Goal: Task Accomplishment & Management: Complete application form

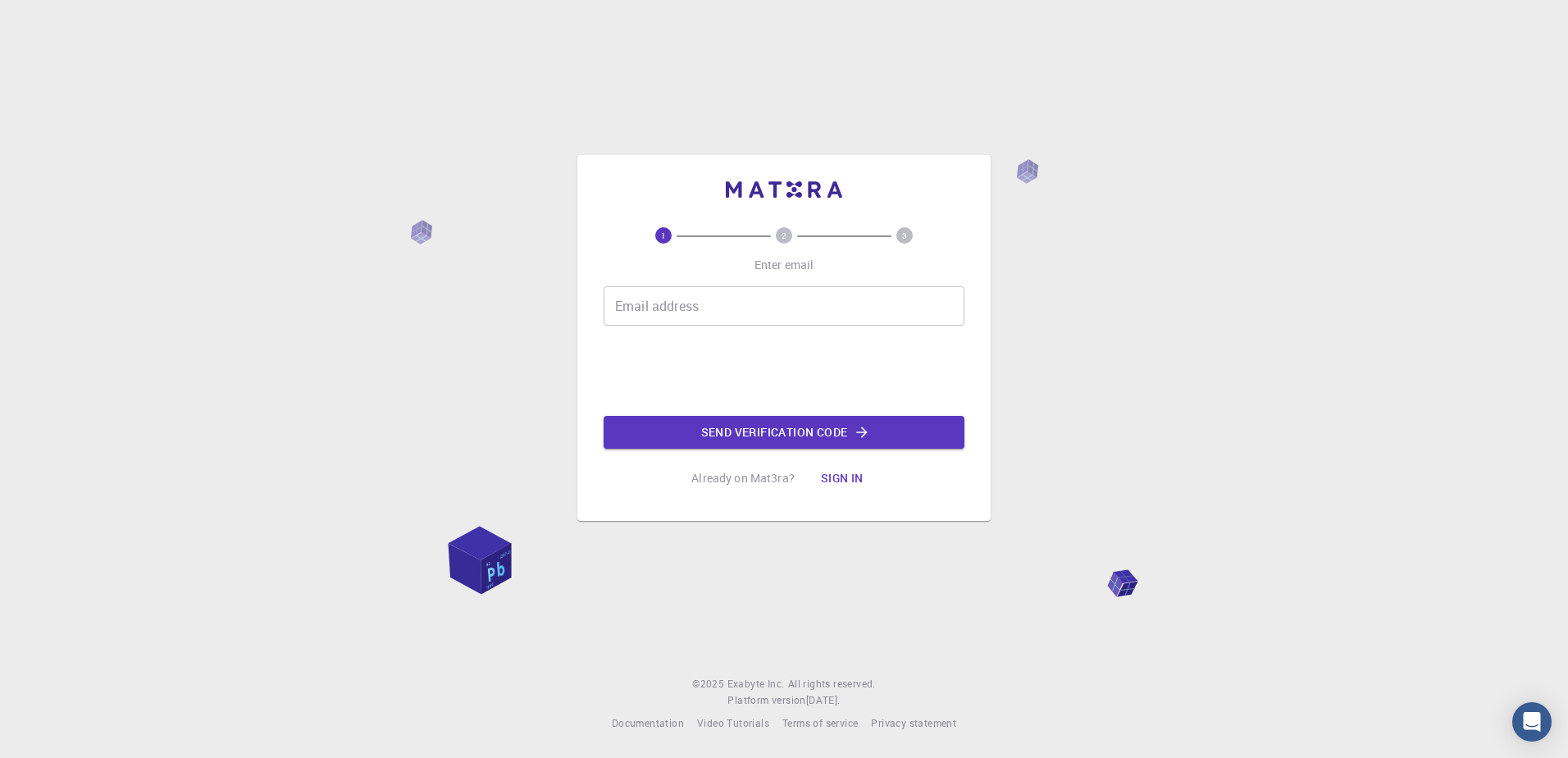
click at [677, 283] on div "1 2 3 Enter email Email address Email address Send verification code Already on…" at bounding box center [784, 361] width 361 height 268
click at [655, 303] on input "Email address" at bounding box center [784, 305] width 361 height 39
drag, startPoint x: 626, startPoint y: 309, endPoint x: 638, endPoint y: 304, distance: 13.0
click at [626, 309] on input "[PERSON_NAME][EMAIL_ADDRESS][DOMAIN_NAME]" at bounding box center [784, 305] width 361 height 39
click at [702, 307] on input "[PERSON_NAME][EMAIL_ADDRESS][DOMAIN_NAME]" at bounding box center [784, 305] width 361 height 39
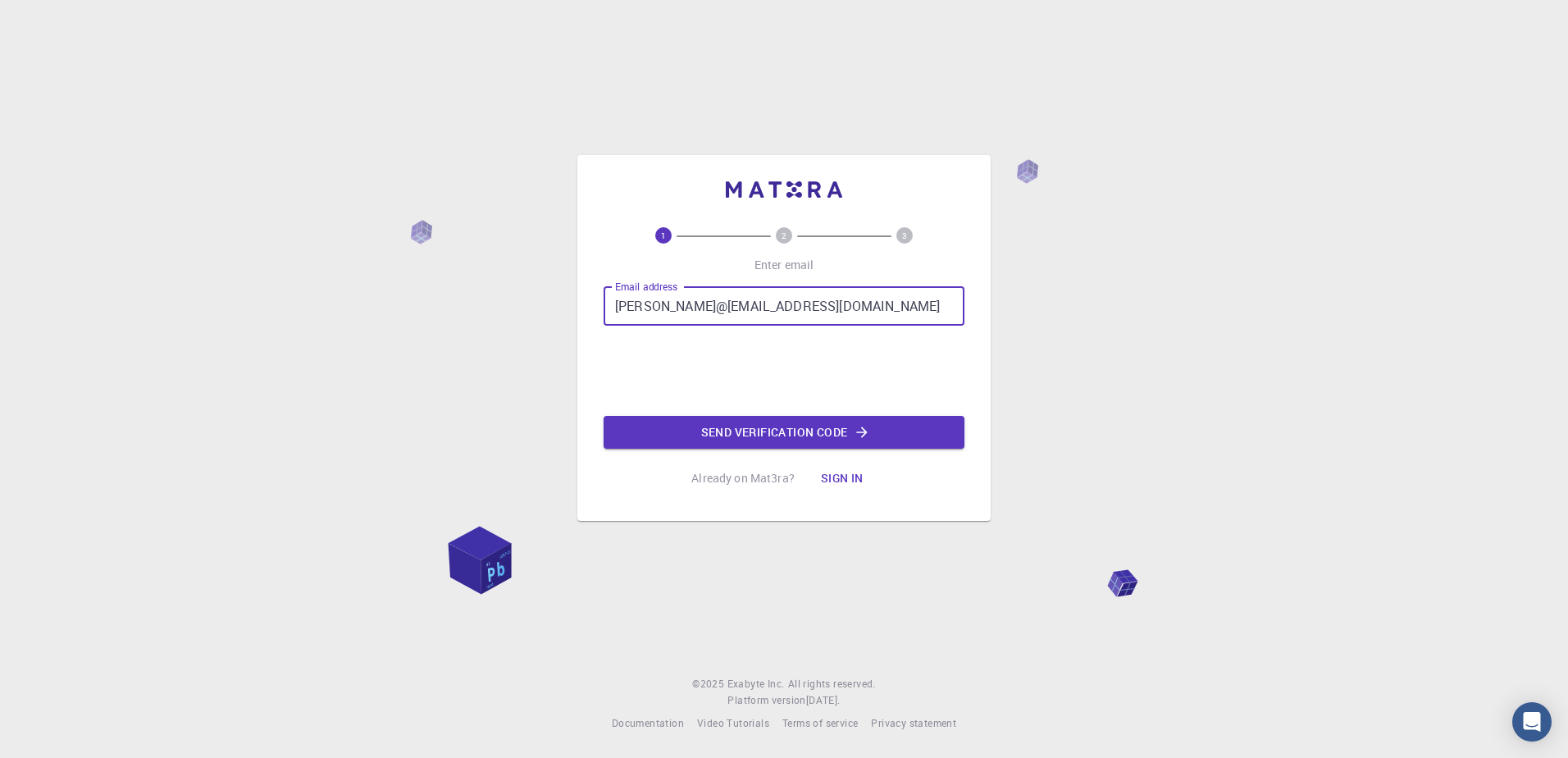
click at [842, 311] on input "[PERSON_NAME]@[EMAIL_ADDRESS][DOMAIN_NAME]" at bounding box center [784, 305] width 361 height 39
type input "[PERSON_NAME][EMAIL_ADDRESS][DOMAIN_NAME]"
click at [794, 434] on button "Send verification code" at bounding box center [784, 432] width 361 height 32
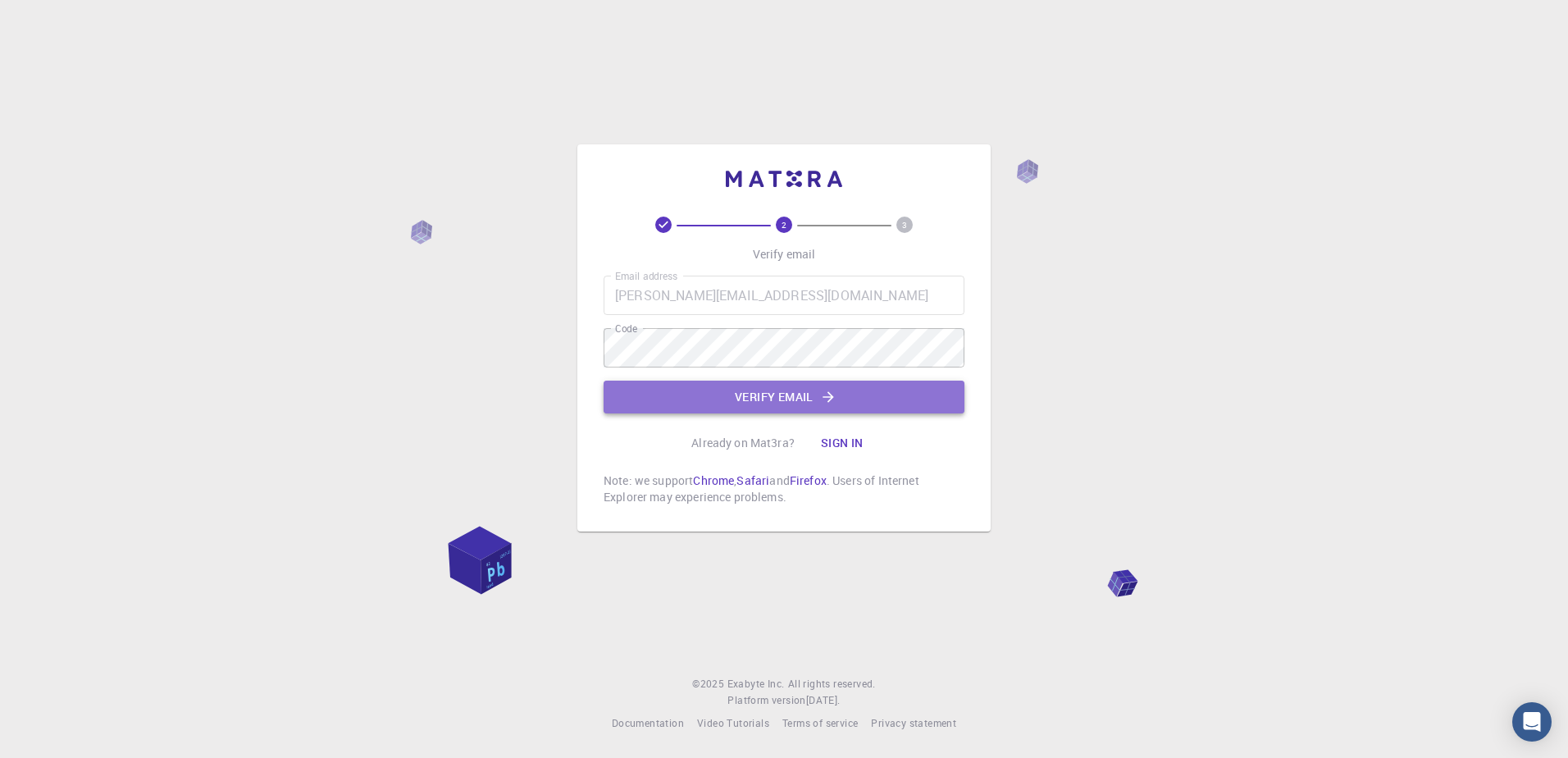
click at [821, 402] on icon "button" at bounding box center [827, 397] width 16 height 16
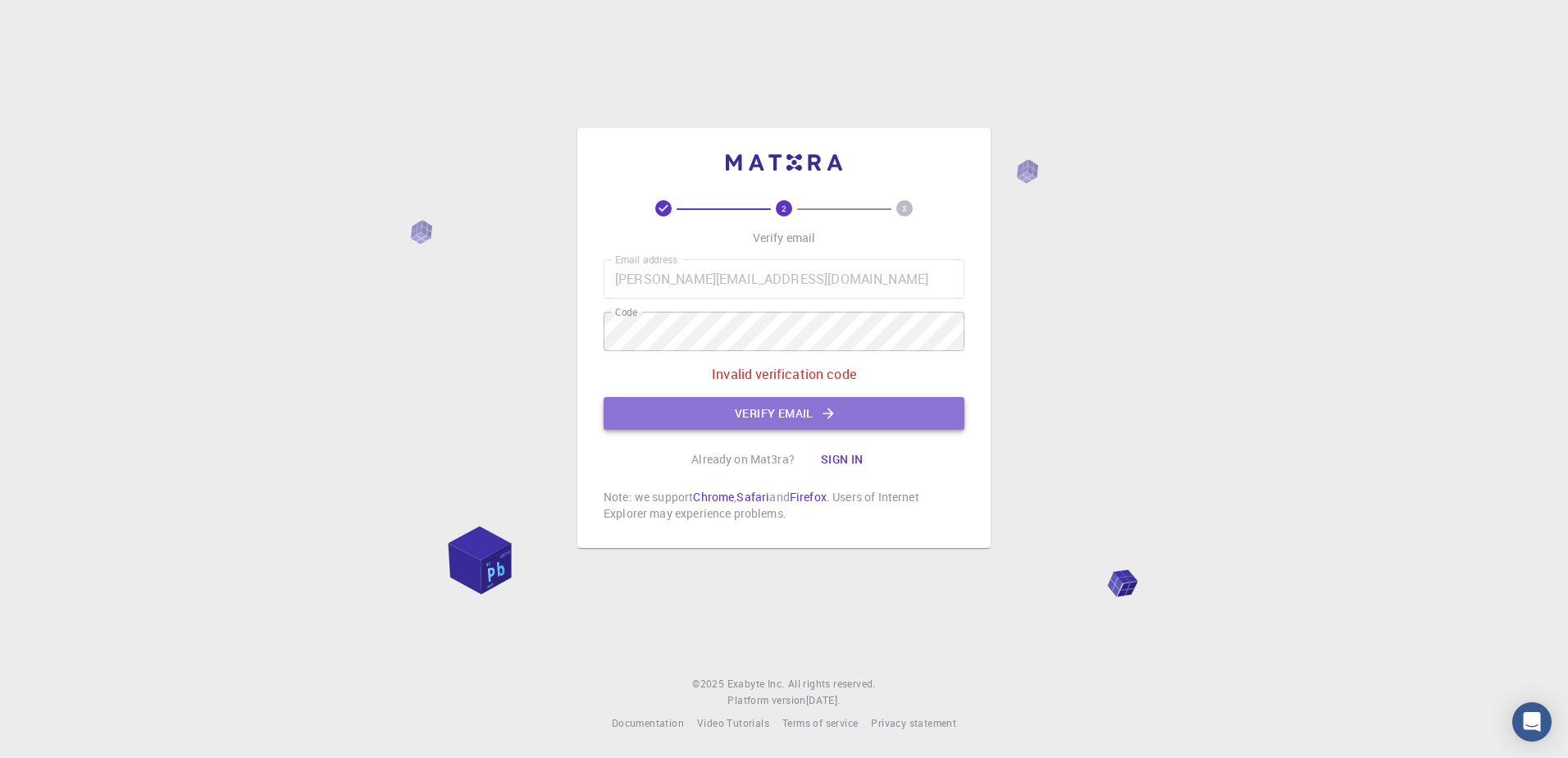
click at [727, 424] on button "Verify email" at bounding box center [784, 413] width 361 height 32
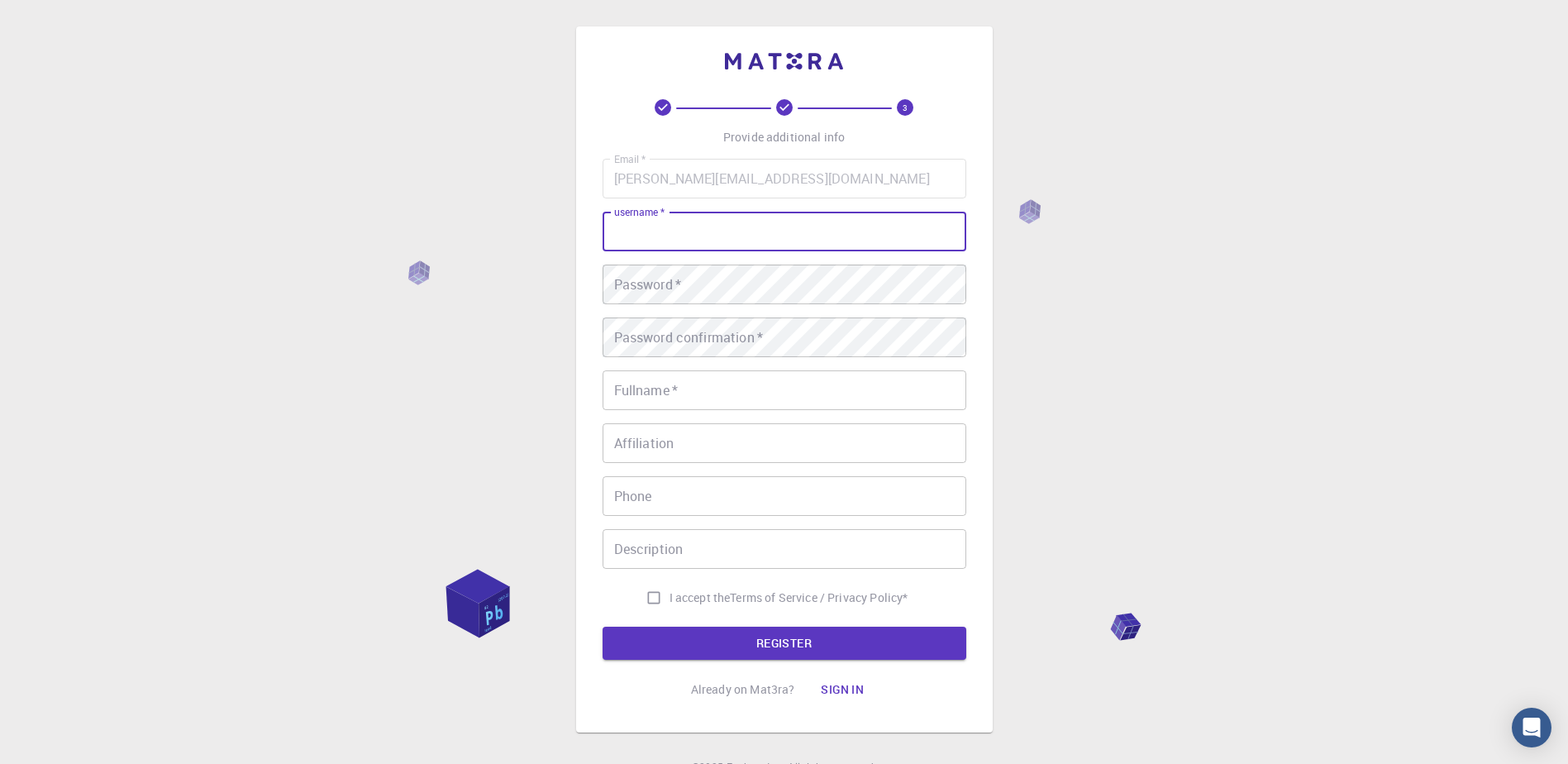
click at [678, 241] on input "username   *" at bounding box center [785, 231] width 364 height 40
type input "[PERSON_NAME]"
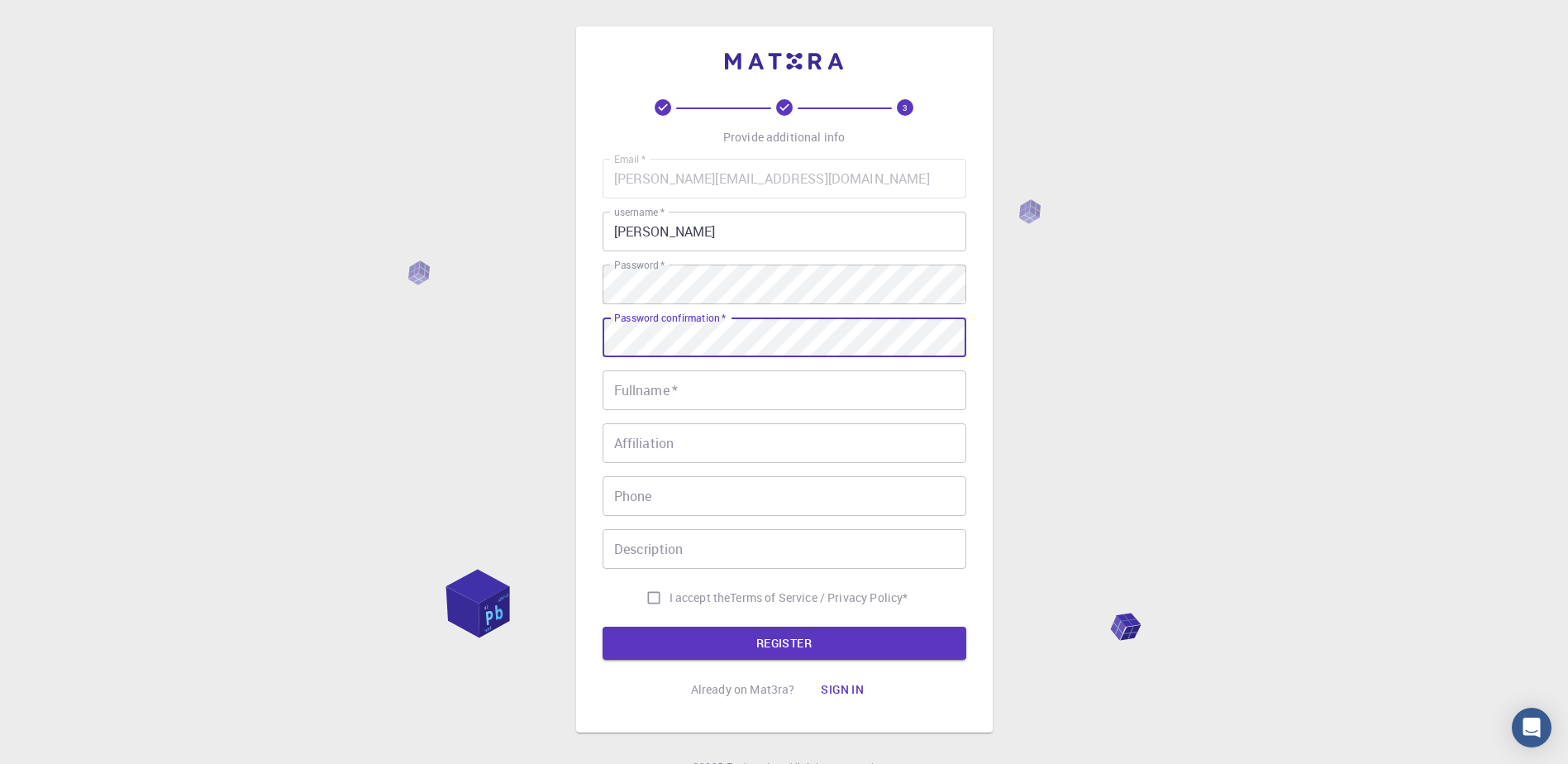
click at [713, 401] on input "Fullname   *" at bounding box center [785, 389] width 364 height 40
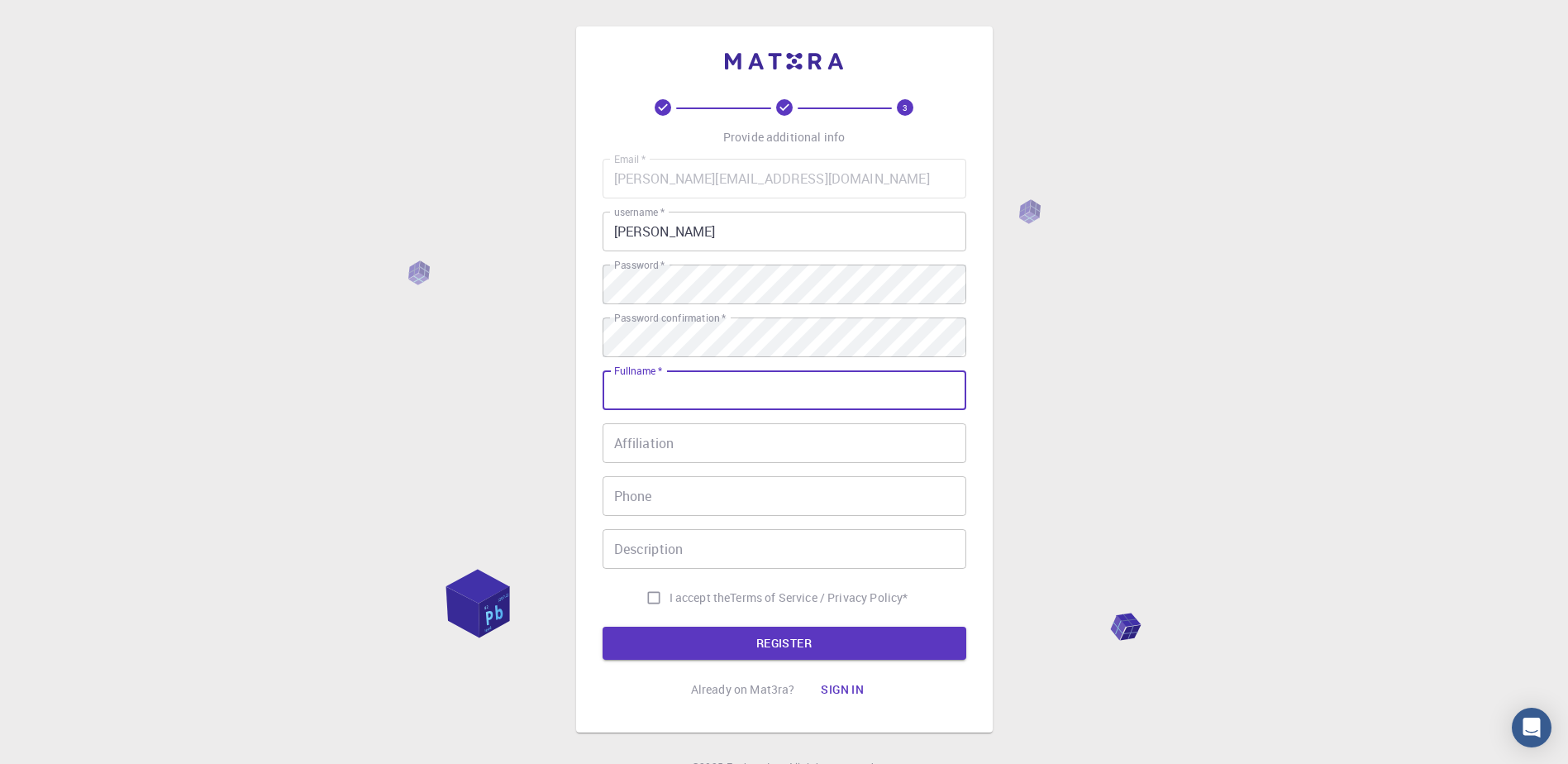
type input "[PERSON_NAME] A"
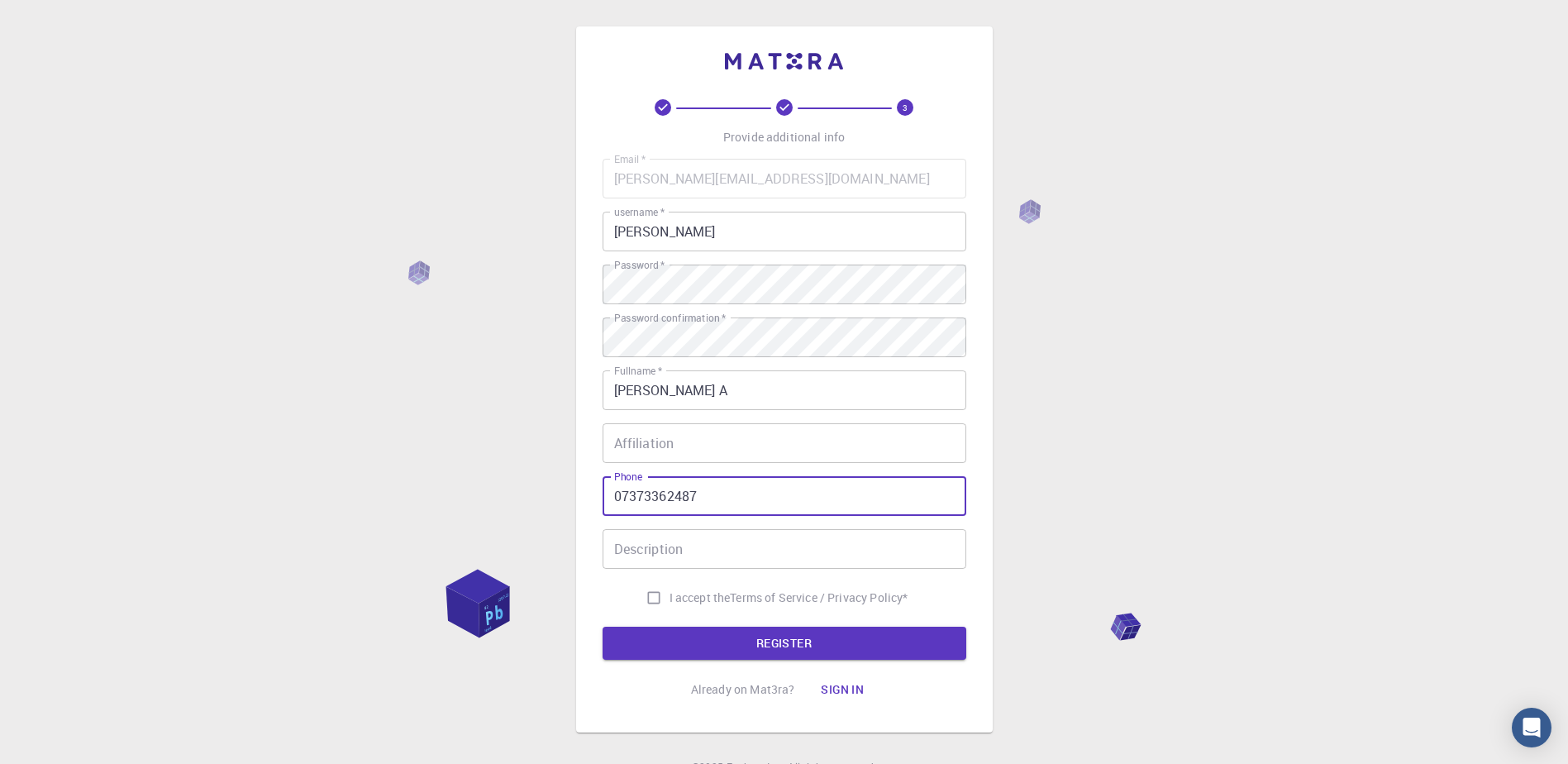
click at [624, 492] on input "07373362487" at bounding box center [785, 495] width 364 height 40
type input "7373362487"
click at [673, 443] on input "Affiliation" at bounding box center [785, 442] width 364 height 40
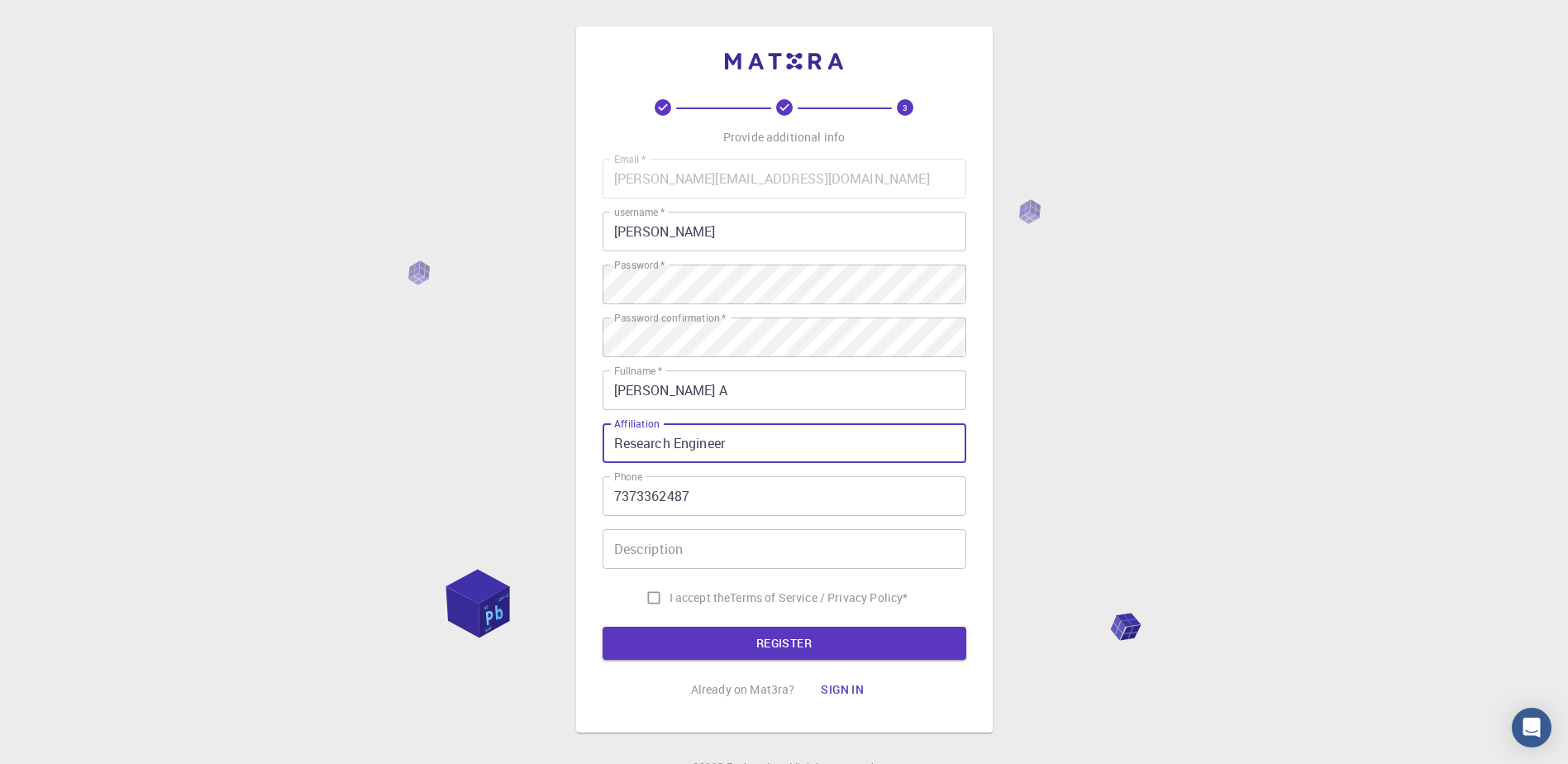
type input "Research Engineer"
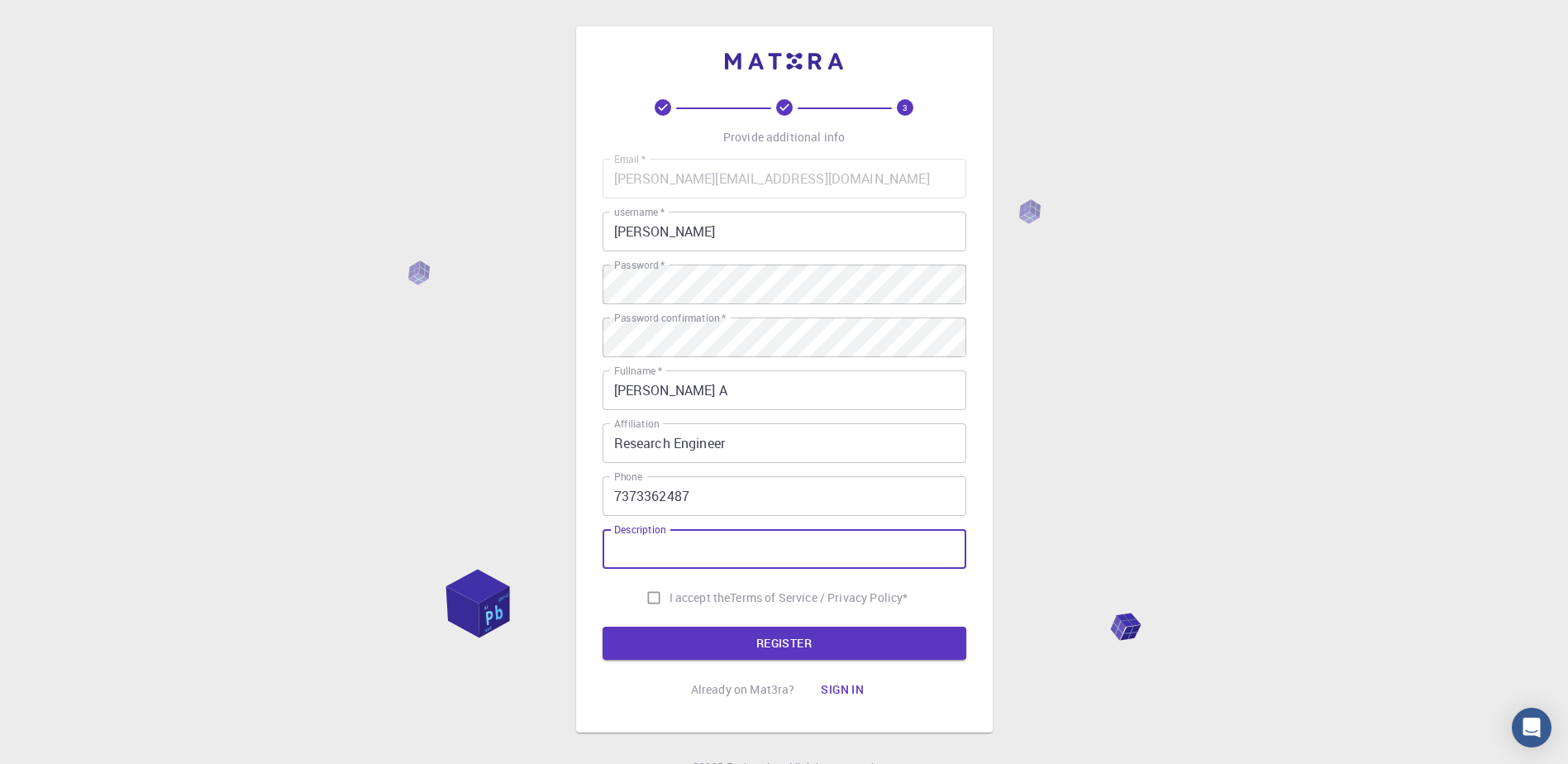
click at [689, 545] on input "Description" at bounding box center [785, 548] width 364 height 40
click at [1313, 277] on div "3 Provide additional info Email   * [PERSON_NAME][EMAIL_ADDRESS][DOMAIN_NAME] E…" at bounding box center [784, 420] width 1568 height 841
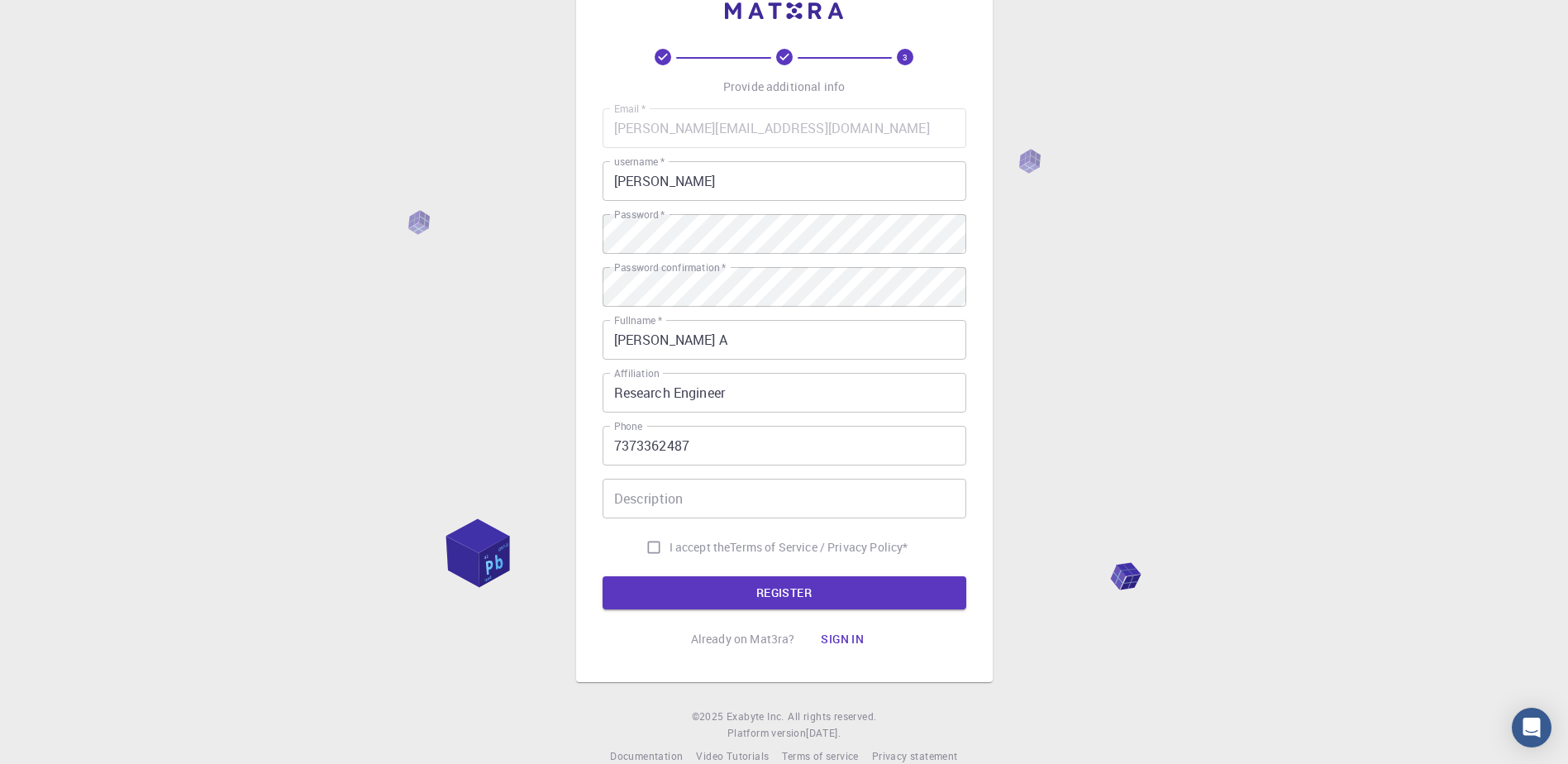
scroll to position [78, 0]
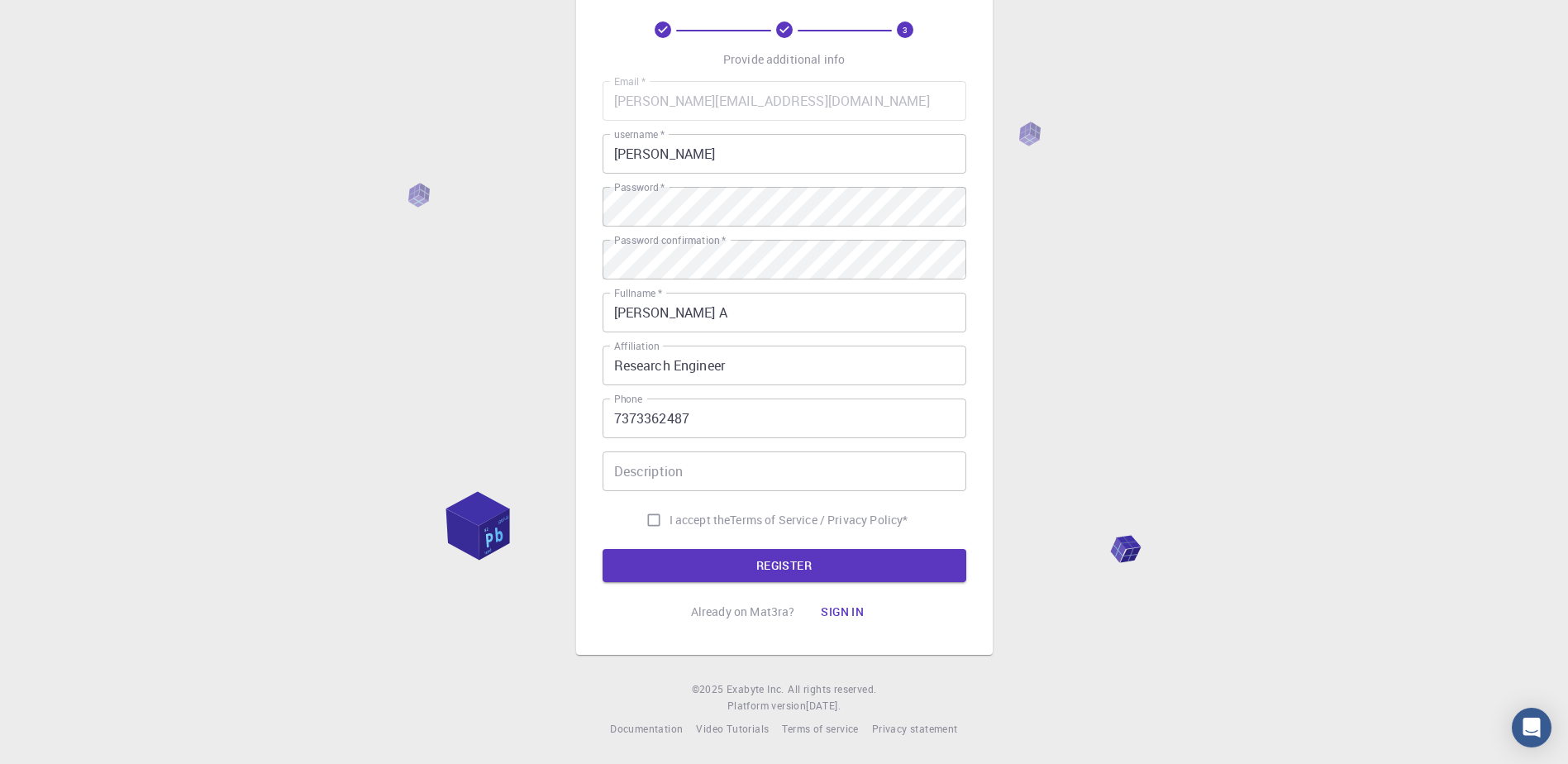
click at [690, 475] on input "Description" at bounding box center [785, 470] width 364 height 40
click at [662, 475] on input "Description" at bounding box center [785, 470] width 364 height 40
drag, startPoint x: 651, startPoint y: 522, endPoint x: 668, endPoint y: 517, distance: 17.7
click at [653, 522] on input "I accept the Terms of Service / Privacy Policy *" at bounding box center [653, 519] width 32 height 32
checkbox input "true"
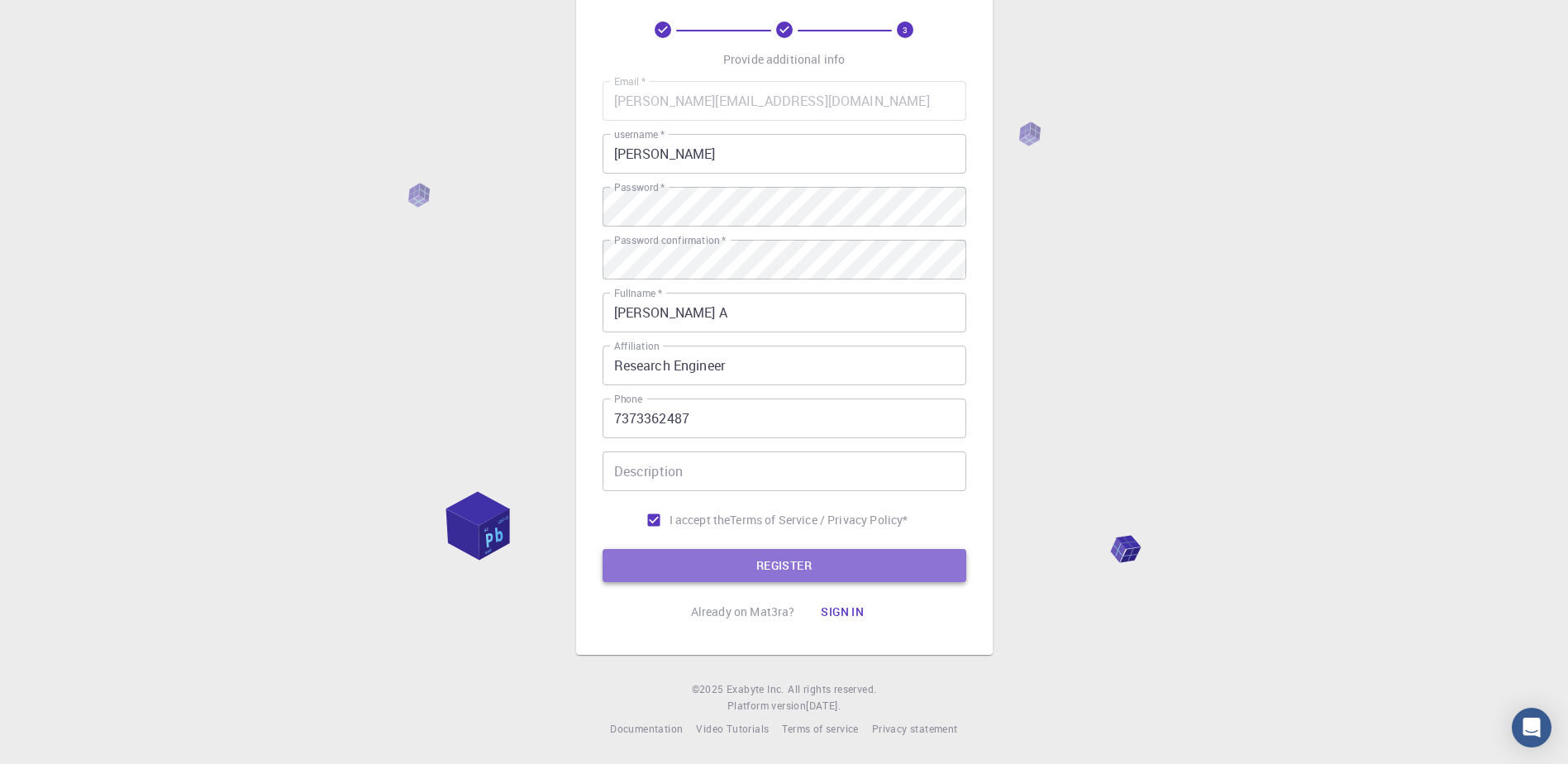
click at [668, 549] on button "REGISTER" at bounding box center [785, 566] width 364 height 33
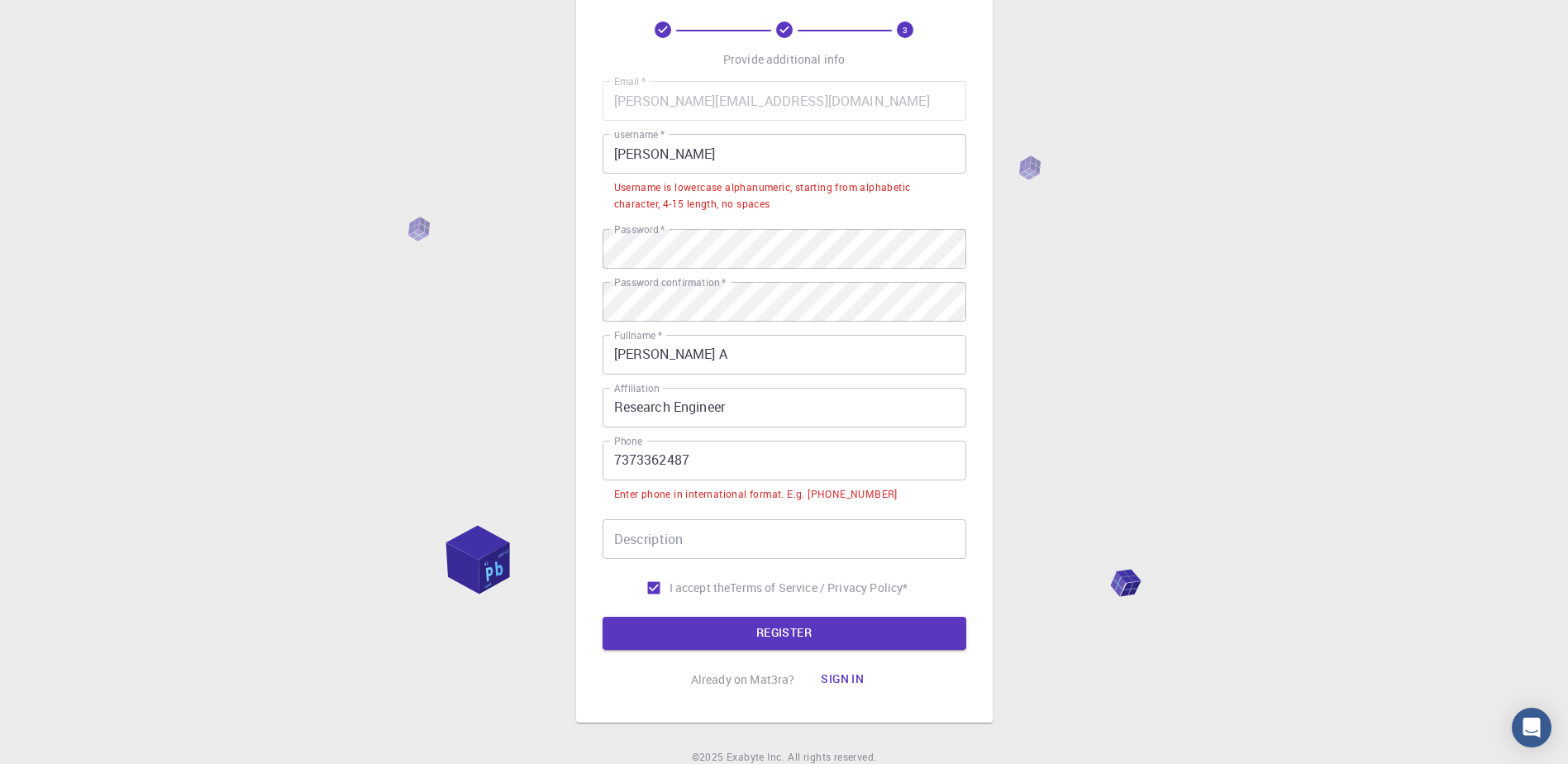
click at [717, 460] on input "7373362487" at bounding box center [785, 460] width 364 height 40
click at [622, 444] on label "Phone" at bounding box center [628, 440] width 28 height 14
click at [622, 444] on input "7373362487" at bounding box center [785, 460] width 364 height 40
click at [620, 458] on input "7373362487" at bounding box center [785, 460] width 364 height 40
click at [614, 458] on input "7373362487" at bounding box center [785, 460] width 364 height 40
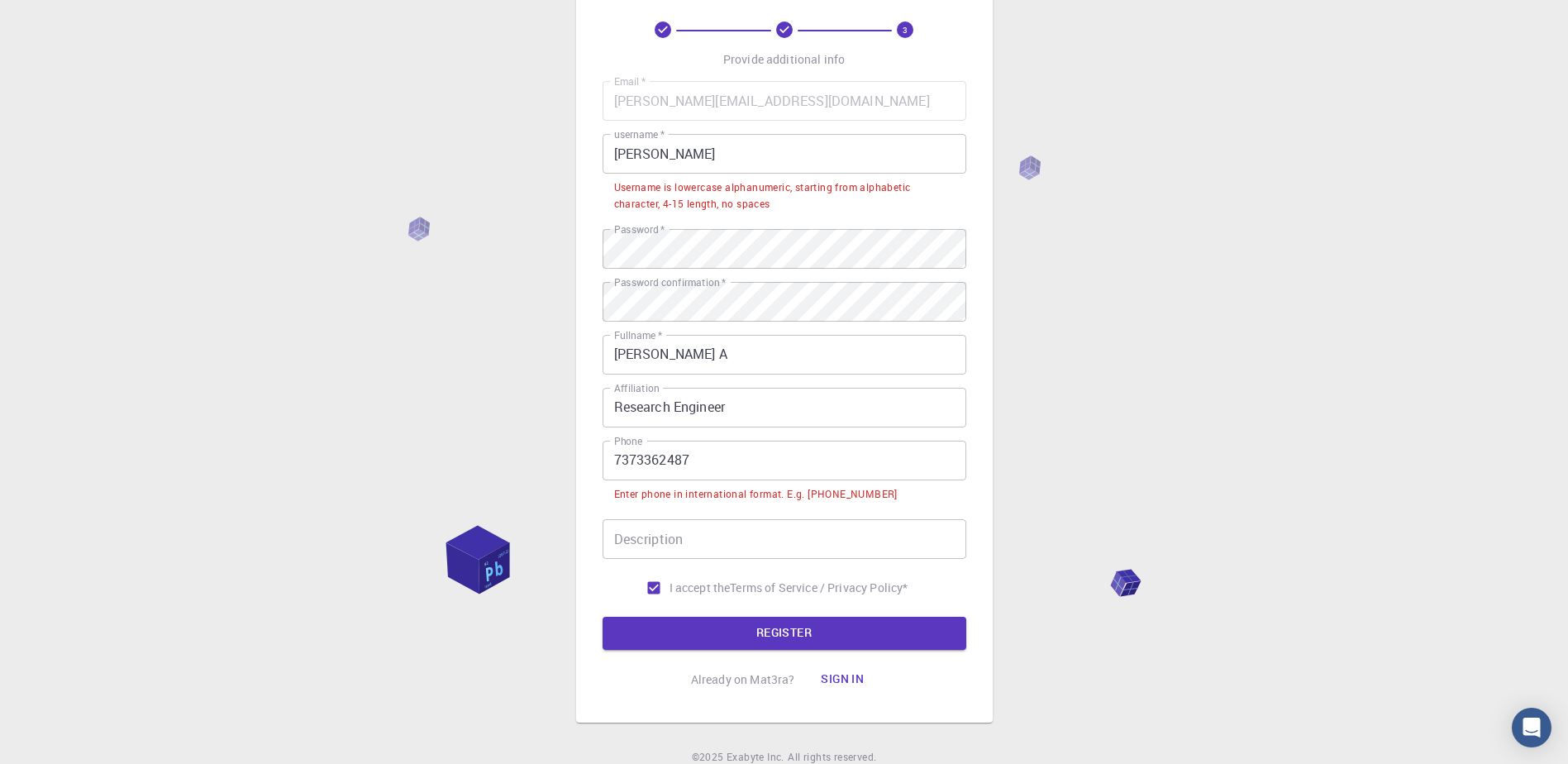
click at [1154, 461] on div "3 Provide additional info Email   * [PERSON_NAME][EMAIL_ADDRESS][DOMAIN_NAME] E…" at bounding box center [784, 376] width 1568 height 909
click at [615, 463] on input "7373362487" at bounding box center [785, 460] width 364 height 40
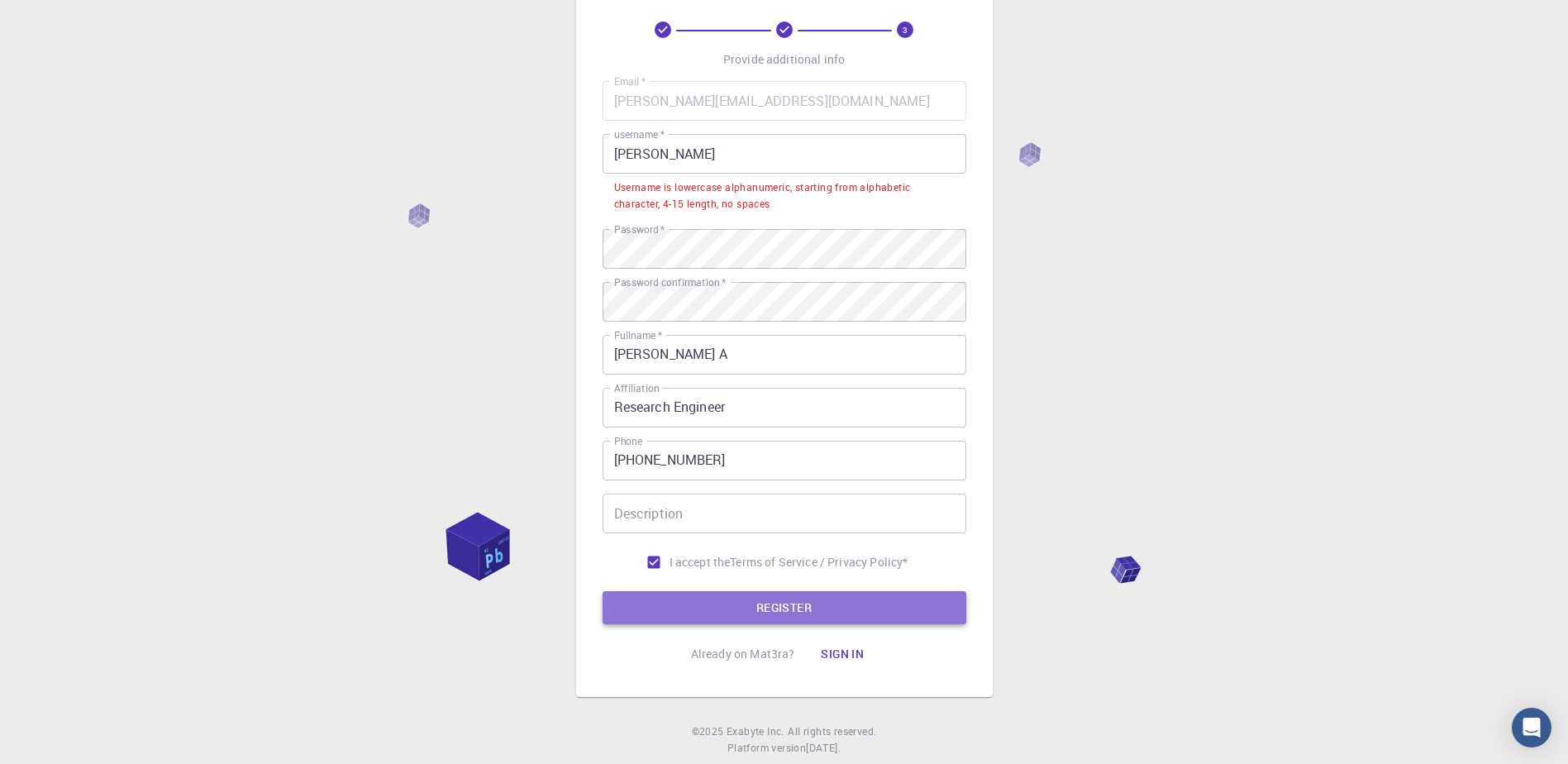
click at [744, 605] on button "REGISTER" at bounding box center [785, 608] width 364 height 33
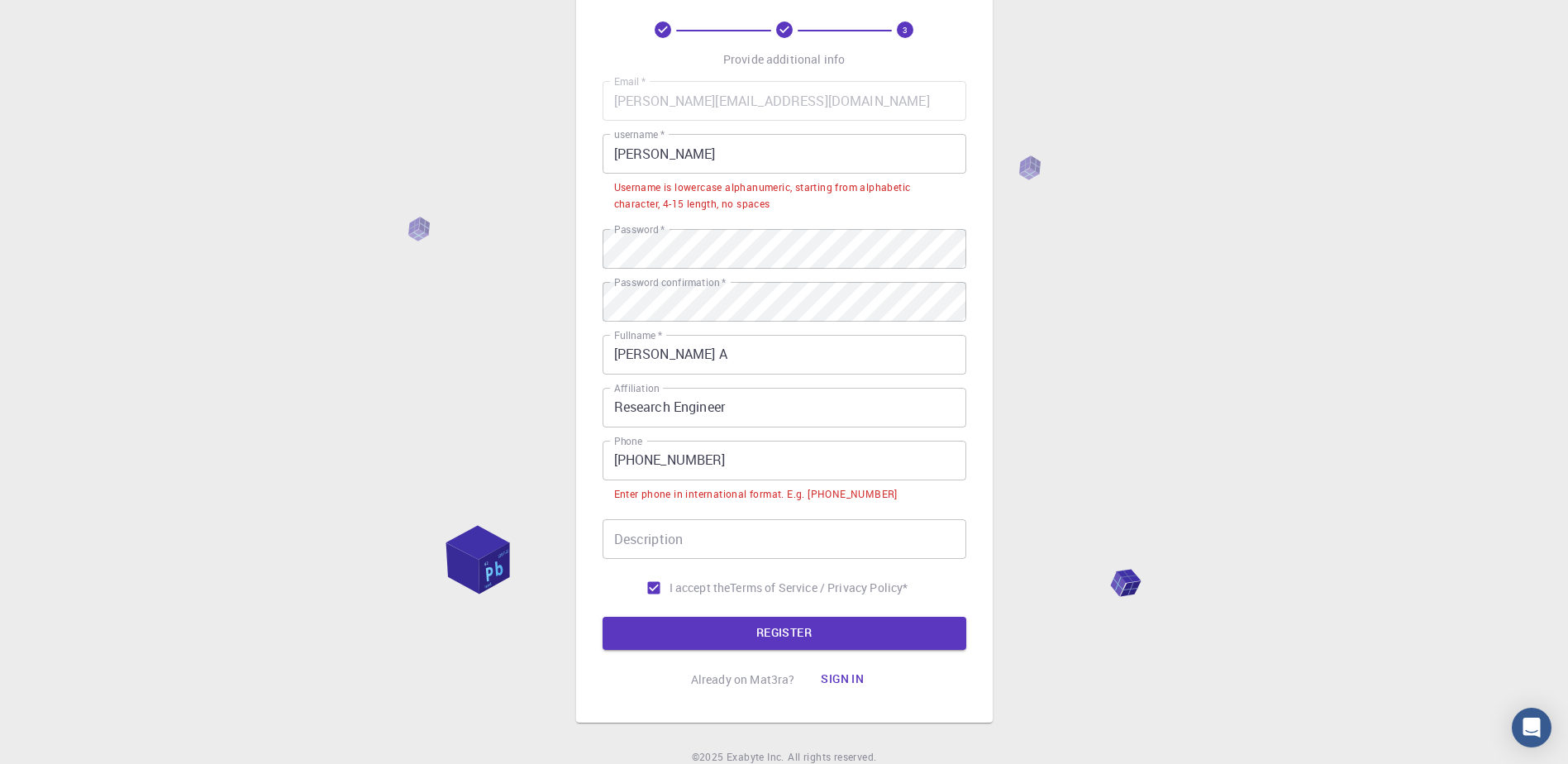
click at [644, 463] on input "[PHONE_NUMBER]" at bounding box center [785, 460] width 364 height 40
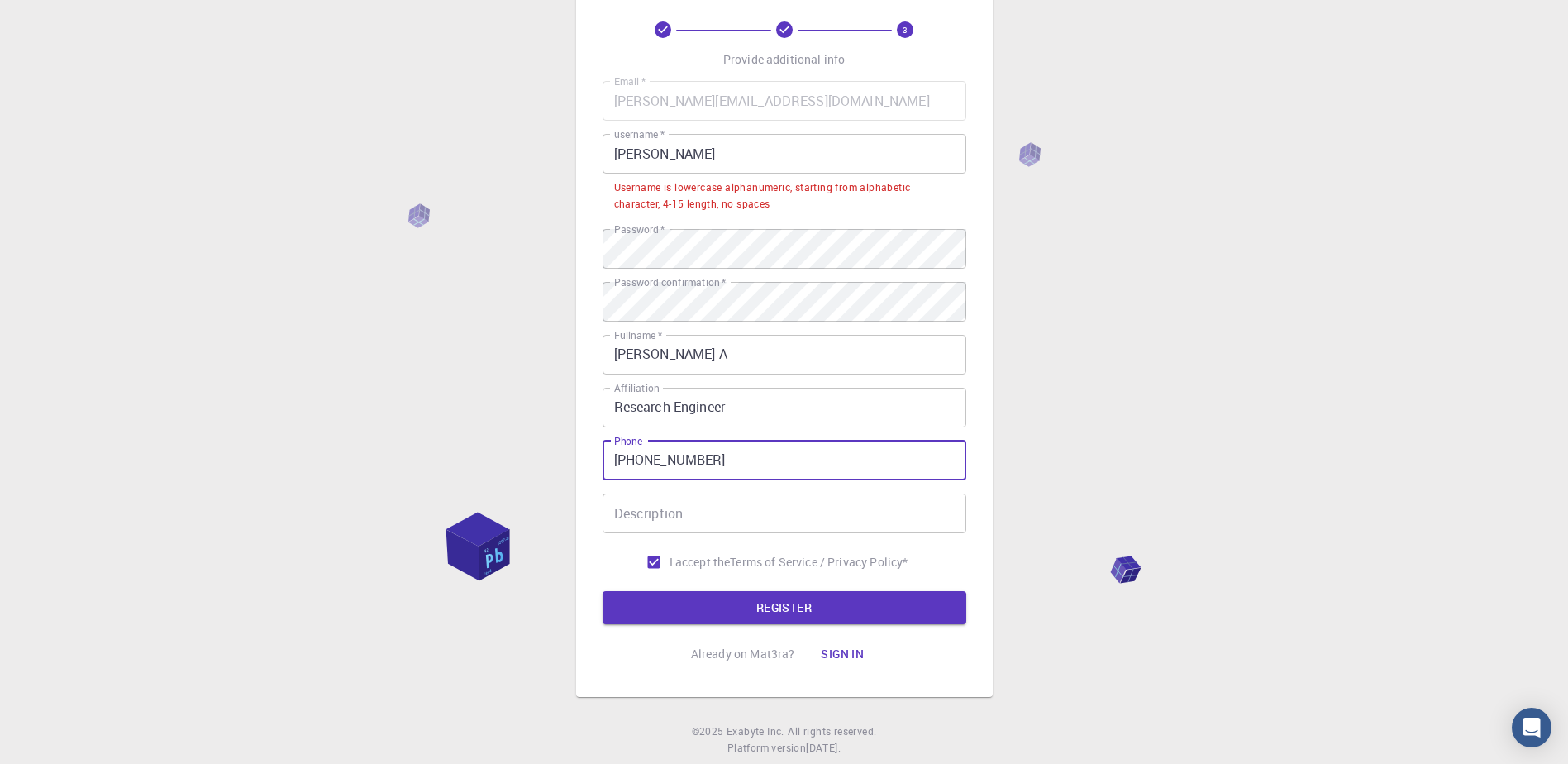
type input "[PHONE_NUMBER]"
click at [603, 592] on button "REGISTER" at bounding box center [785, 608] width 364 height 33
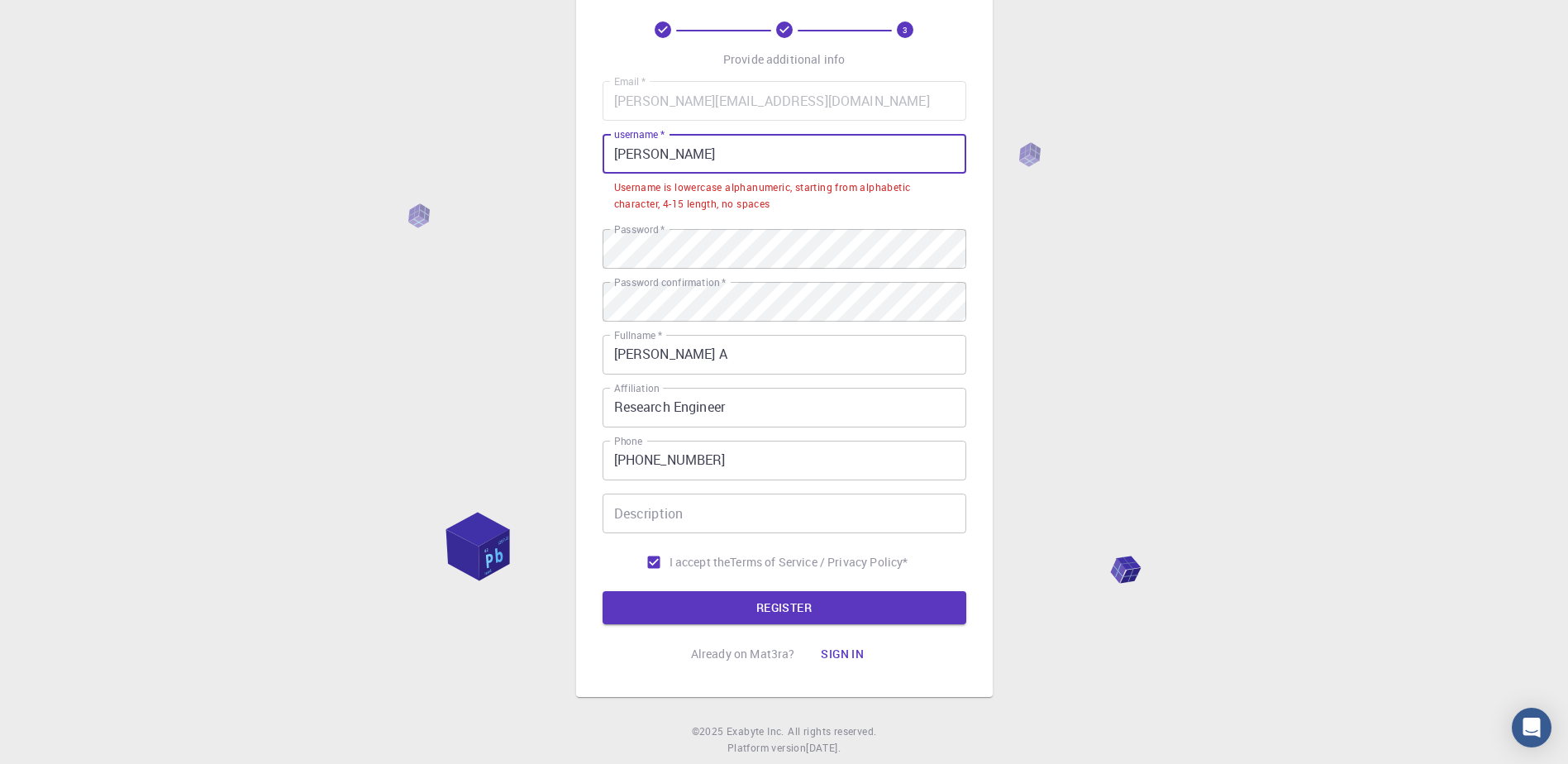
click at [754, 151] on input "[PERSON_NAME]" at bounding box center [785, 153] width 364 height 40
click at [690, 149] on input "[PERSON_NAME]" at bounding box center [785, 153] width 364 height 40
click at [701, 150] on input "[PERSON_NAME]" at bounding box center [785, 153] width 364 height 40
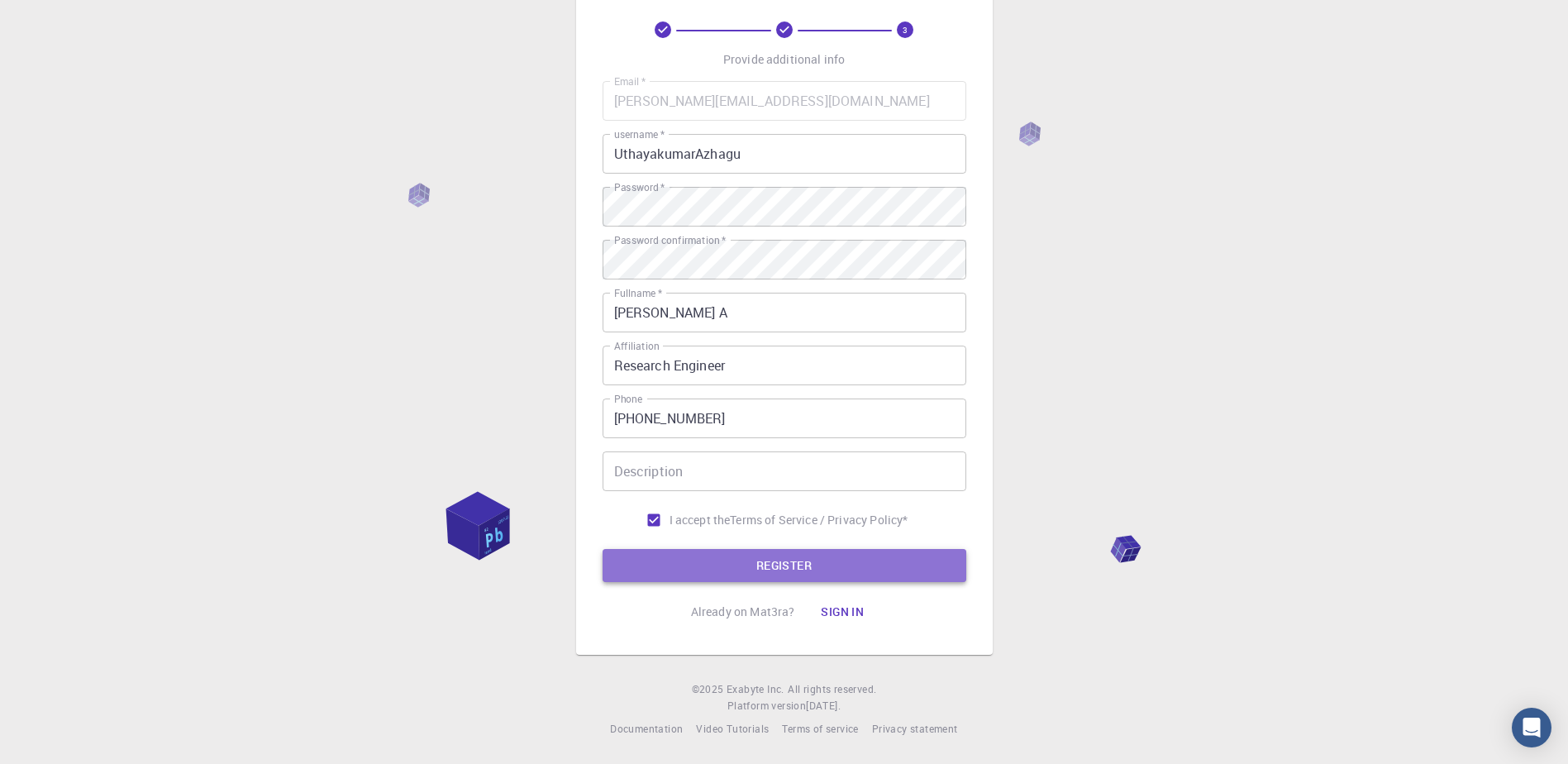
click at [760, 561] on button "REGISTER" at bounding box center [785, 566] width 364 height 33
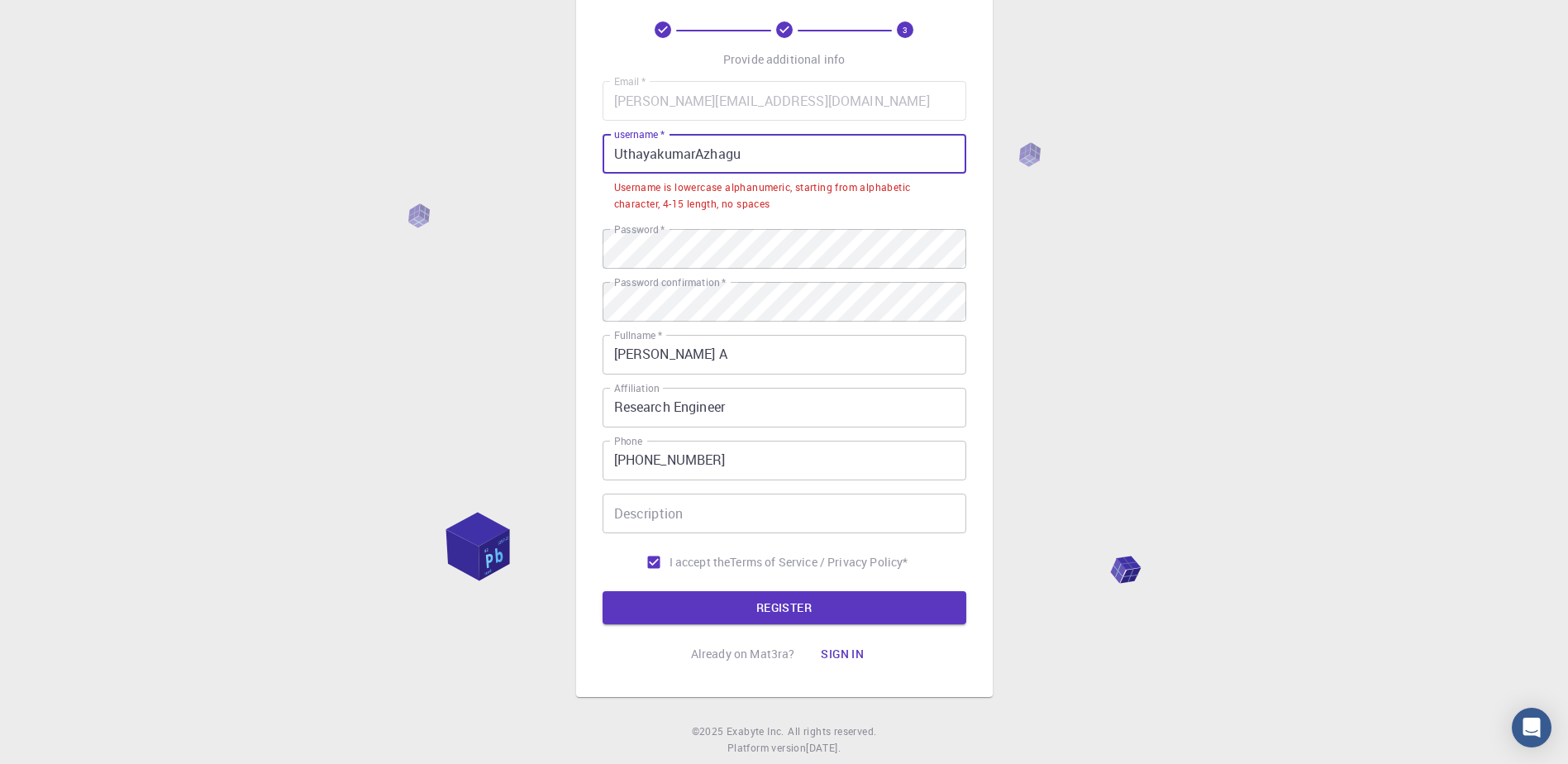
click at [760, 143] on input "UthayakumarAzhagu" at bounding box center [785, 153] width 364 height 40
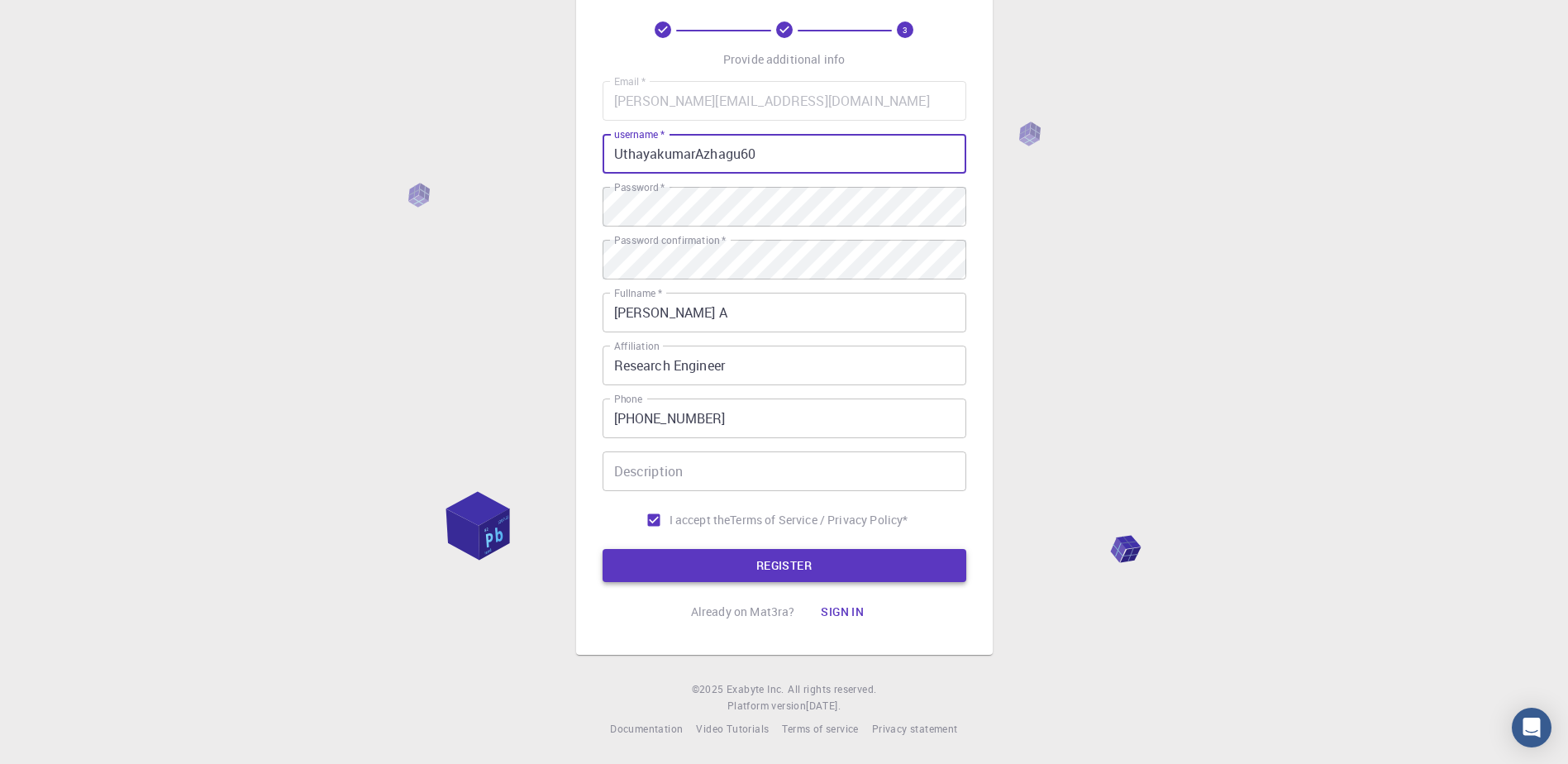
click at [770, 562] on button "REGISTER" at bounding box center [785, 566] width 364 height 33
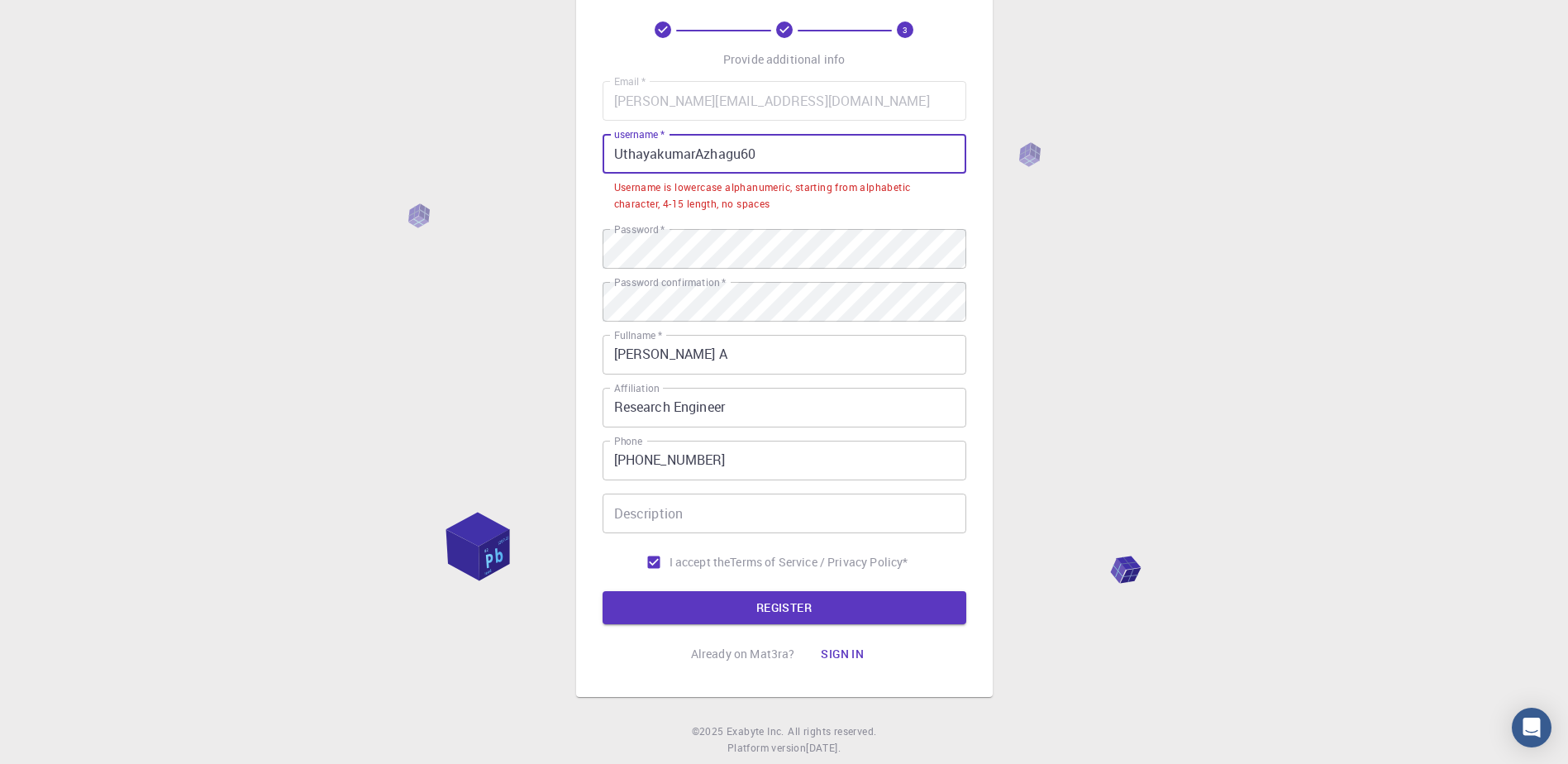
click at [775, 162] on input "UthayakumarAzhagu60" at bounding box center [785, 153] width 364 height 40
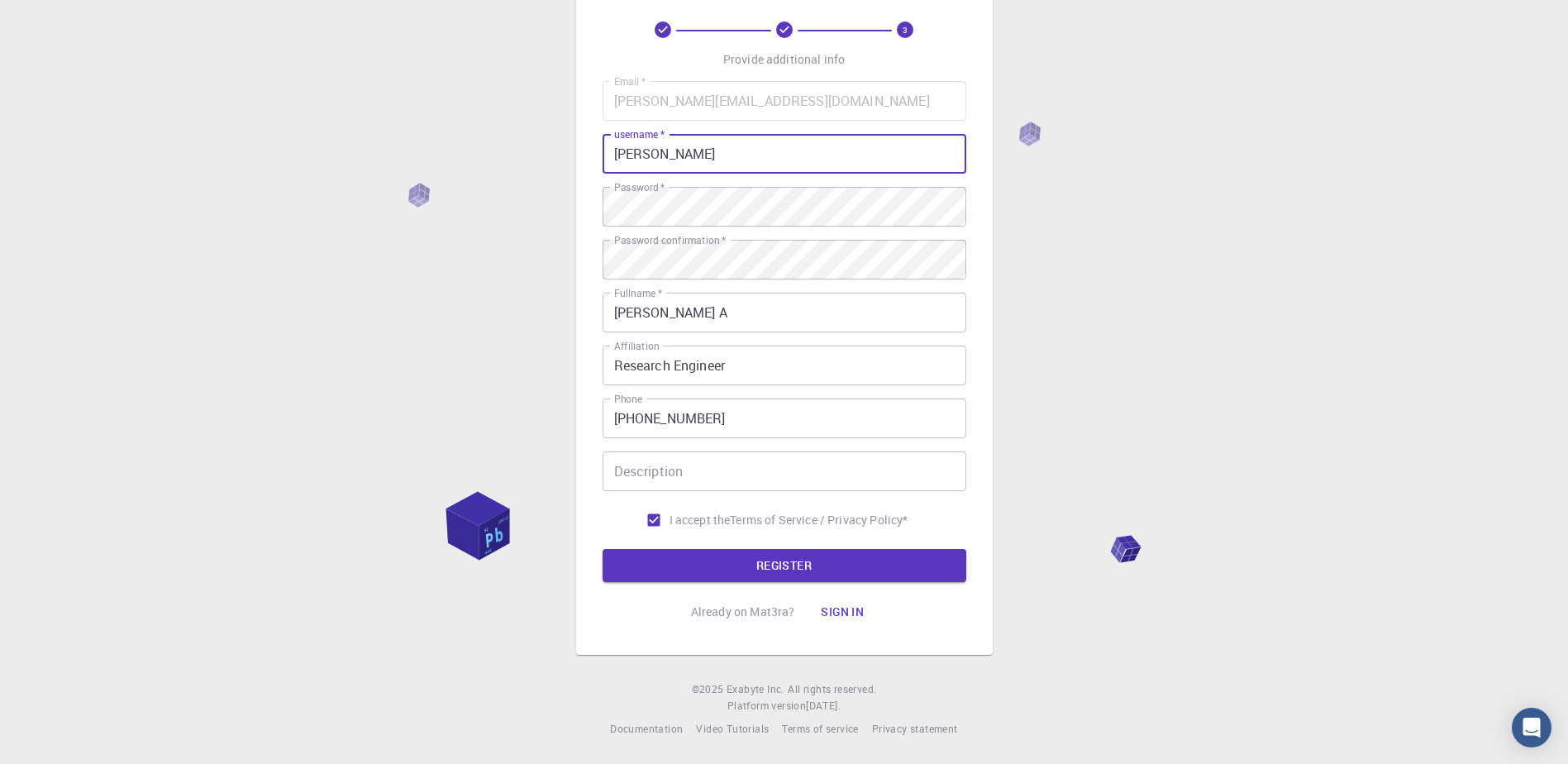
click at [1435, 357] on div "3 Provide additional info Email   * [PERSON_NAME][EMAIL_ADDRESS][DOMAIN_NAME] E…" at bounding box center [784, 342] width 1568 height 841
click at [829, 570] on button "REGISTER" at bounding box center [785, 566] width 364 height 33
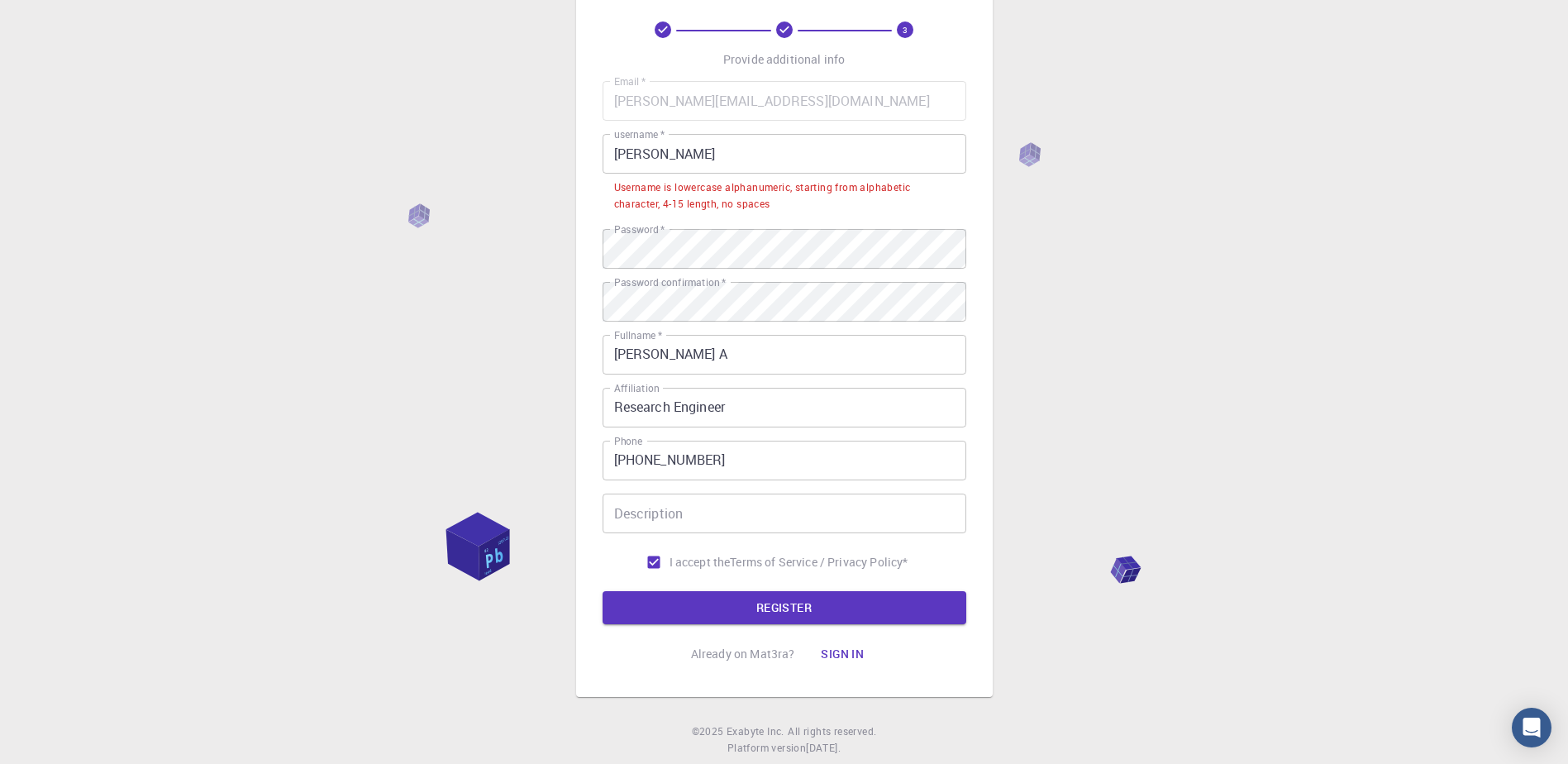
click at [703, 157] on input "[PERSON_NAME]" at bounding box center [785, 153] width 364 height 40
click at [1174, 170] on div "3 Provide additional info Email   * [PERSON_NAME][EMAIL_ADDRESS][DOMAIN_NAME] E…" at bounding box center [784, 363] width 1568 height 883
click at [694, 155] on input "[PERSON_NAME]" at bounding box center [785, 153] width 364 height 40
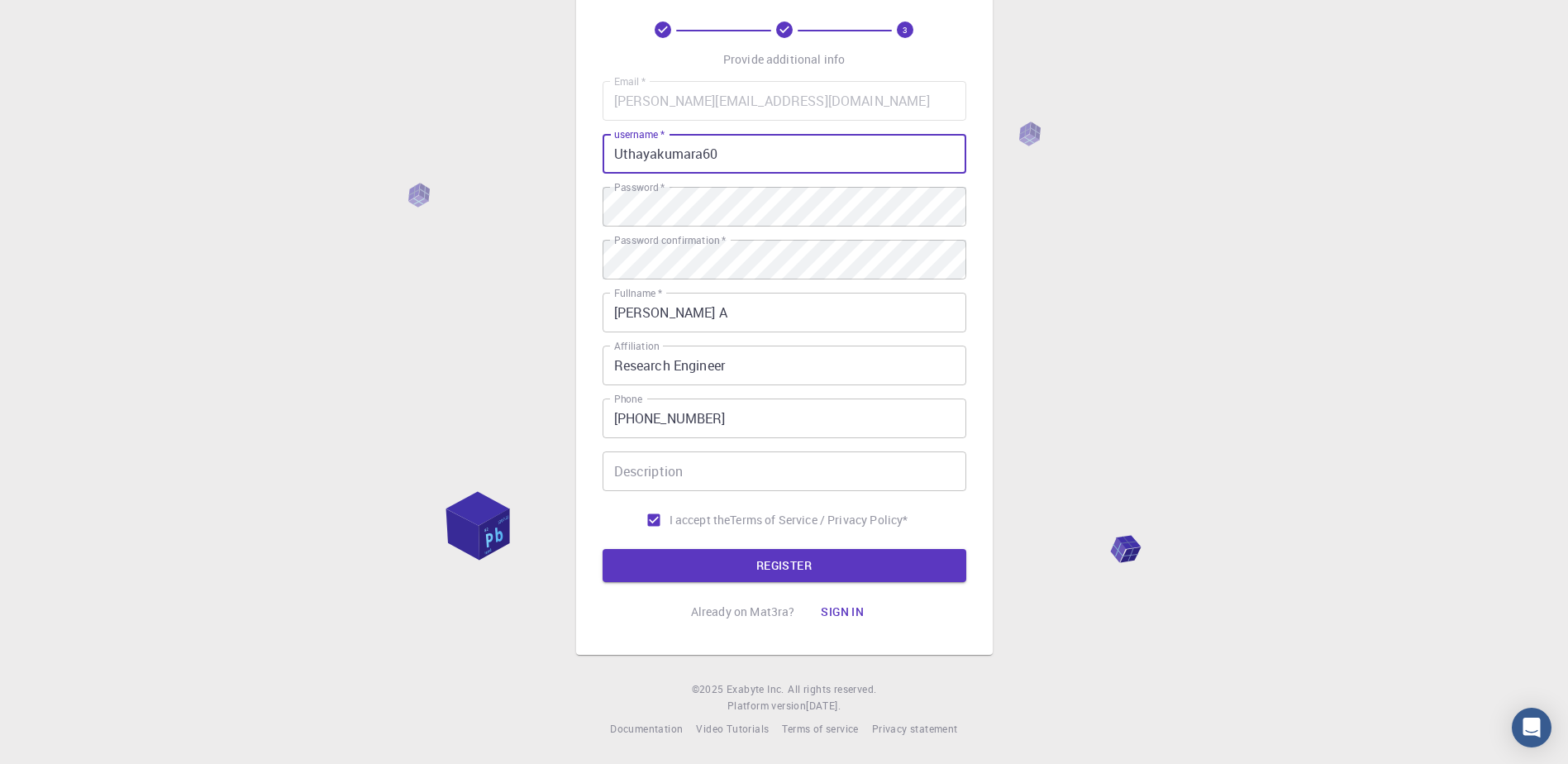
click at [626, 158] on input "Uthayakumara60" at bounding box center [785, 153] width 364 height 40
type input "uthayakumara60"
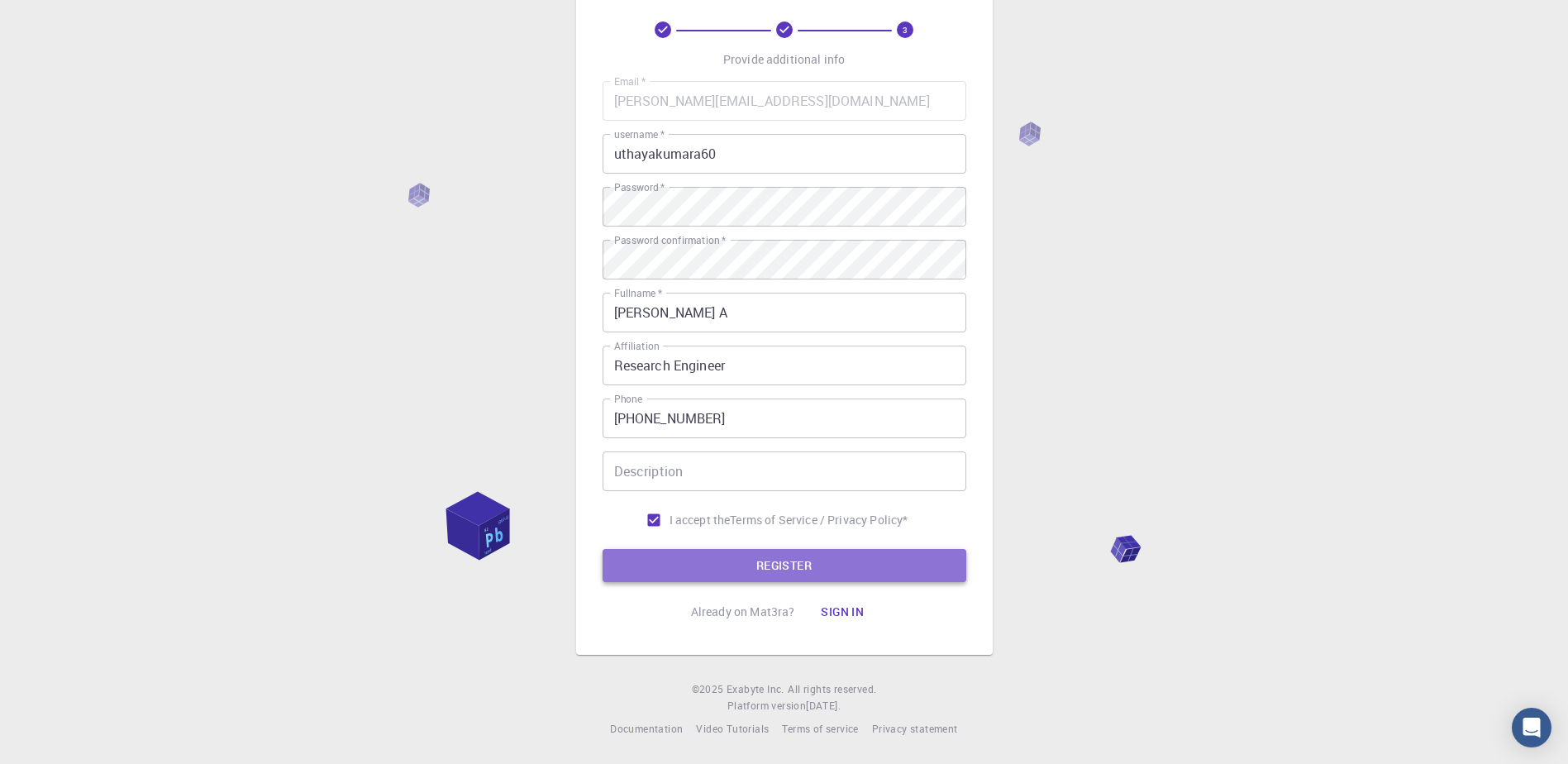
click at [806, 569] on button "REGISTER" at bounding box center [785, 566] width 364 height 33
click at [775, 570] on button "REGISTER" at bounding box center [785, 566] width 364 height 33
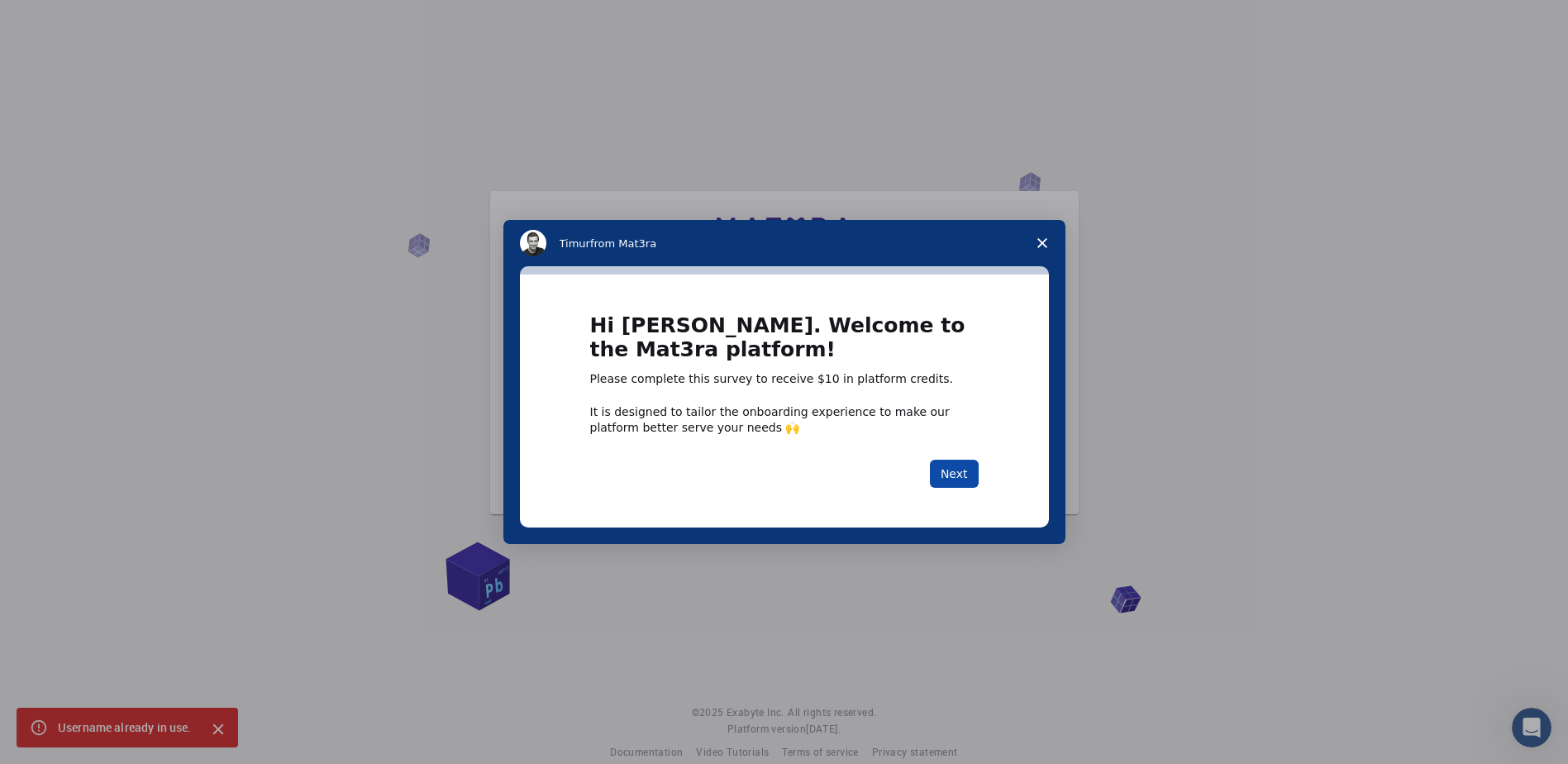
click at [960, 474] on button "Next" at bounding box center [954, 473] width 49 height 28
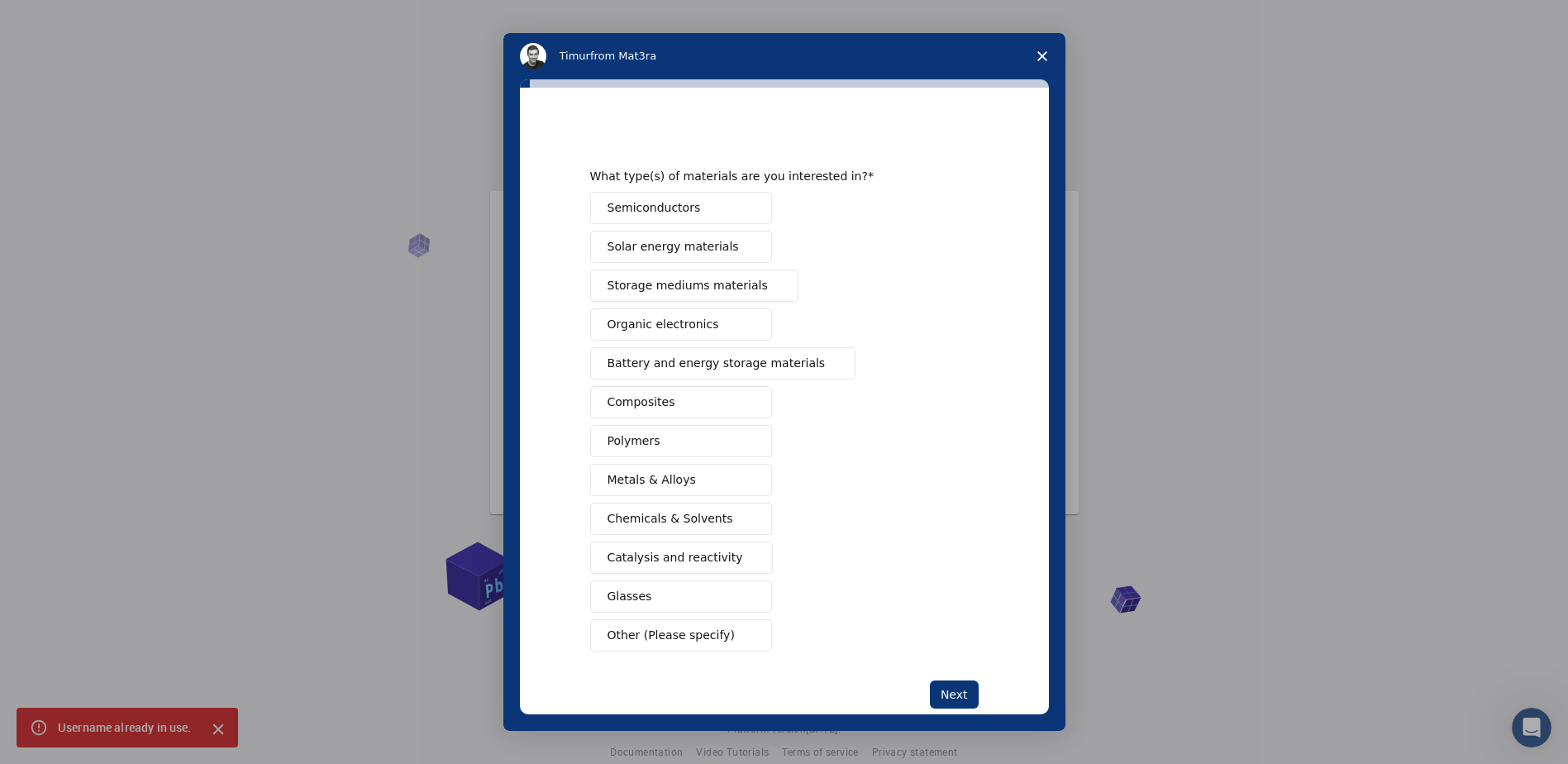
click at [1045, 57] on icon "Close survey" at bounding box center [1042, 56] width 10 height 10
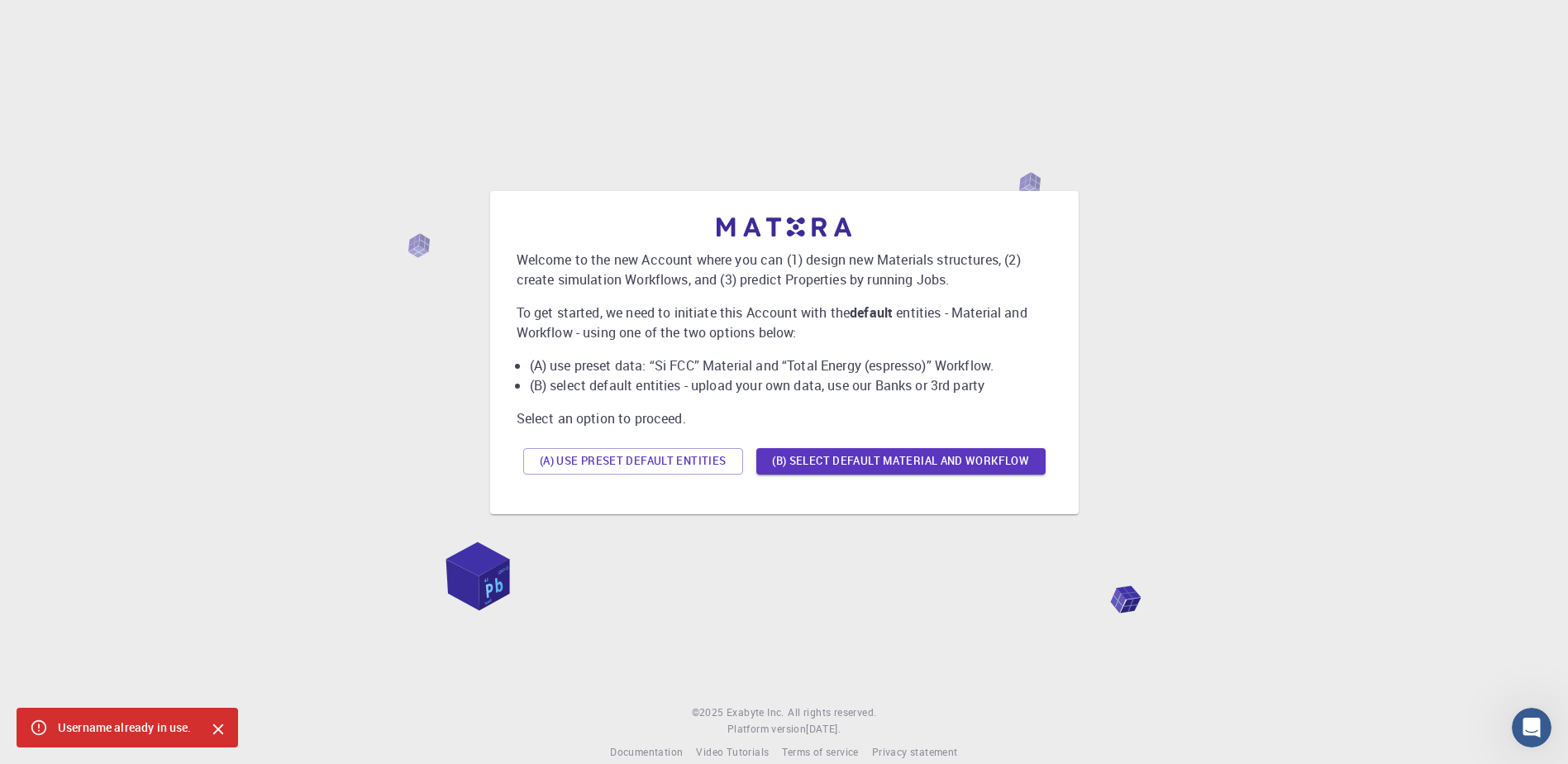
scroll to position [23, 0]
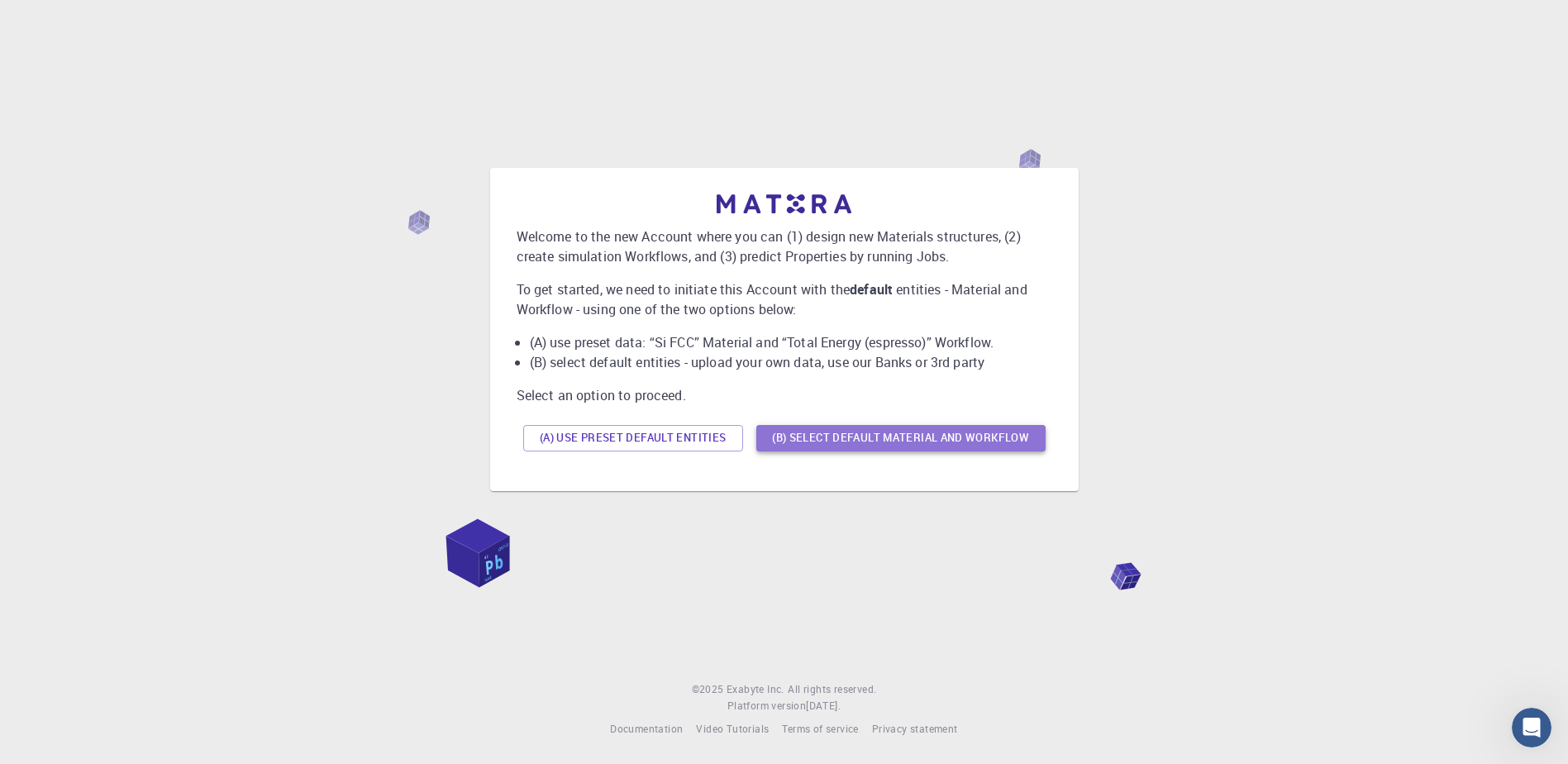
click at [876, 441] on button "(B) Select default material and workflow" at bounding box center [901, 437] width 289 height 26
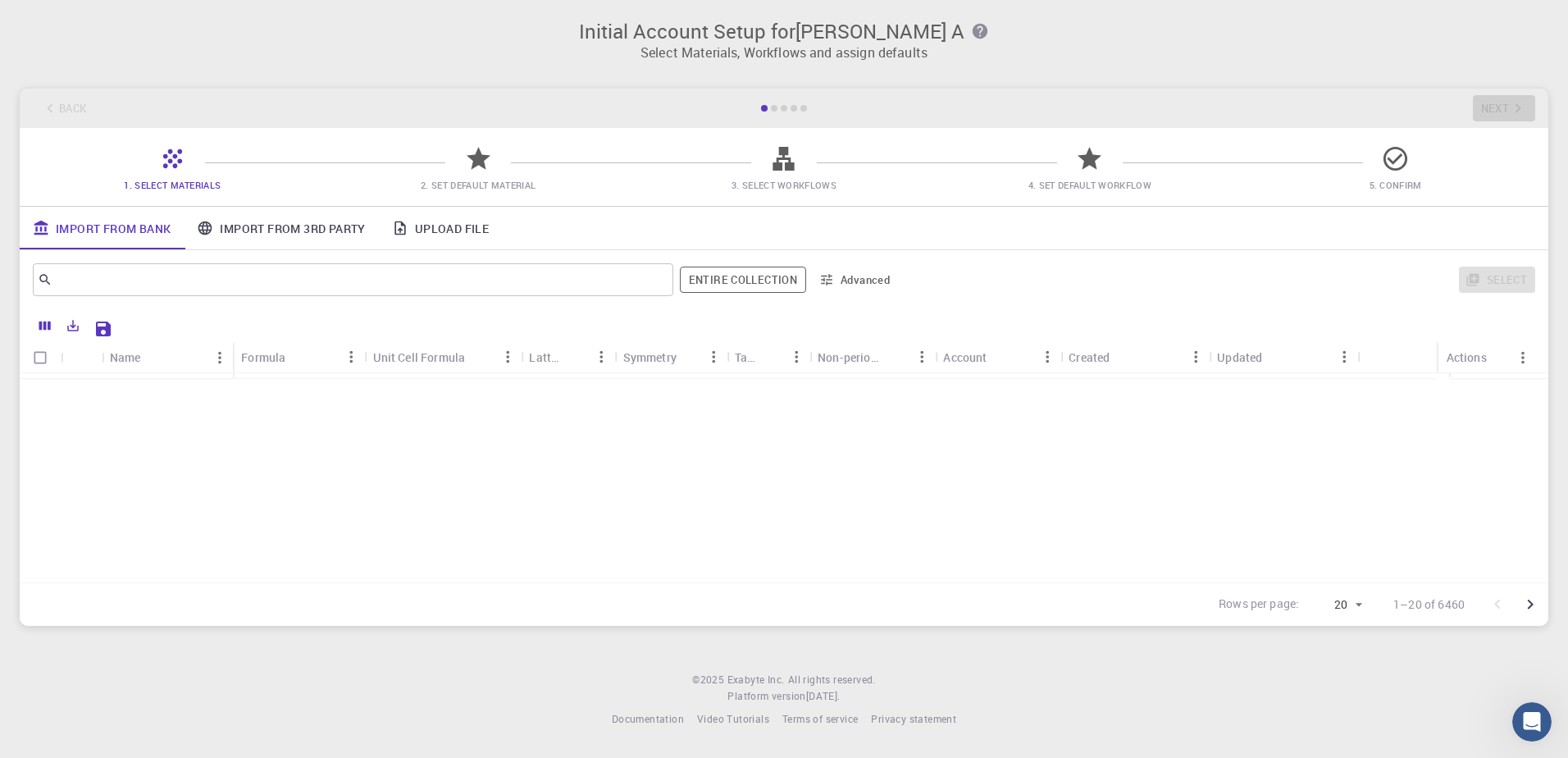
scroll to position [0, 0]
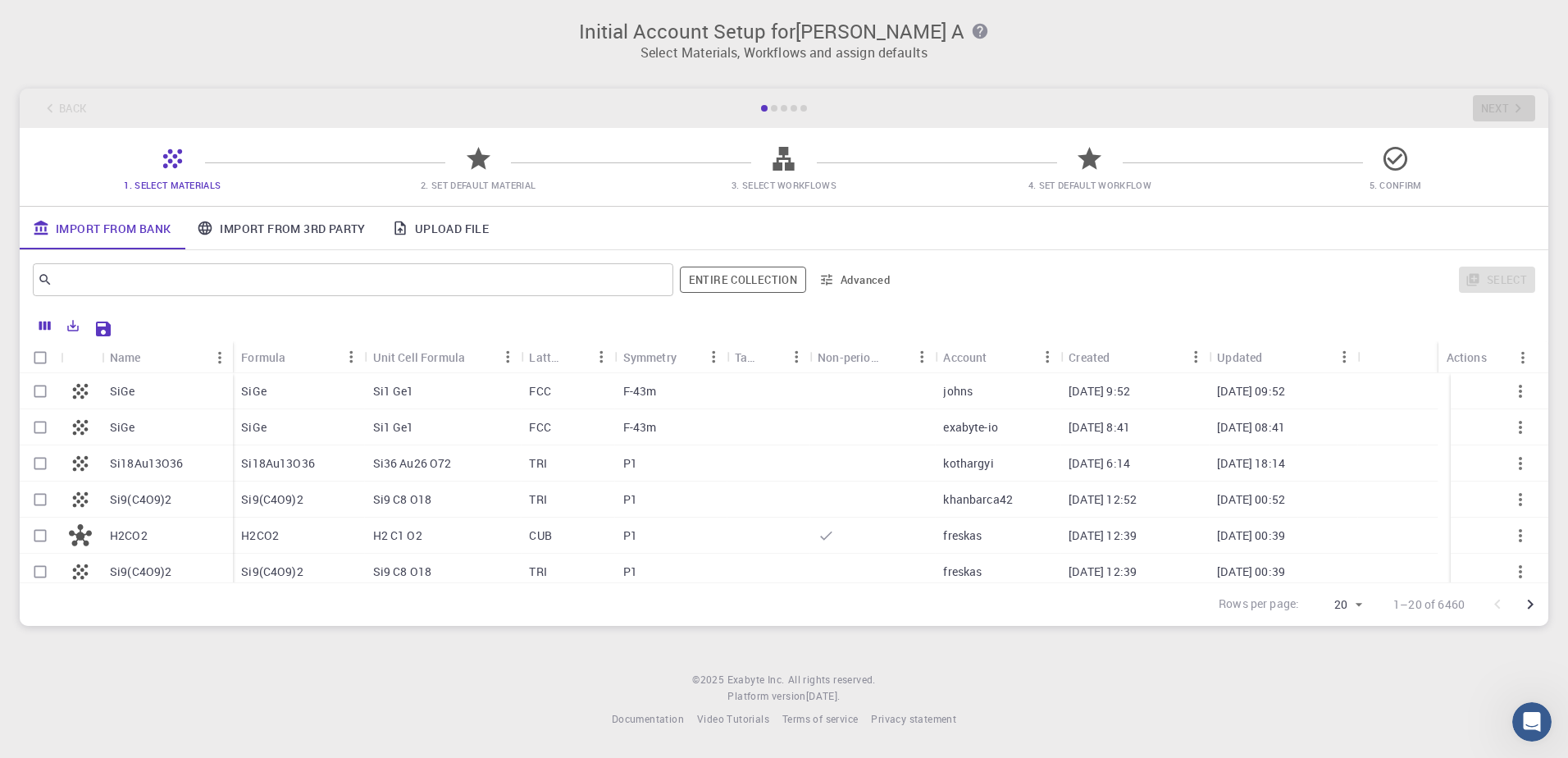
click at [123, 391] on p "SiGe" at bounding box center [122, 391] width 26 height 16
checkbox input "true"
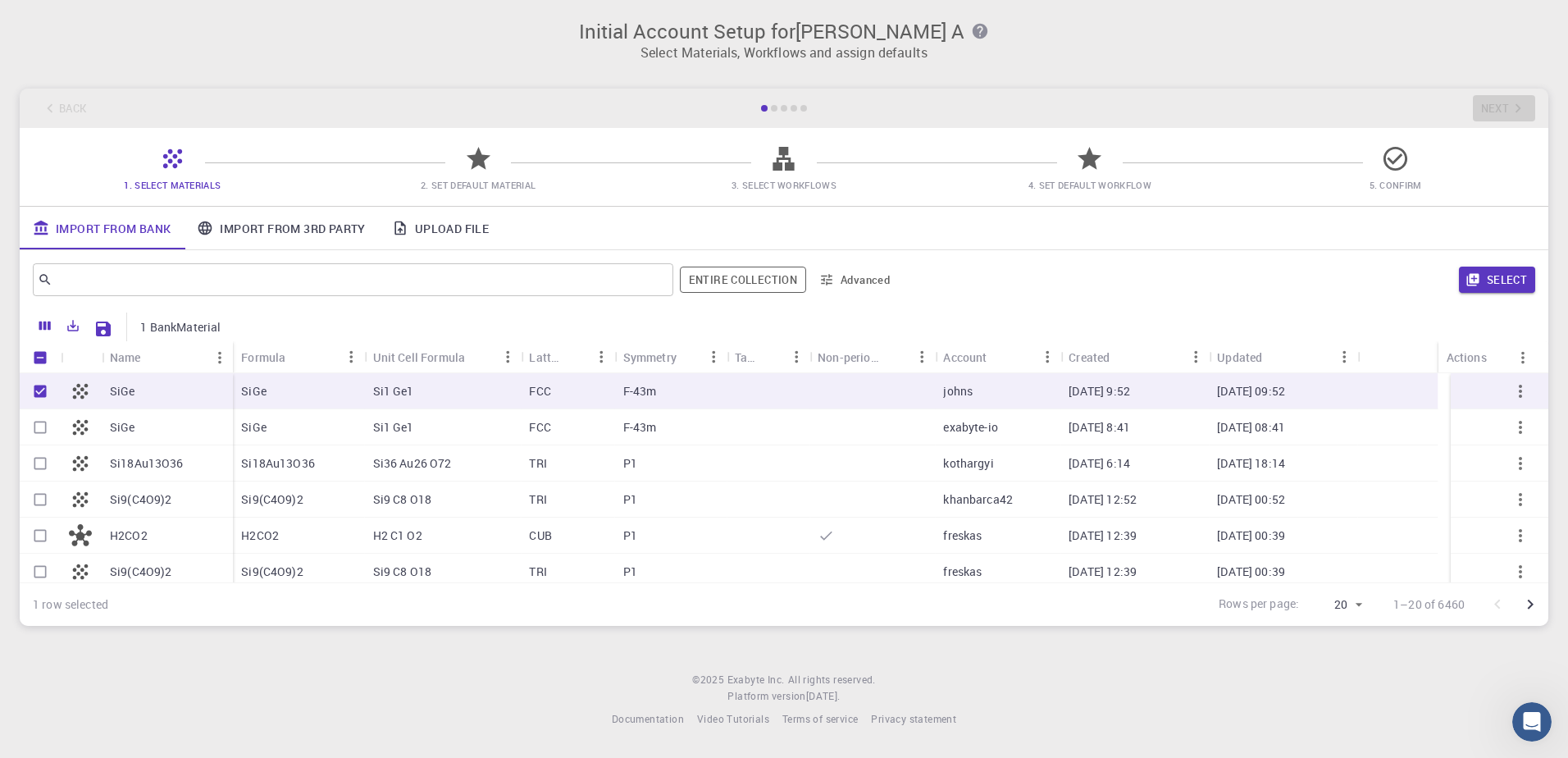
click at [114, 541] on p "H2CO2" at bounding box center [128, 535] width 37 height 16
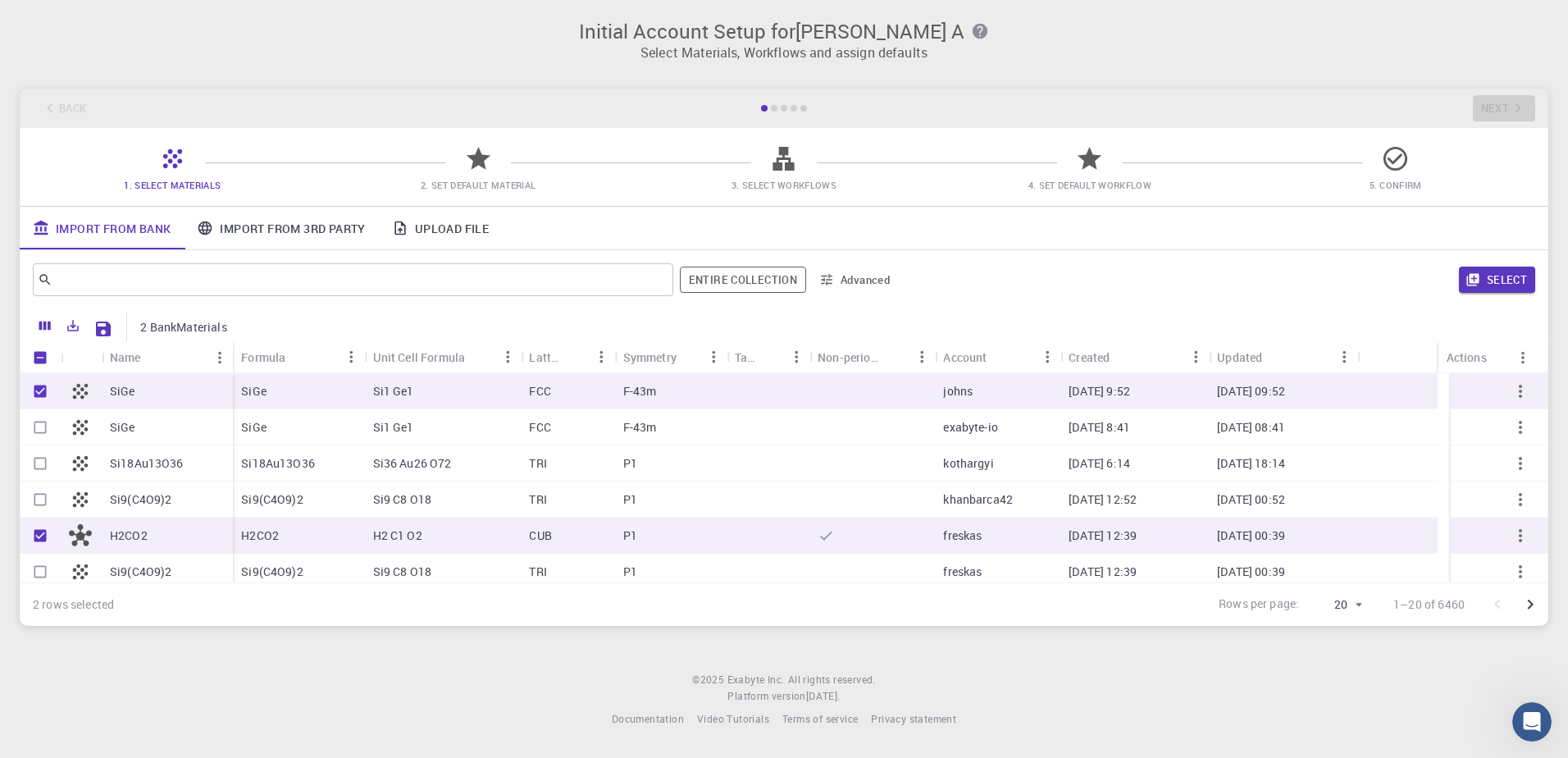
click at [1518, 392] on icon "button" at bounding box center [1519, 391] width 3 height 13
click at [1511, 395] on icon "button" at bounding box center [1520, 391] width 20 height 20
click at [38, 534] on input "Unselect row" at bounding box center [40, 535] width 32 height 32
checkbox input "false"
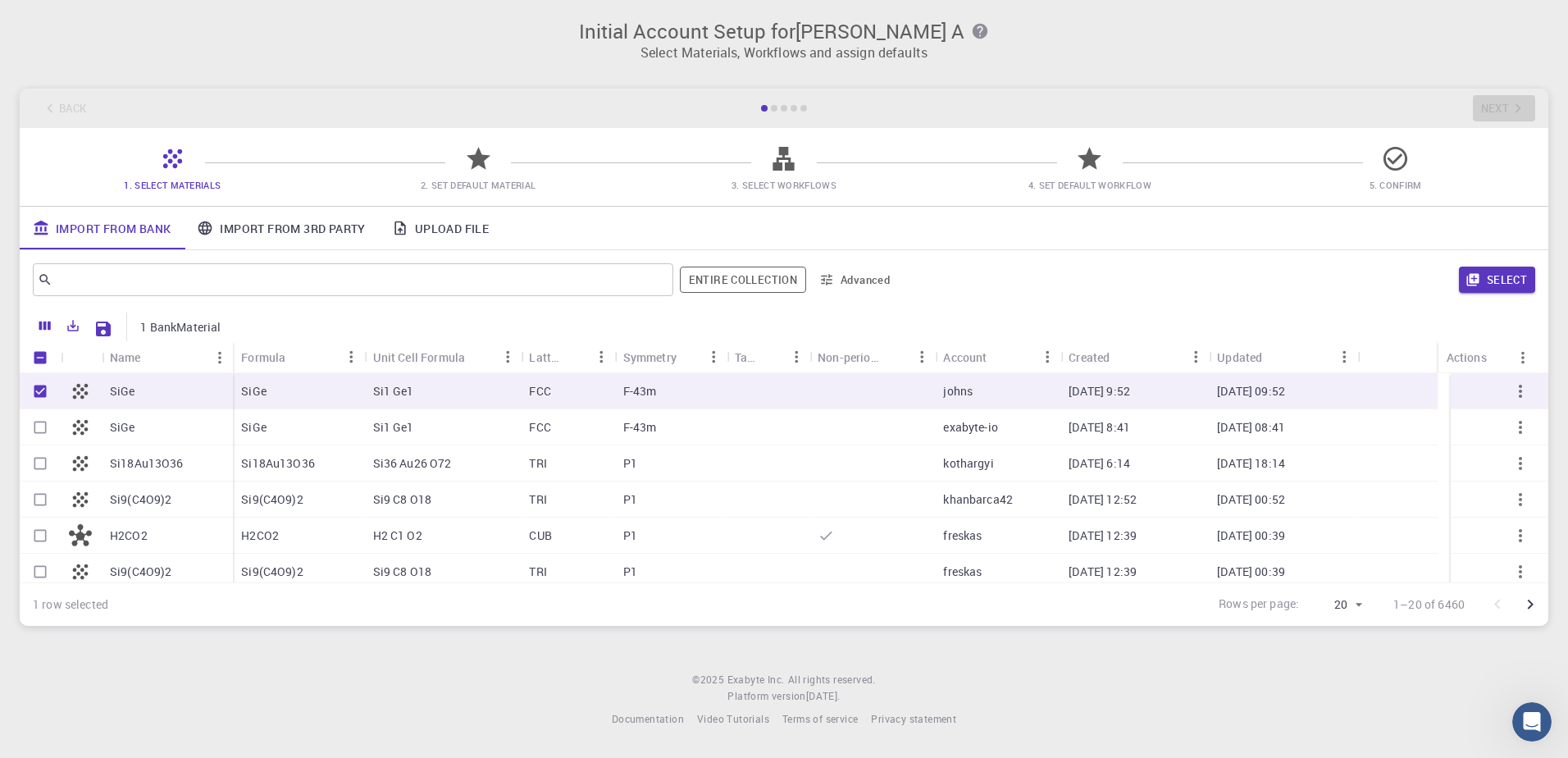
click at [23, 487] on div at bounding box center [40, 500] width 41 height 36
click at [40, 493] on input "Select row" at bounding box center [40, 499] width 32 height 32
checkbox input "true"
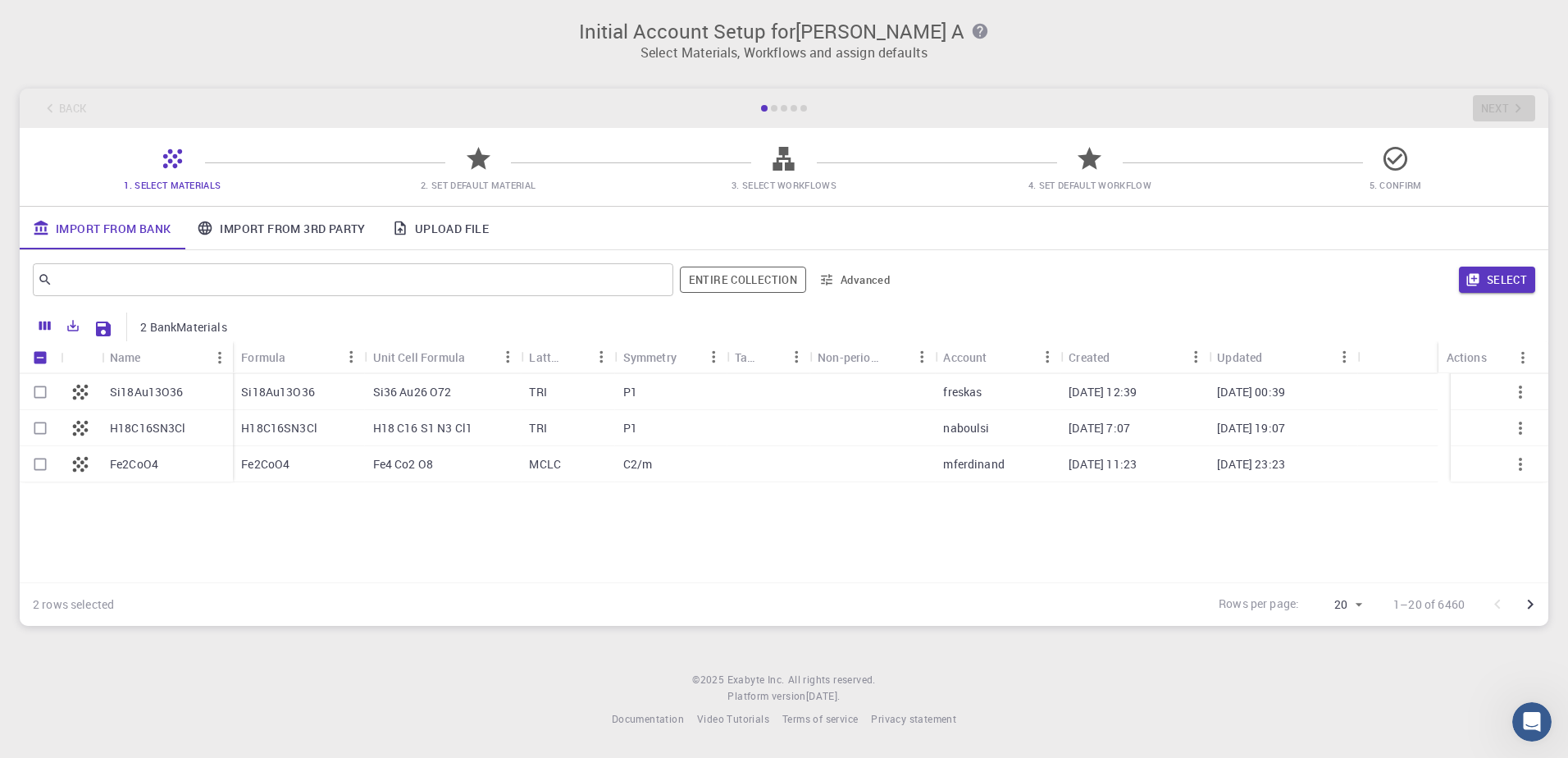
scroll to position [328, 0]
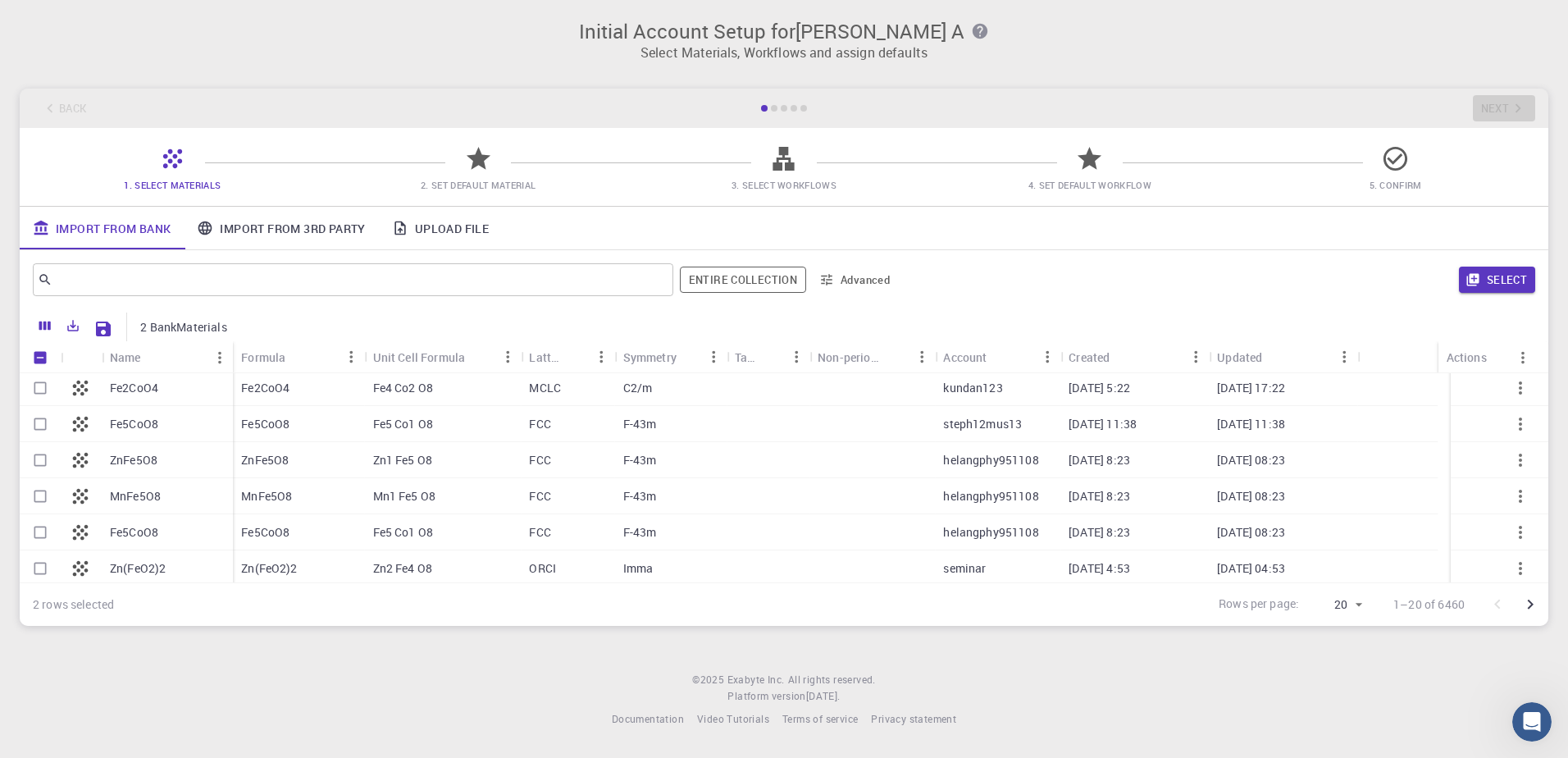
click at [270, 227] on link "Import From 3rd Party" at bounding box center [280, 227] width 194 height 43
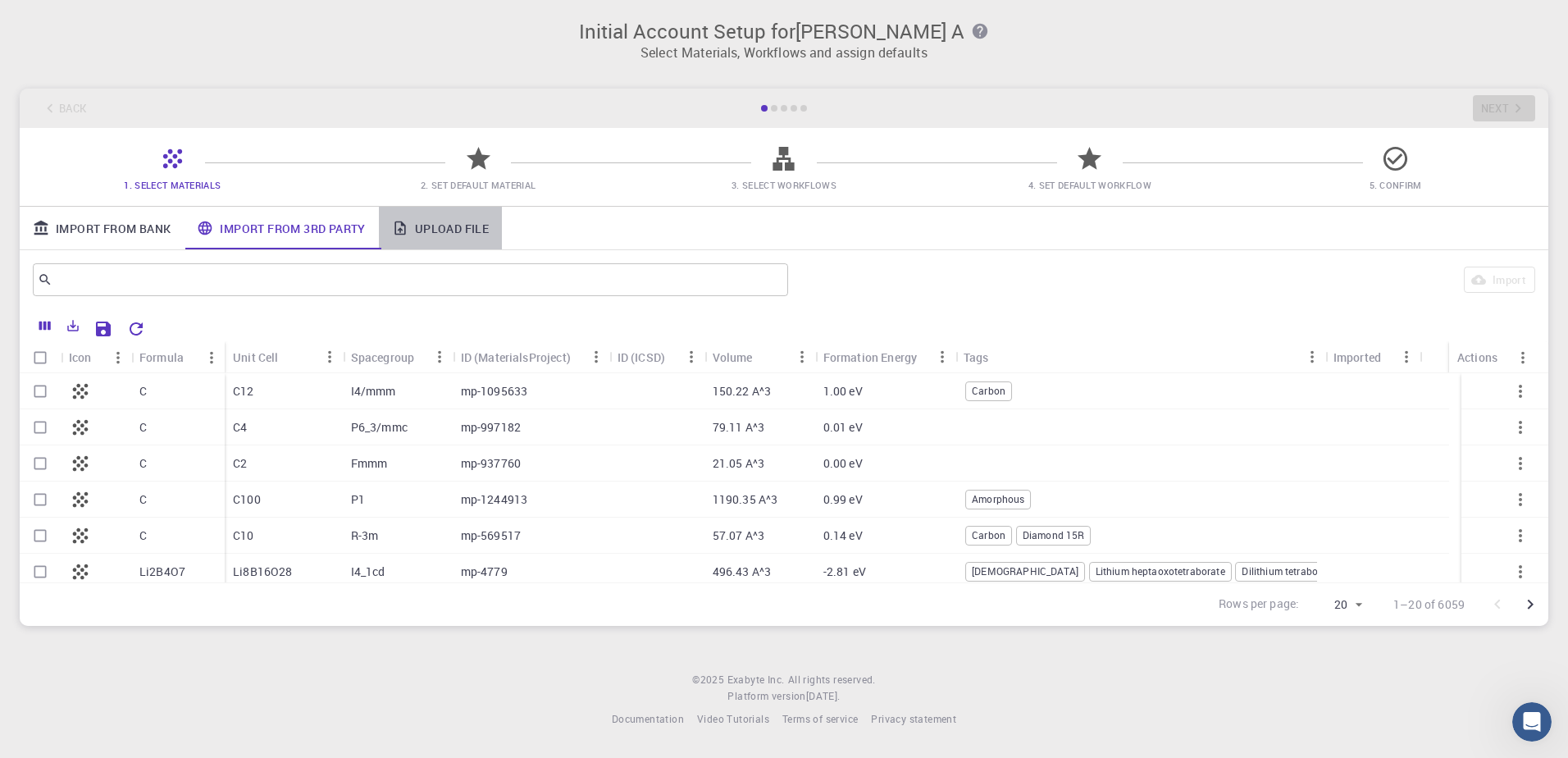
click at [472, 227] on link "Upload File" at bounding box center [440, 227] width 123 height 43
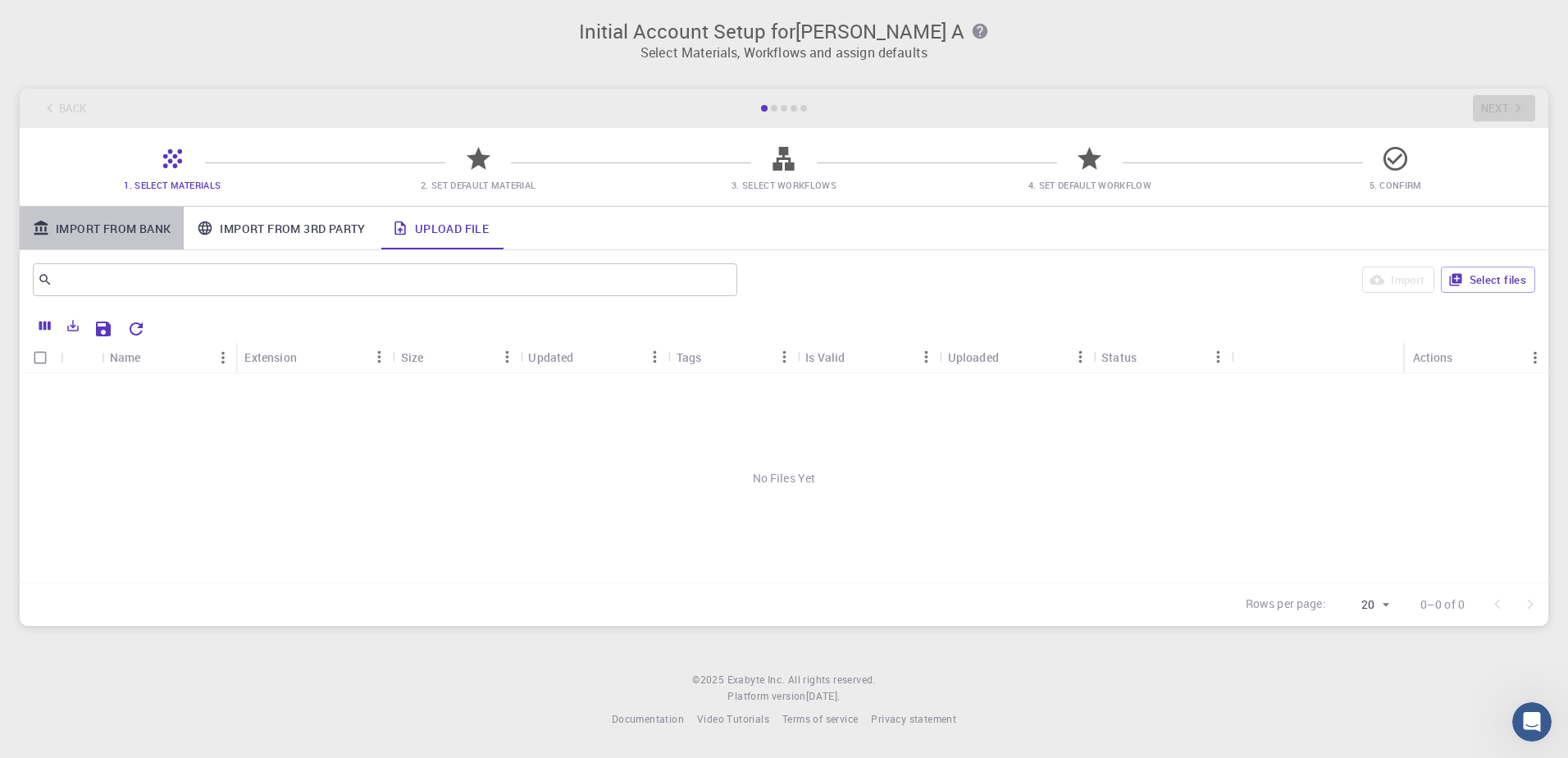
click at [122, 223] on link "Import From Bank" at bounding box center [102, 227] width 164 height 43
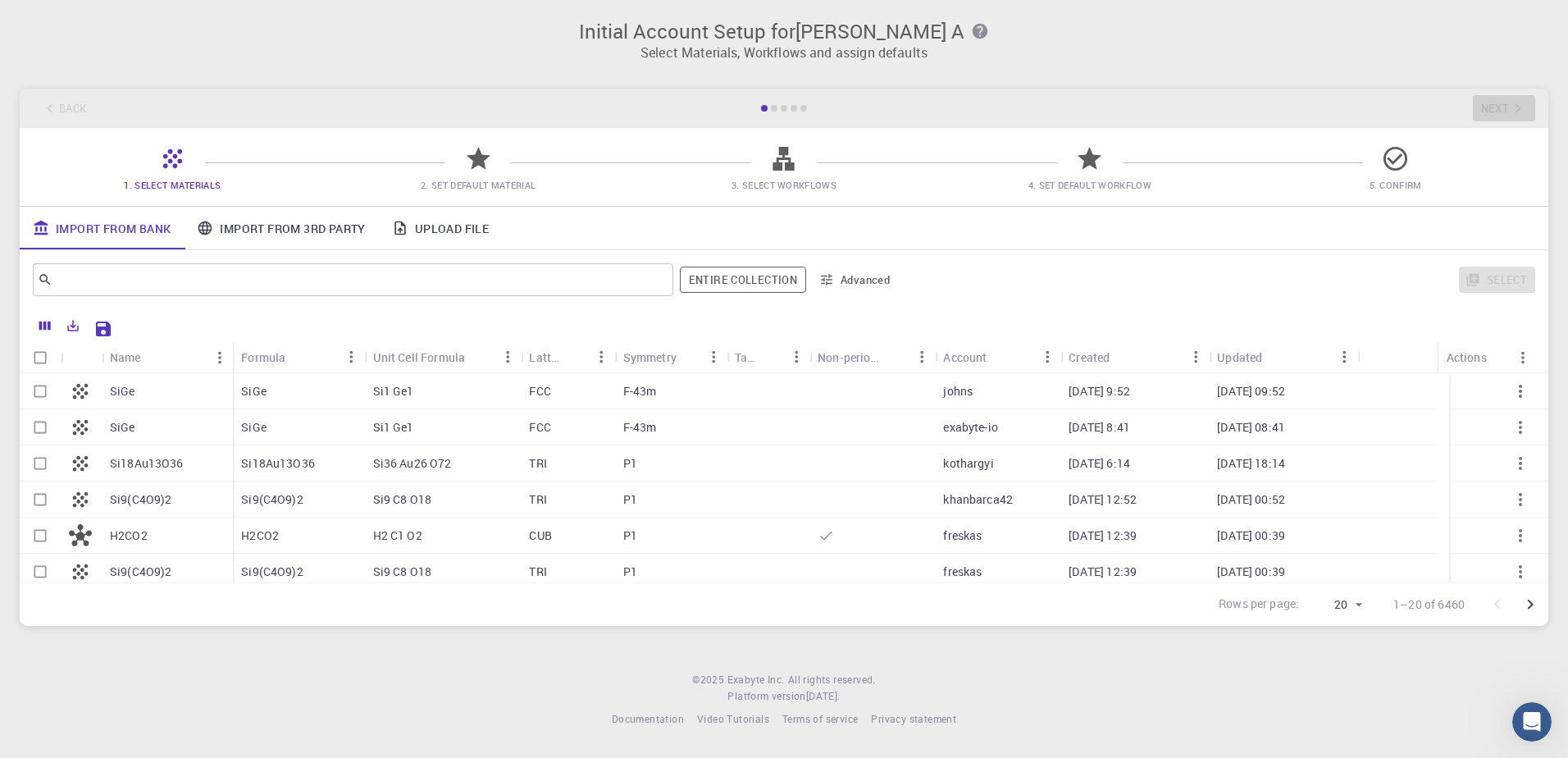
click at [476, 169] on icon at bounding box center [479, 159] width 29 height 29
click at [475, 163] on icon at bounding box center [478, 159] width 24 height 23
click at [475, 162] on icon at bounding box center [478, 159] width 24 height 23
click at [42, 396] on input "Select row" at bounding box center [40, 391] width 32 height 32
checkbox input "true"
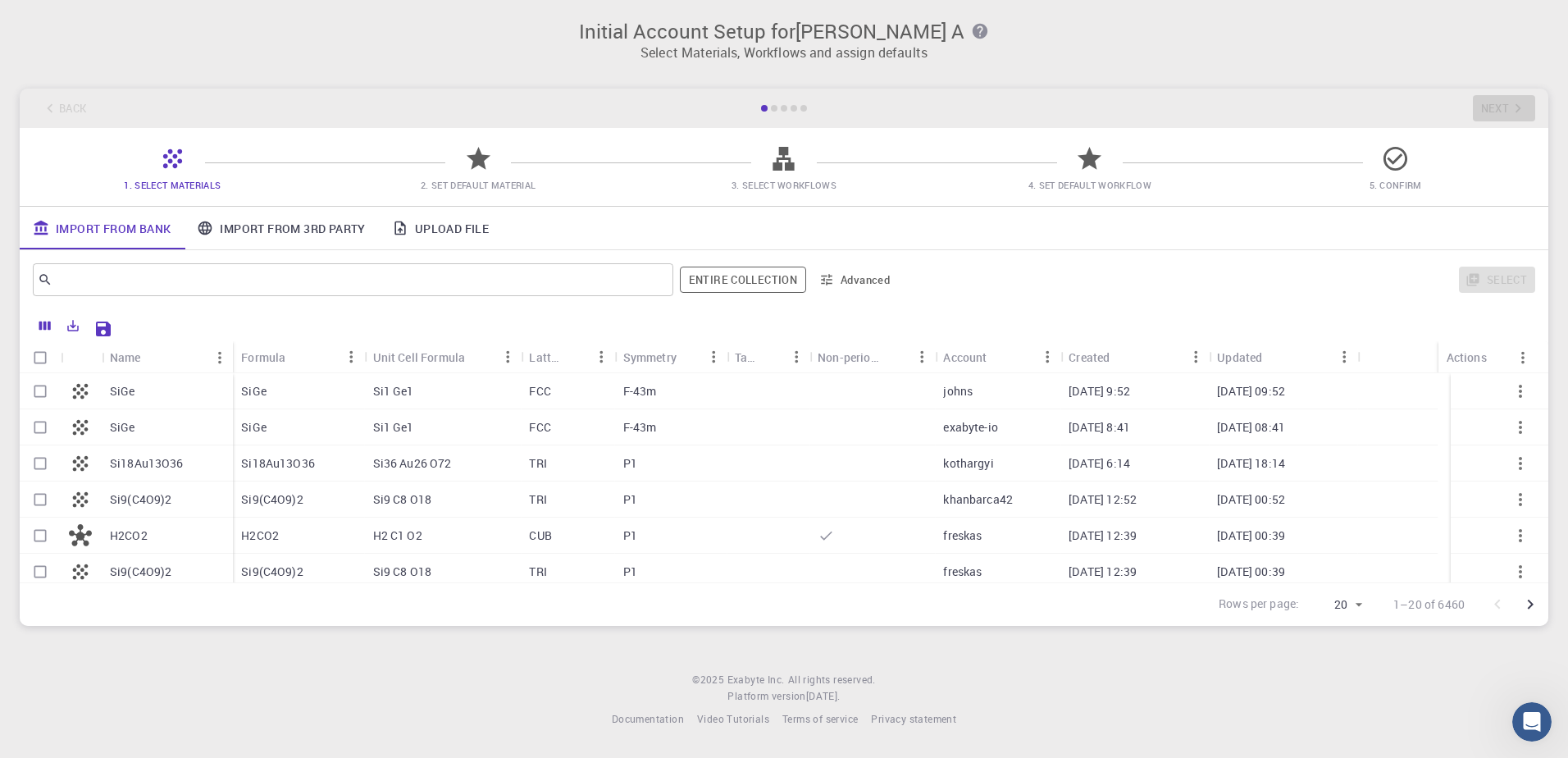
checkbox input "true"
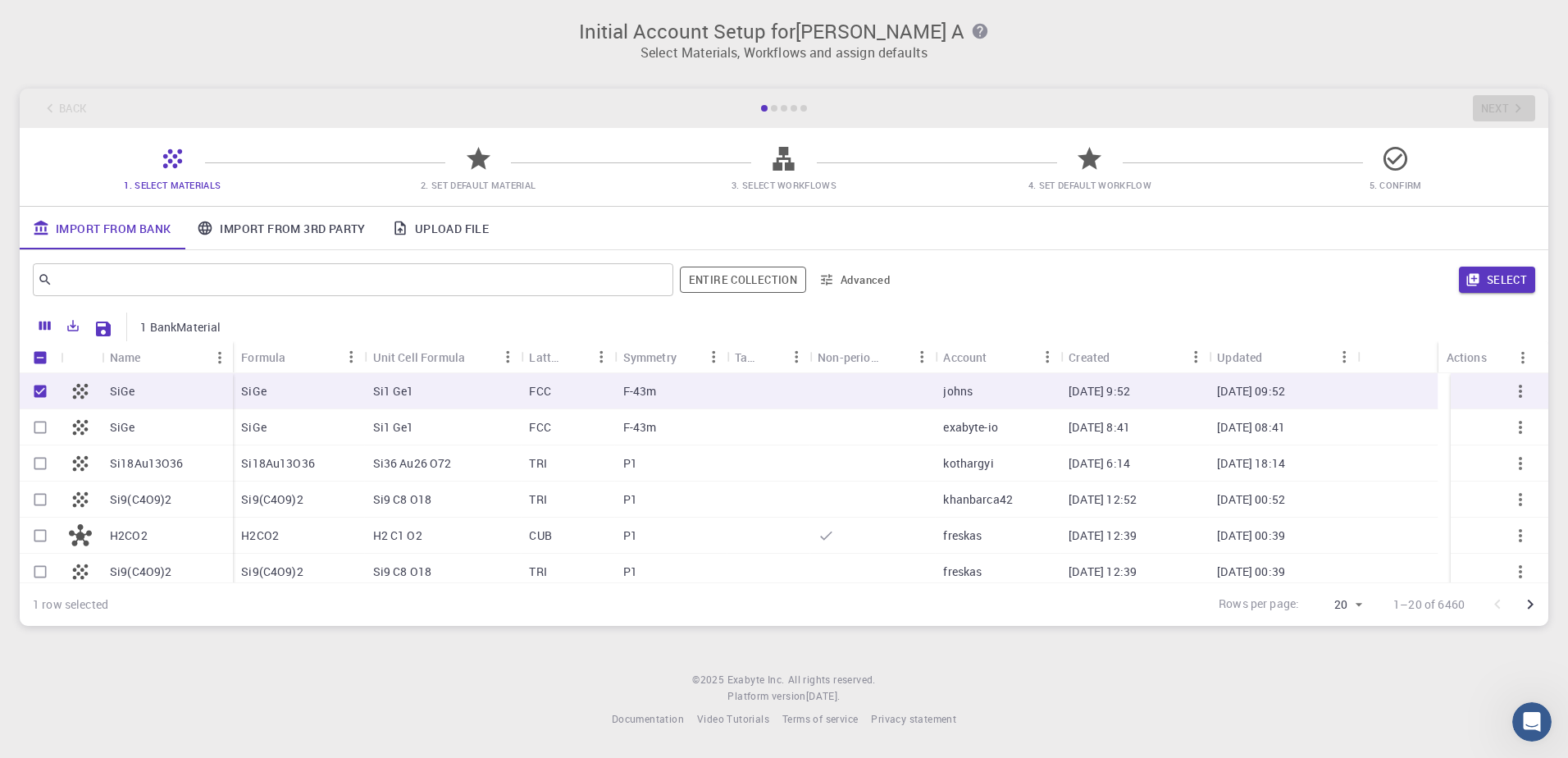
click at [35, 428] on input "Select row" at bounding box center [40, 427] width 32 height 32
checkbox input "true"
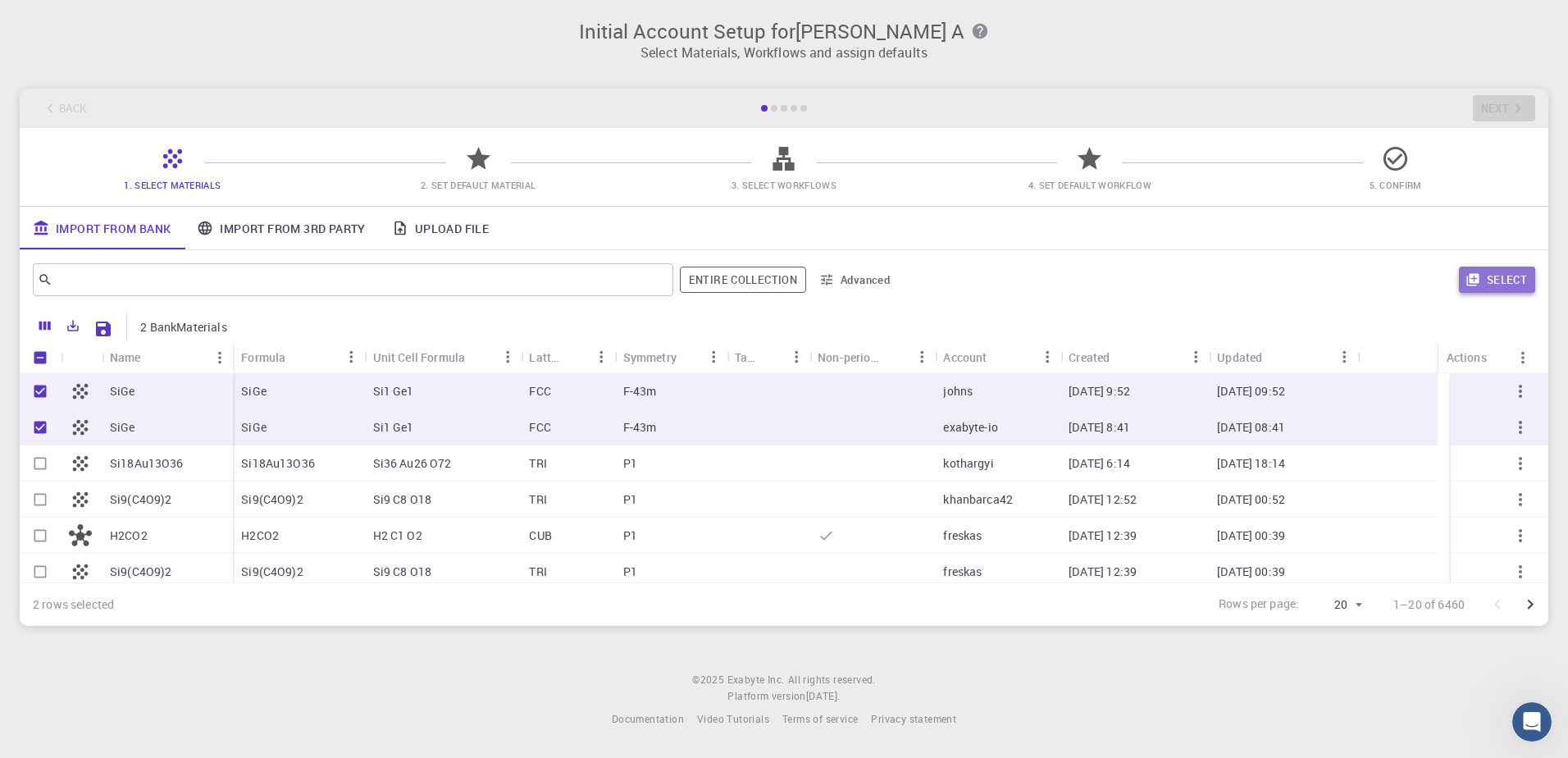
click at [1480, 268] on button "Select" at bounding box center [1496, 279] width 76 height 26
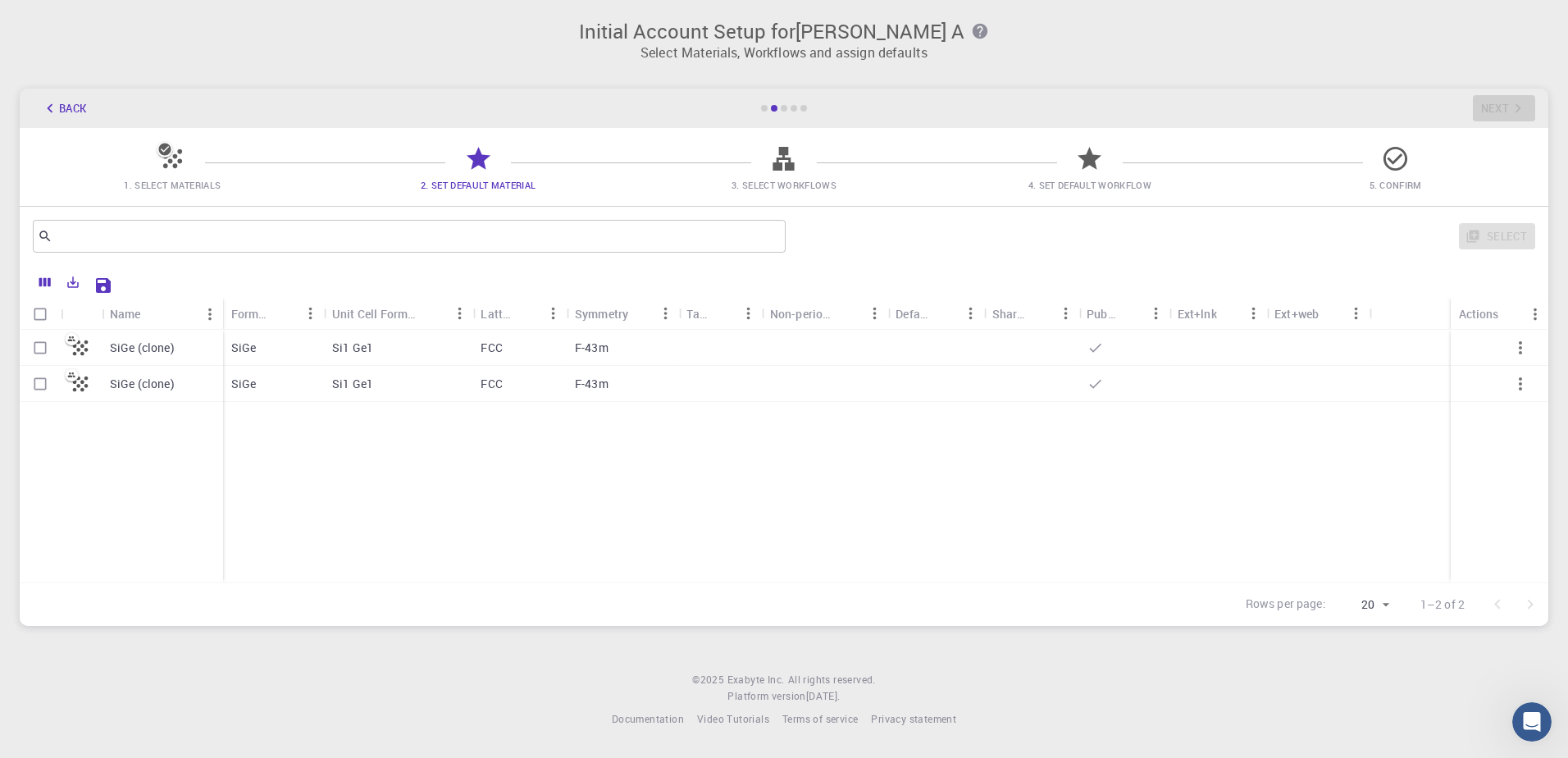
click at [243, 347] on p "SiGe" at bounding box center [244, 347] width 26 height 16
checkbox input "true"
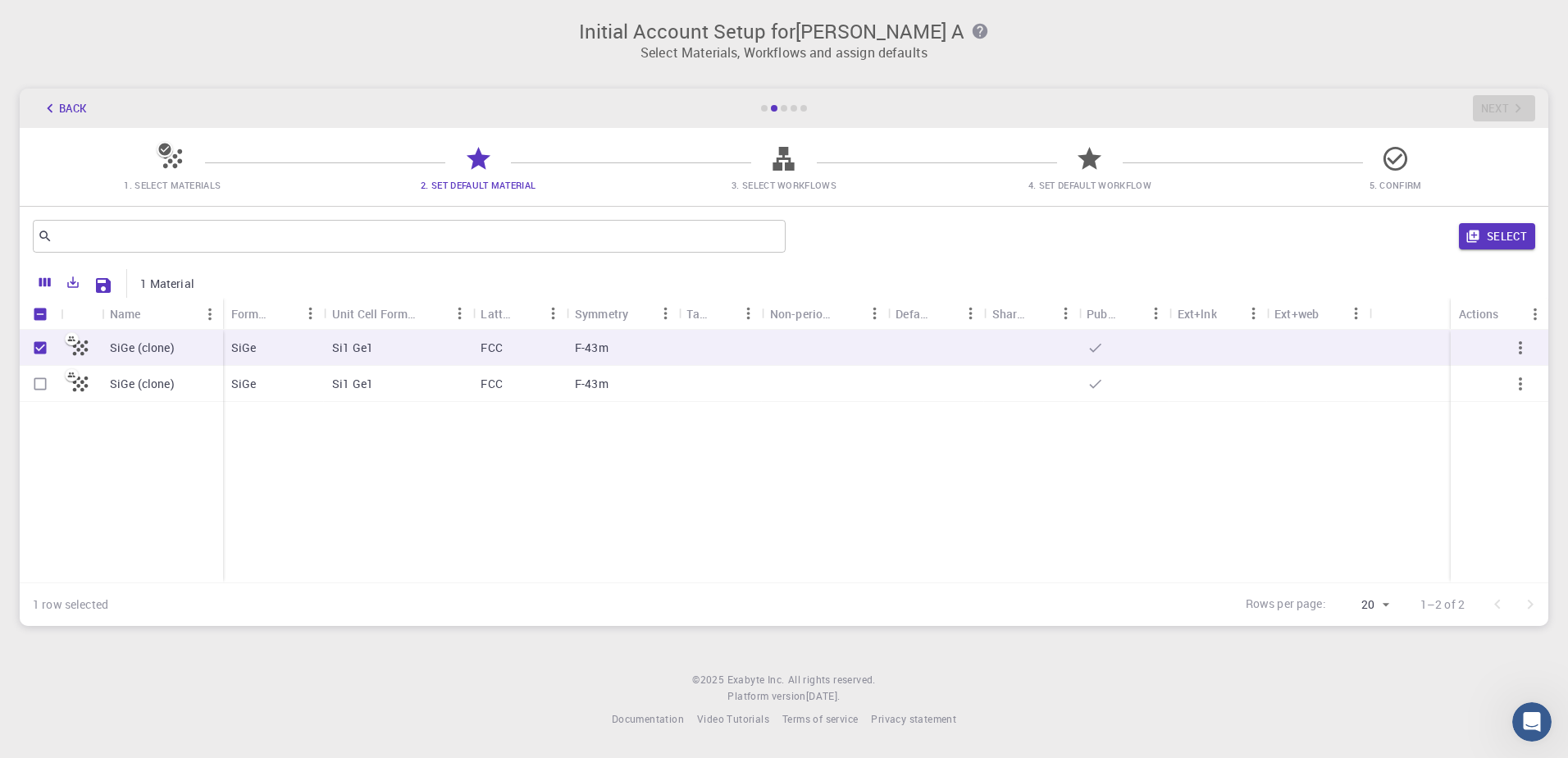
click at [90, 355] on icon at bounding box center [80, 348] width 23 height 23
checkbox input "false"
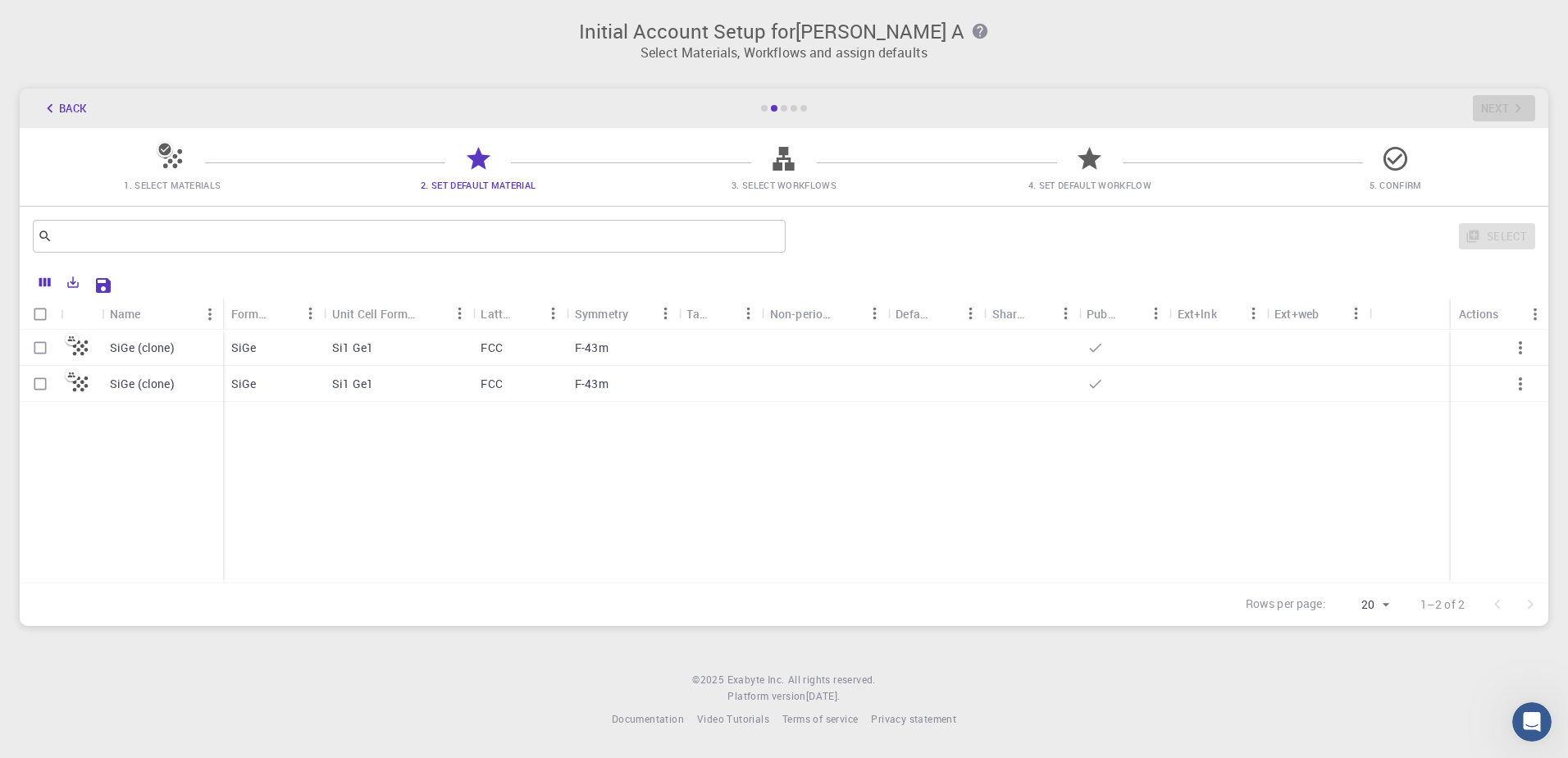
click at [78, 347] on icon at bounding box center [80, 348] width 23 height 23
checkbox input "true"
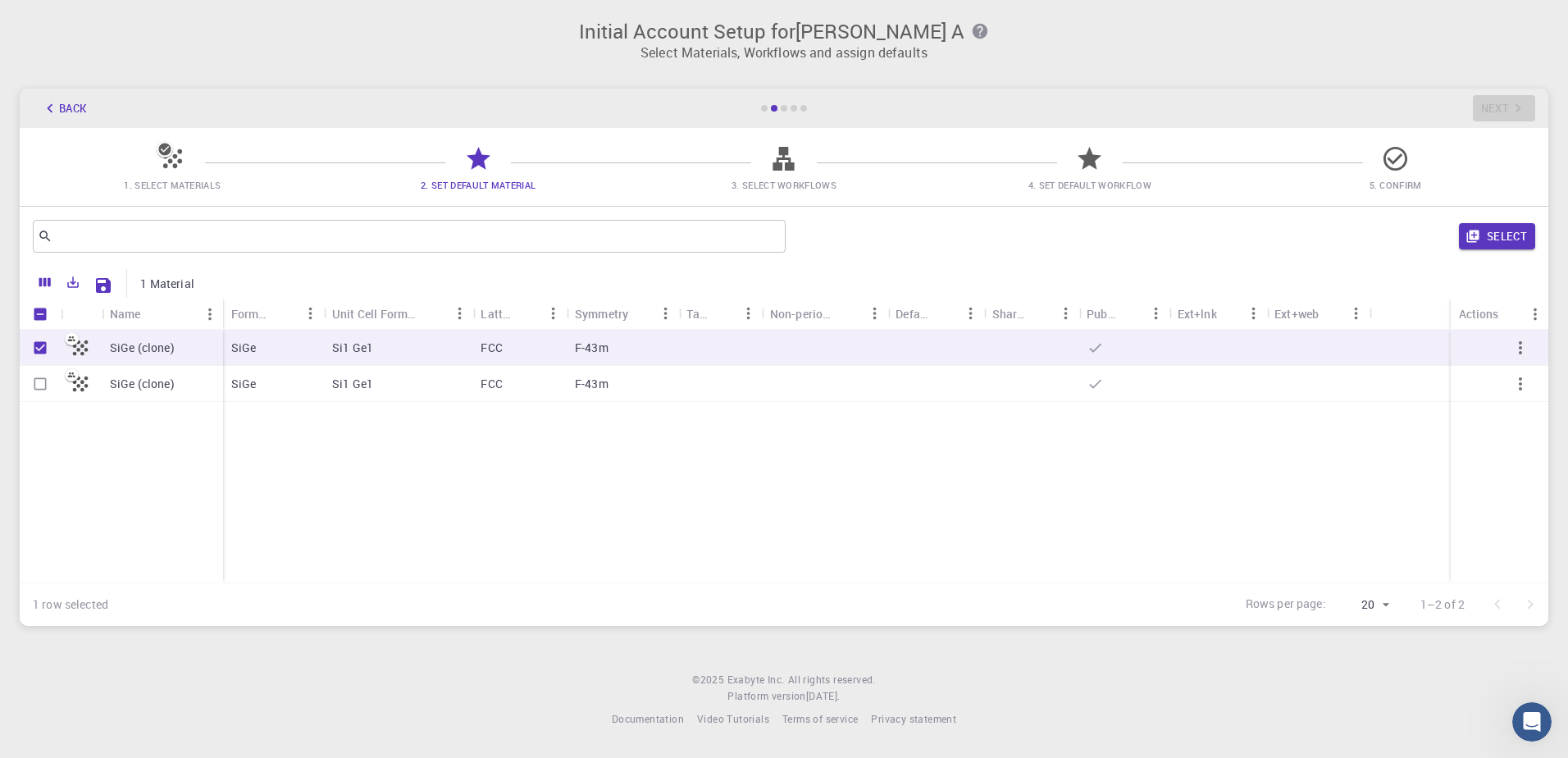
click at [77, 347] on icon at bounding box center [80, 348] width 23 height 23
checkbox input "false"
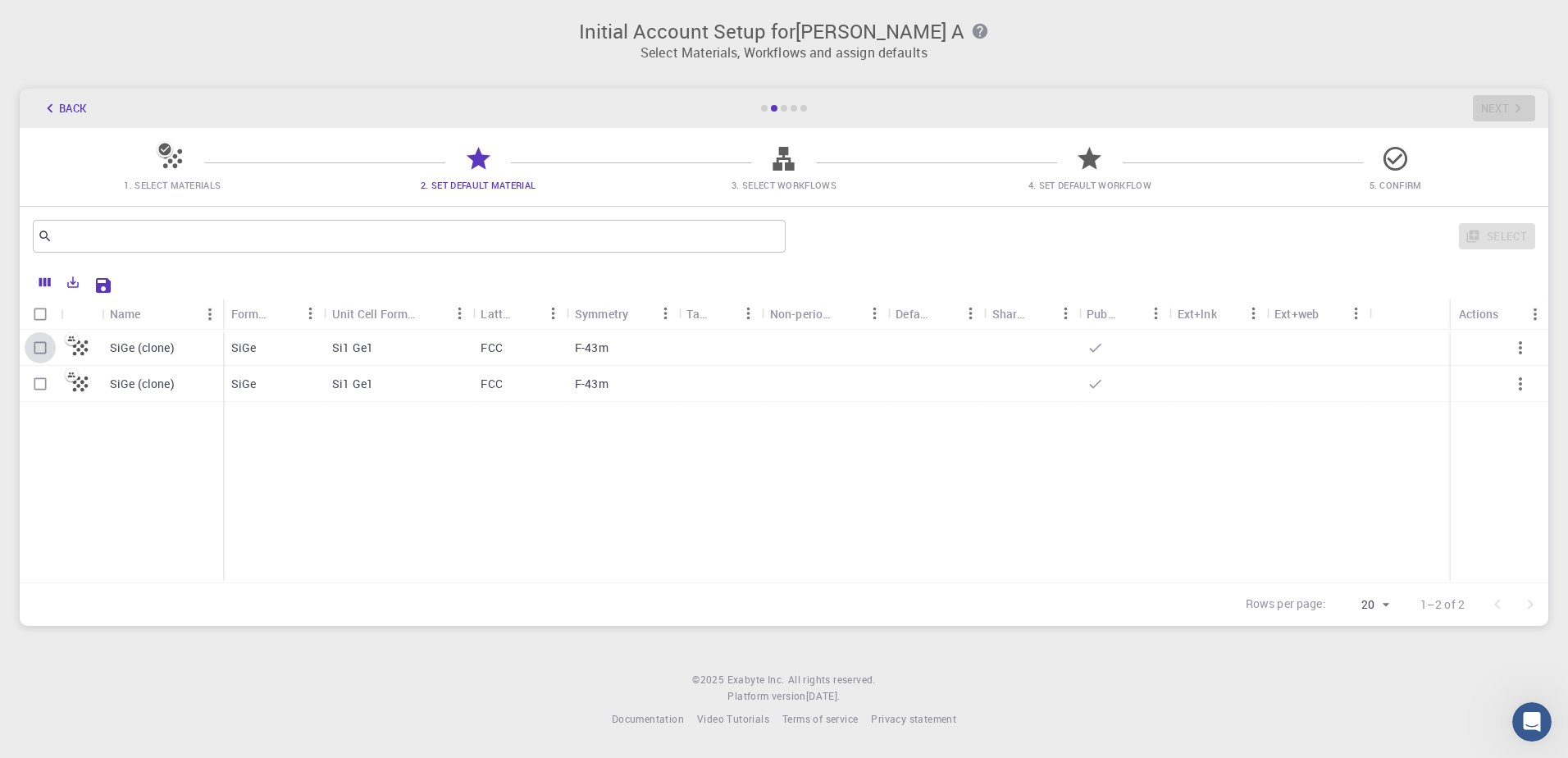
click at [40, 347] on input "Select row" at bounding box center [40, 348] width 32 height 32
checkbox input "true"
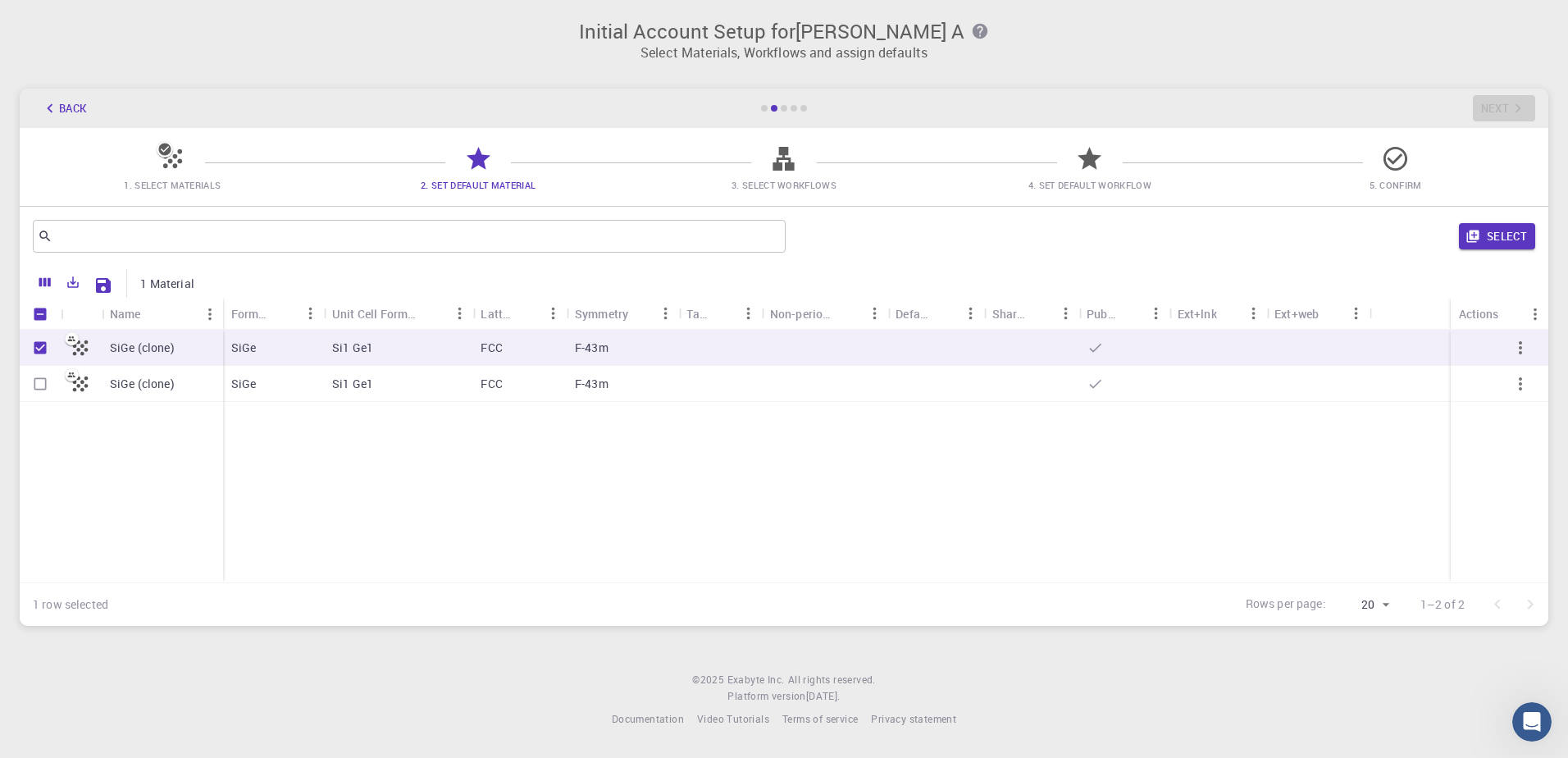
click at [1500, 250] on div "Select" at bounding box center [1163, 236] width 742 height 39
click at [1496, 232] on button "Select" at bounding box center [1496, 235] width 76 height 26
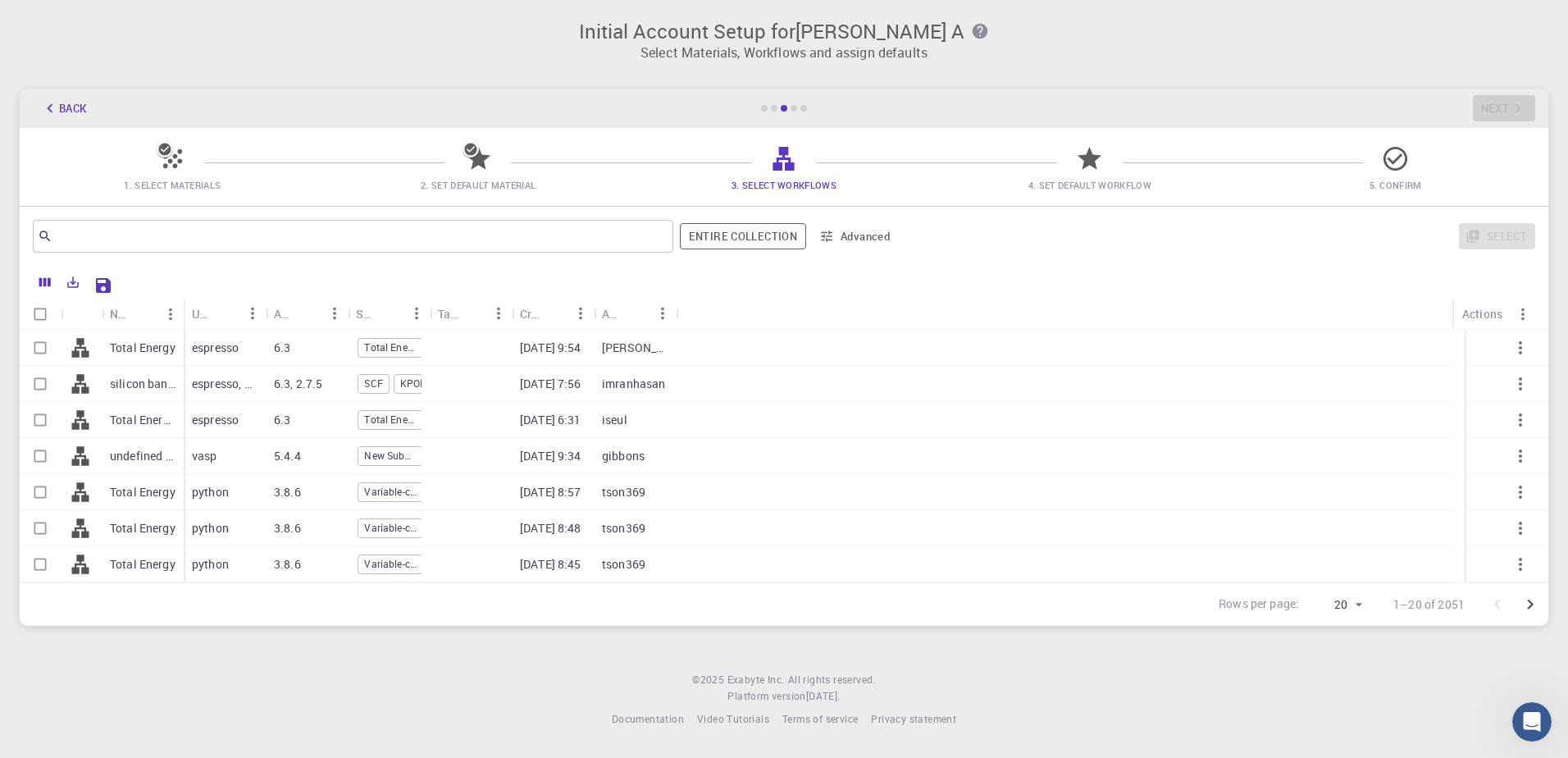
scroll to position [0, 0]
click at [139, 357] on div "Band Gap (LDA)" at bounding box center [142, 348] width 82 height 36
checkbox input "true"
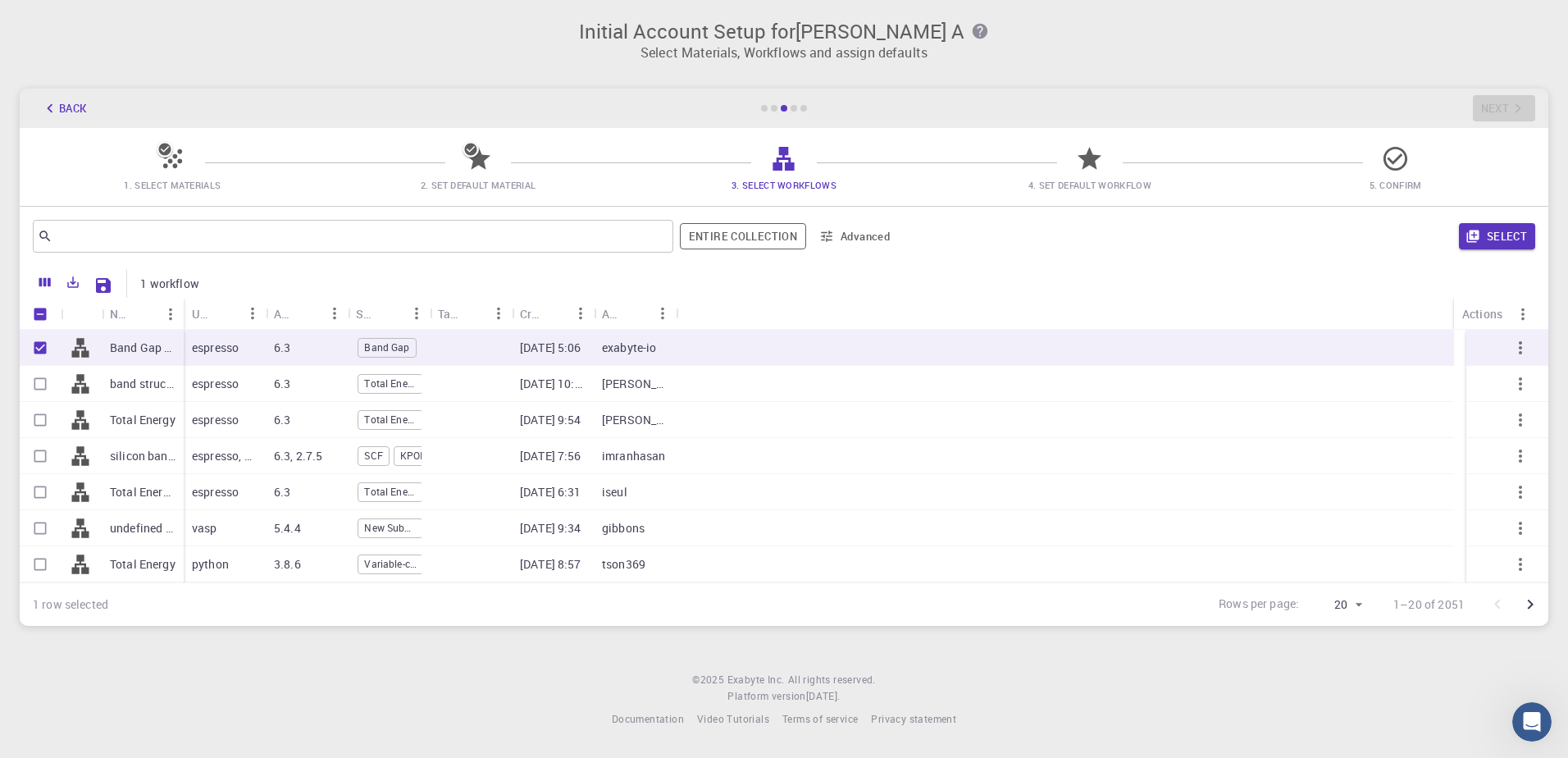
click at [147, 372] on div "band structure of silicon" at bounding box center [142, 384] width 82 height 36
checkbox input "true"
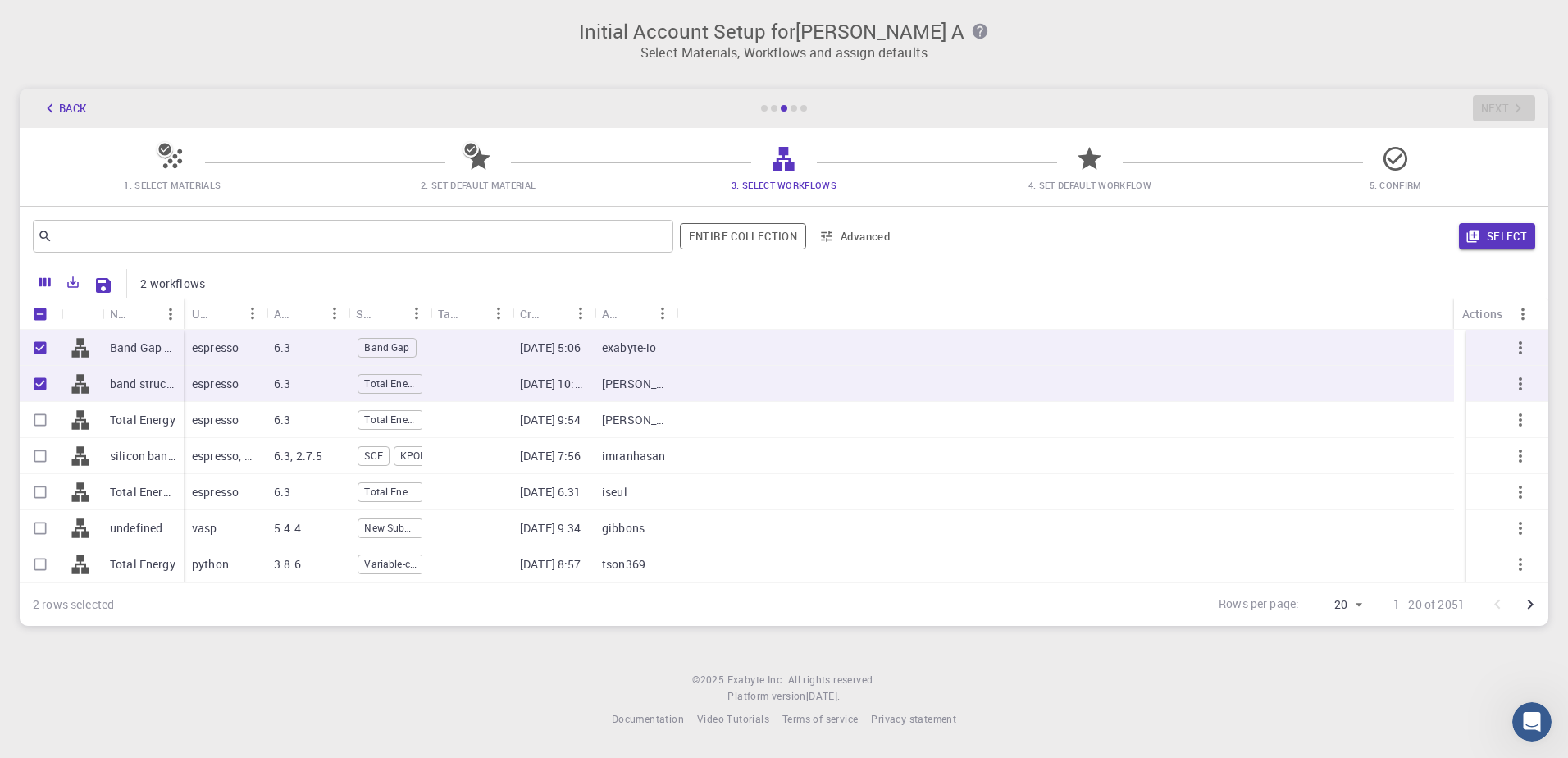
scroll to position [469, 0]
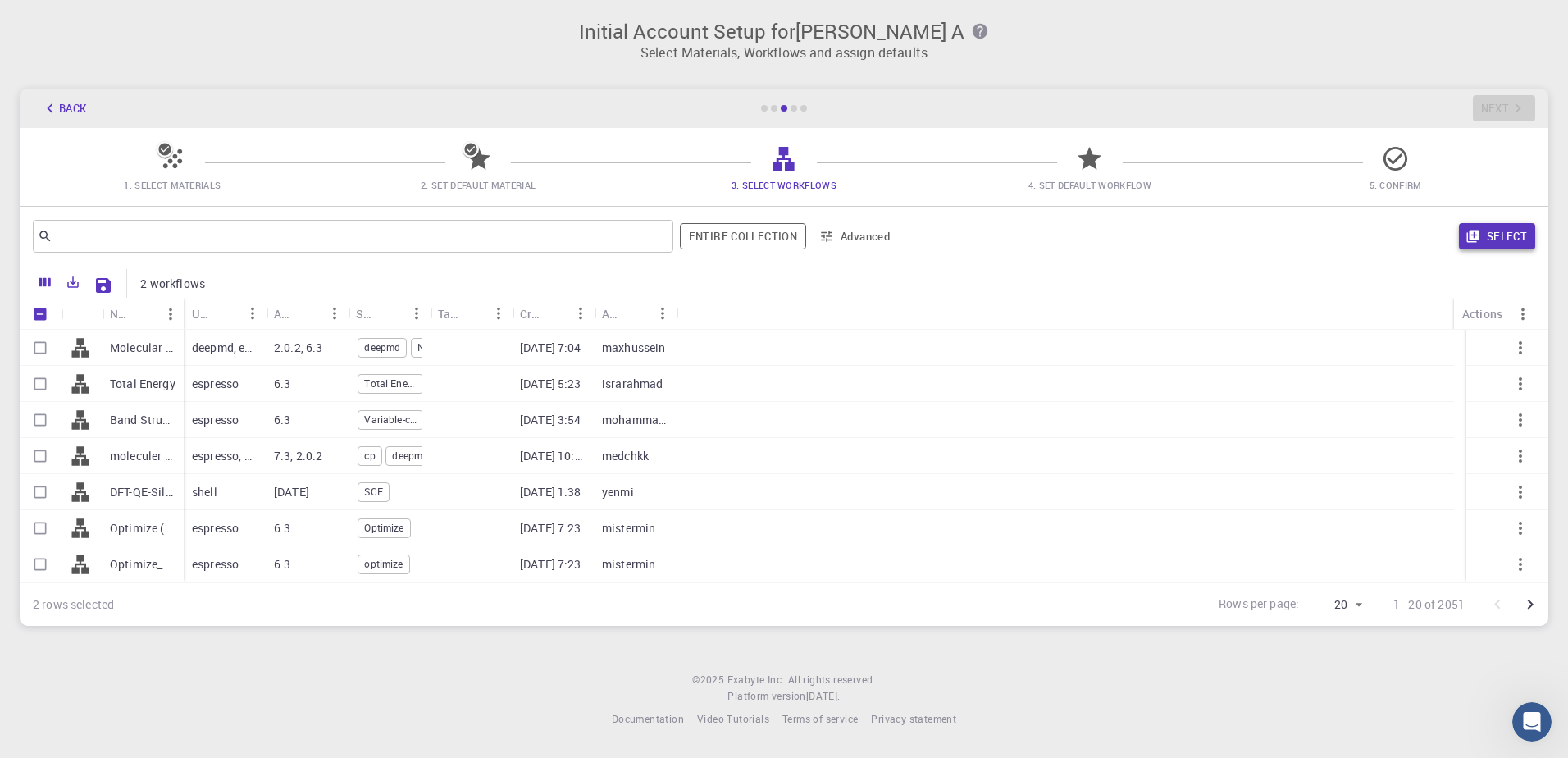
click at [1493, 240] on button "Select" at bounding box center [1496, 235] width 76 height 26
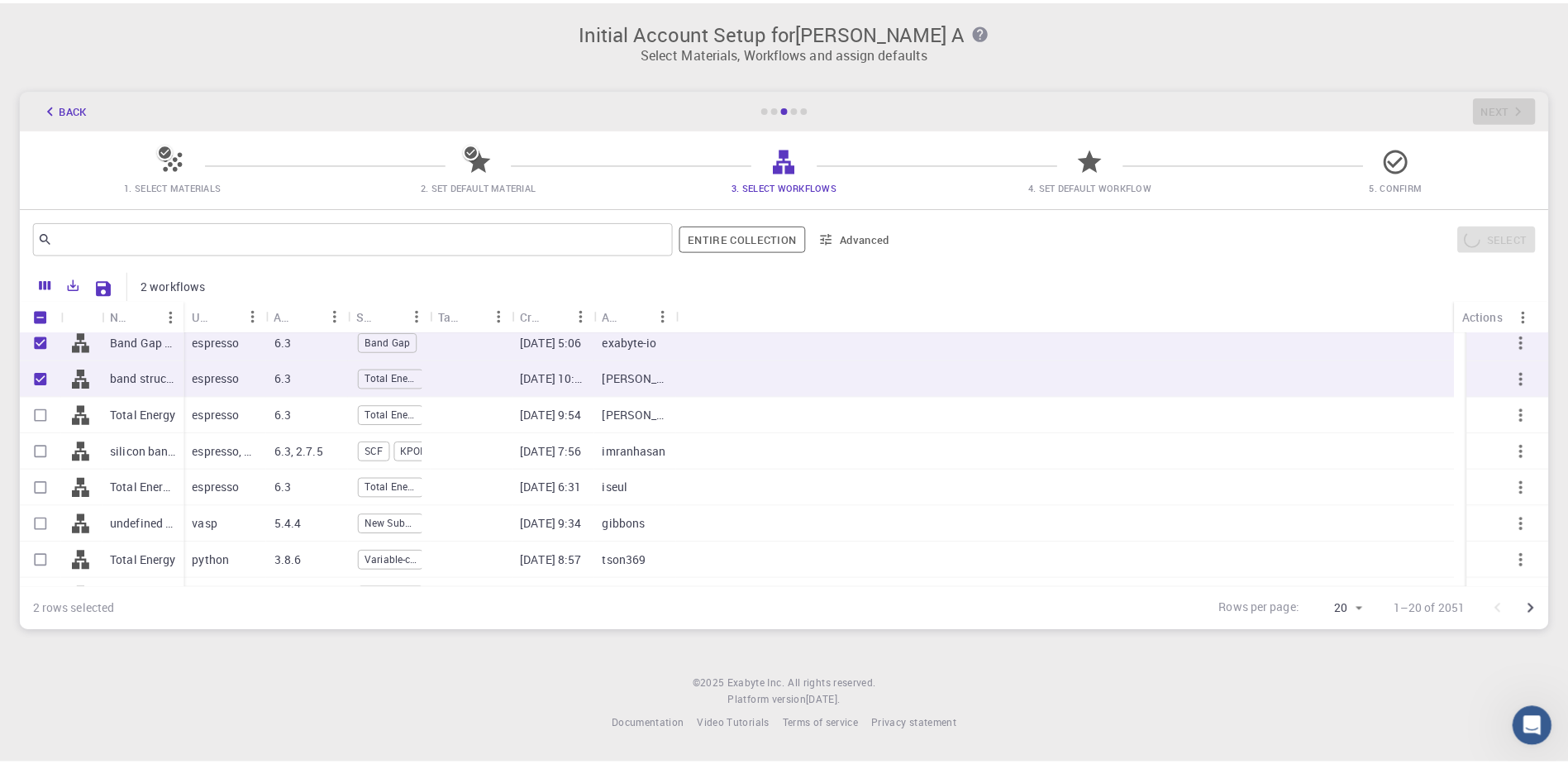
scroll to position [0, 0]
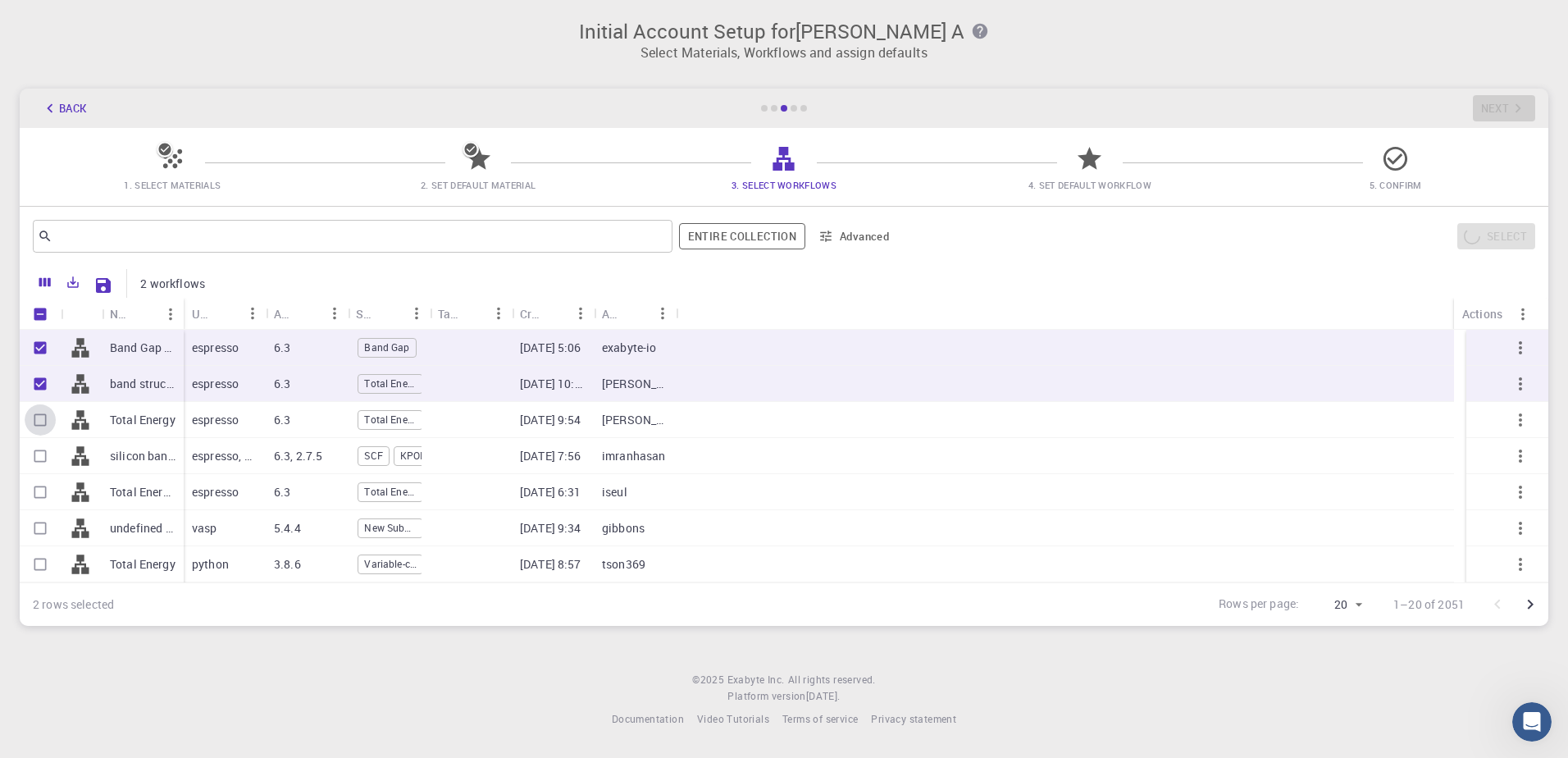
click at [54, 419] on input "Select row" at bounding box center [40, 420] width 32 height 32
checkbox input "true"
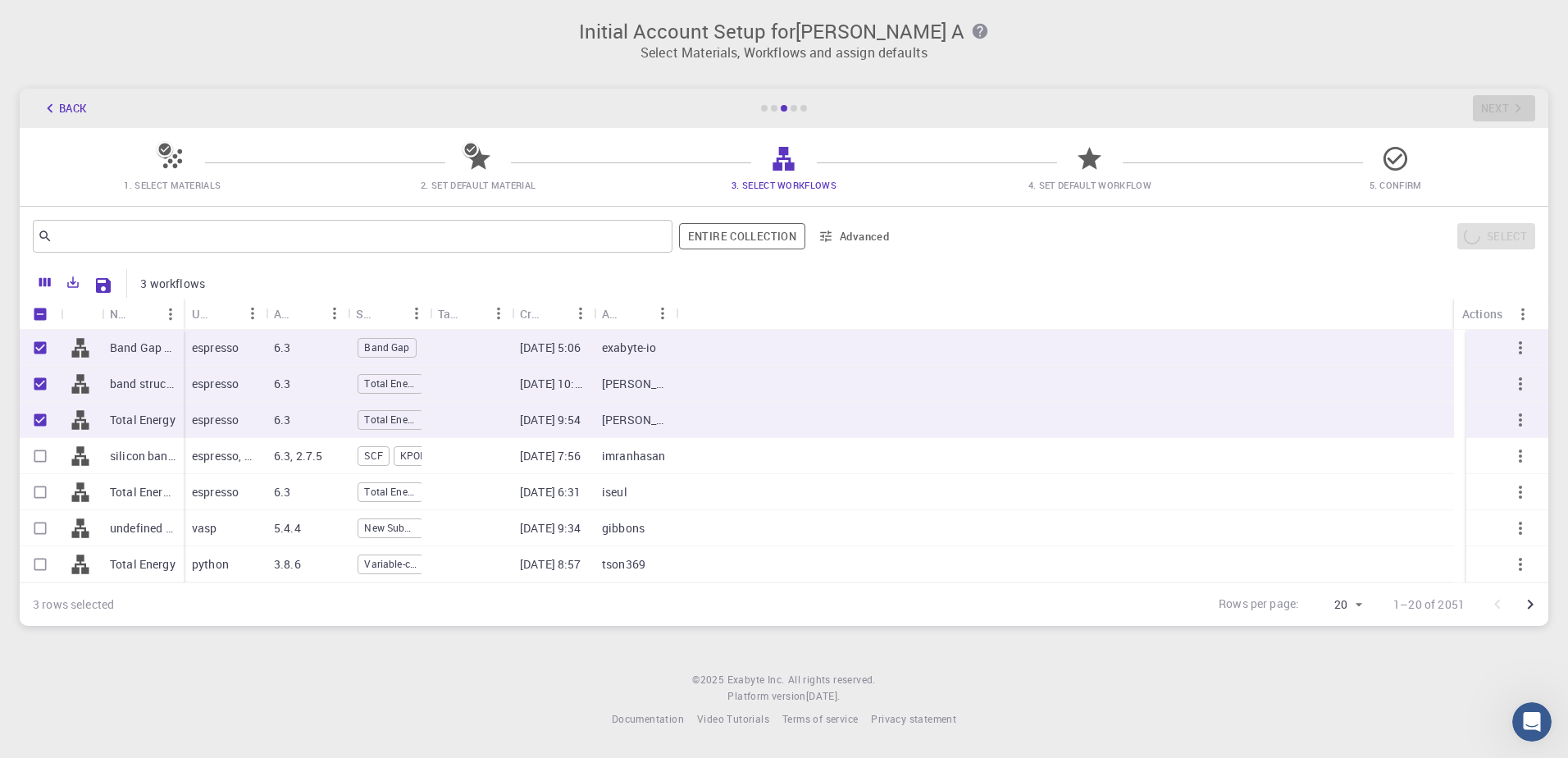
click at [43, 460] on input "Select row" at bounding box center [40, 456] width 32 height 32
checkbox input "true"
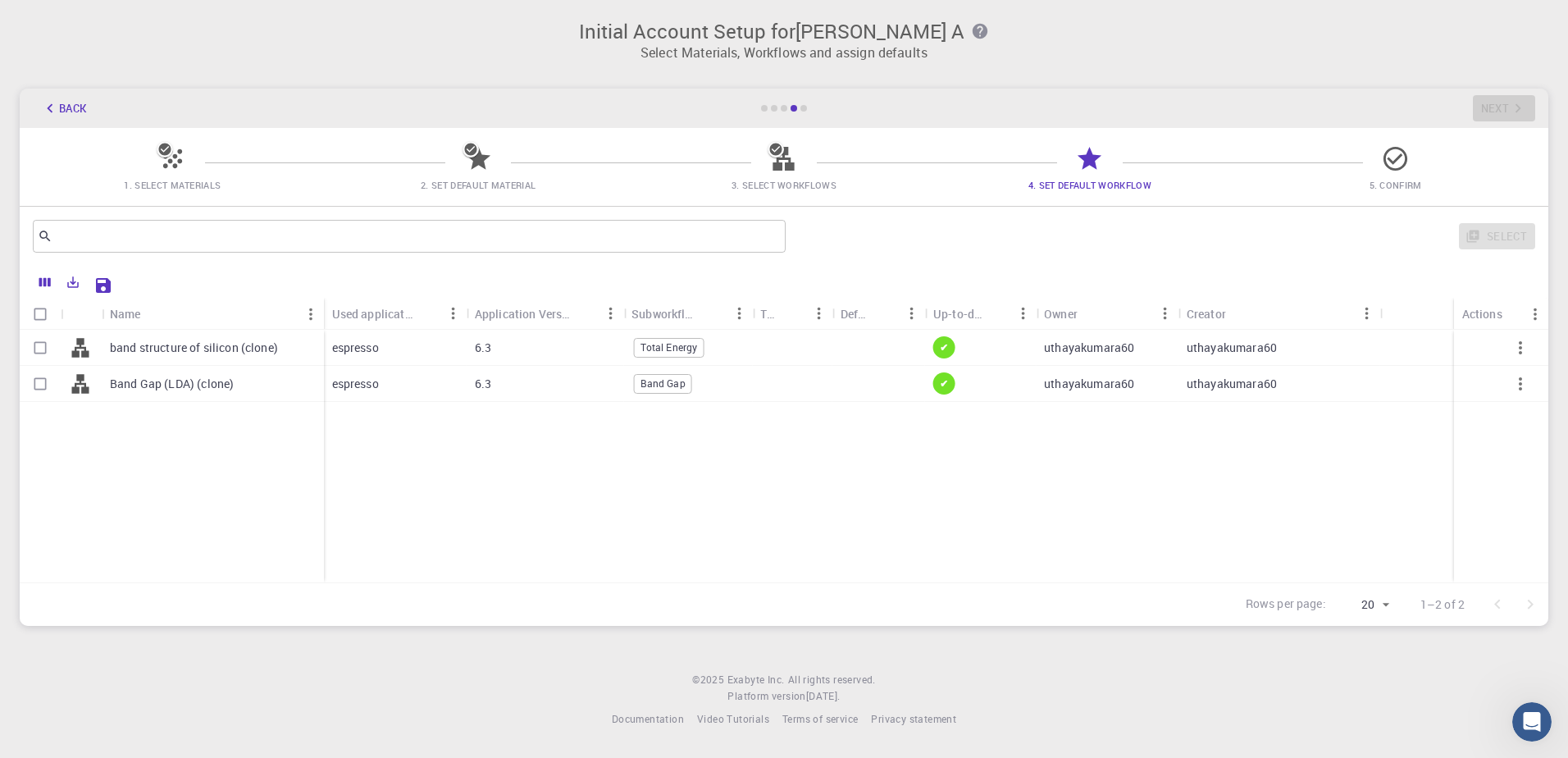
click at [1523, 339] on icon "button" at bounding box center [1520, 348] width 20 height 20
click at [1030, 492] on div "band structure of silicon (clone) Band Gap (LDA) (clone) espresso 6.3 Total Ene…" at bounding box center [784, 456] width 1528 height 252
click at [29, 356] on input "Select row" at bounding box center [40, 348] width 32 height 32
checkbox input "true"
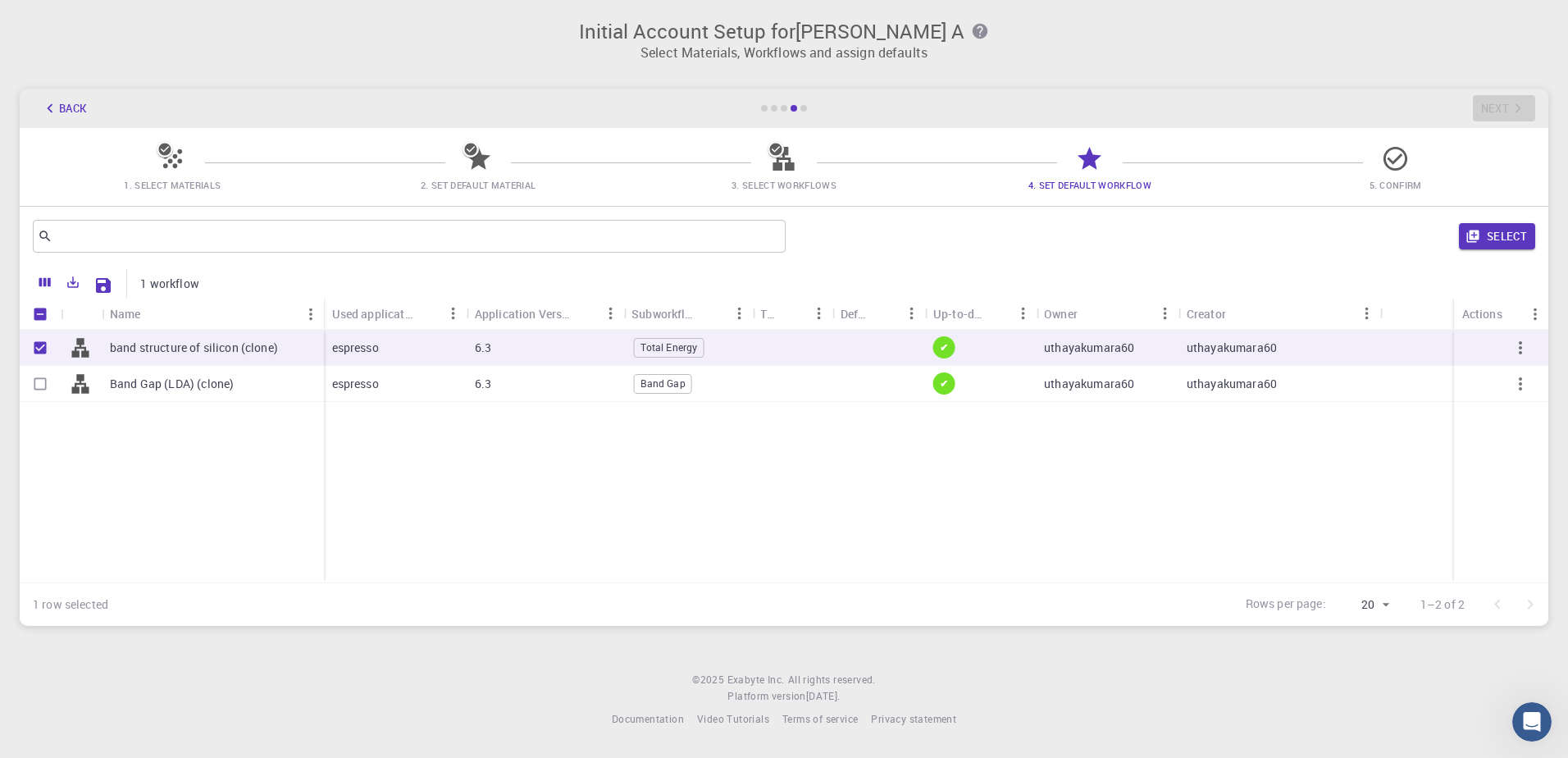
checkbox input "true"
click at [42, 374] on input "Select row" at bounding box center [40, 383] width 32 height 32
checkbox input "true"
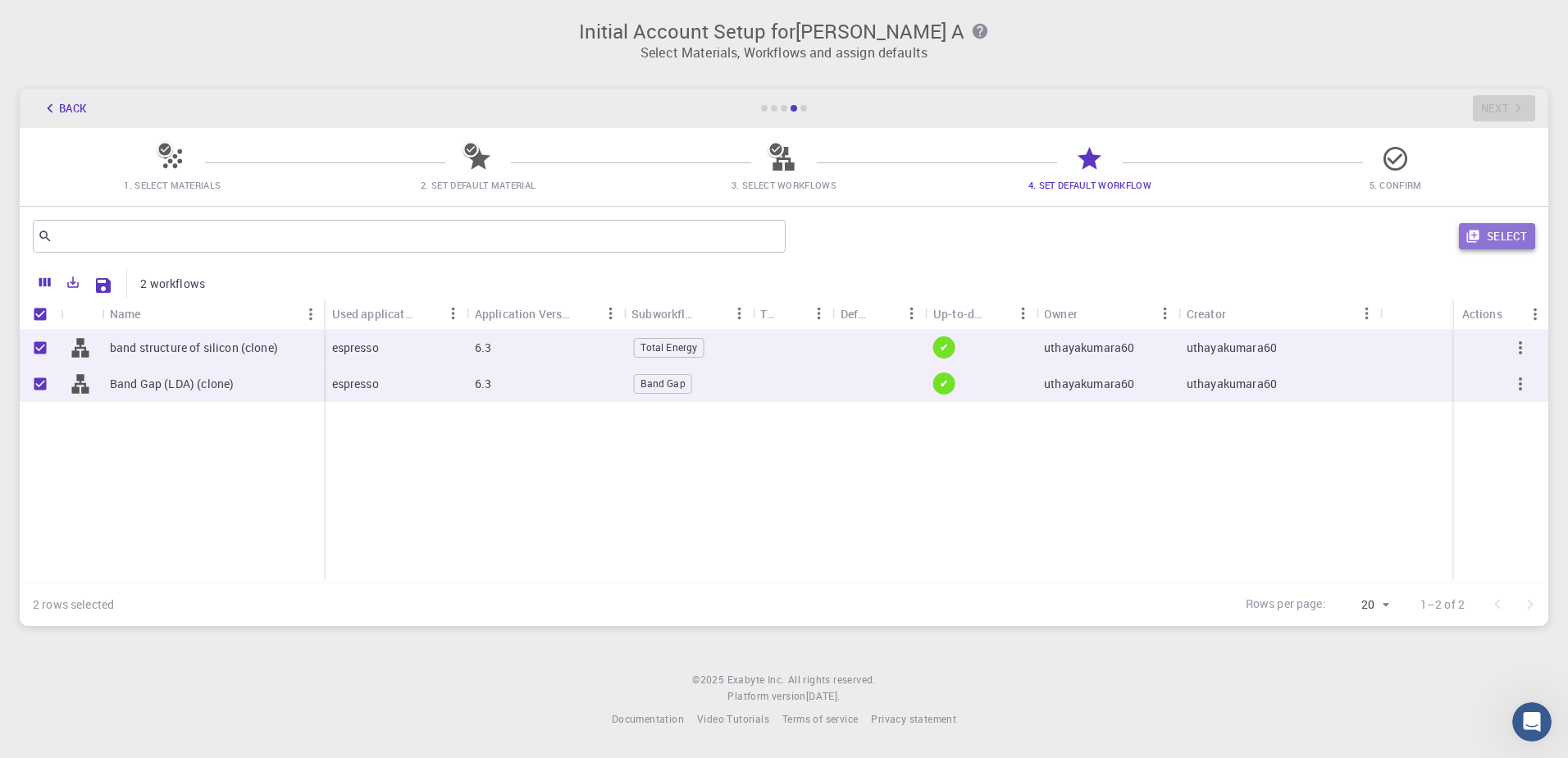
click at [1470, 235] on icon "button" at bounding box center [1471, 235] width 14 height 14
checkbox input "false"
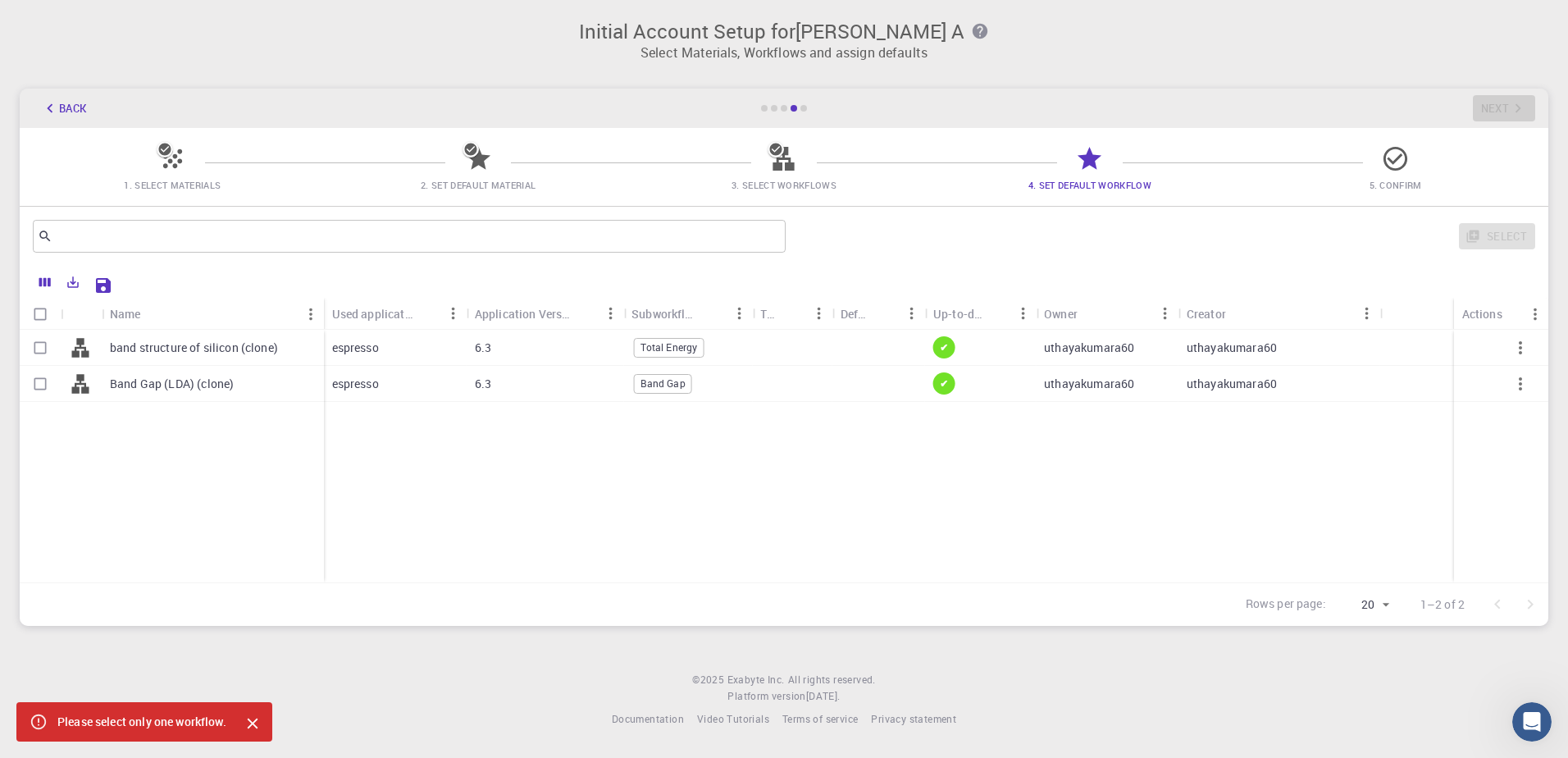
click at [37, 359] on input "Select row" at bounding box center [40, 348] width 32 height 32
checkbox input "true"
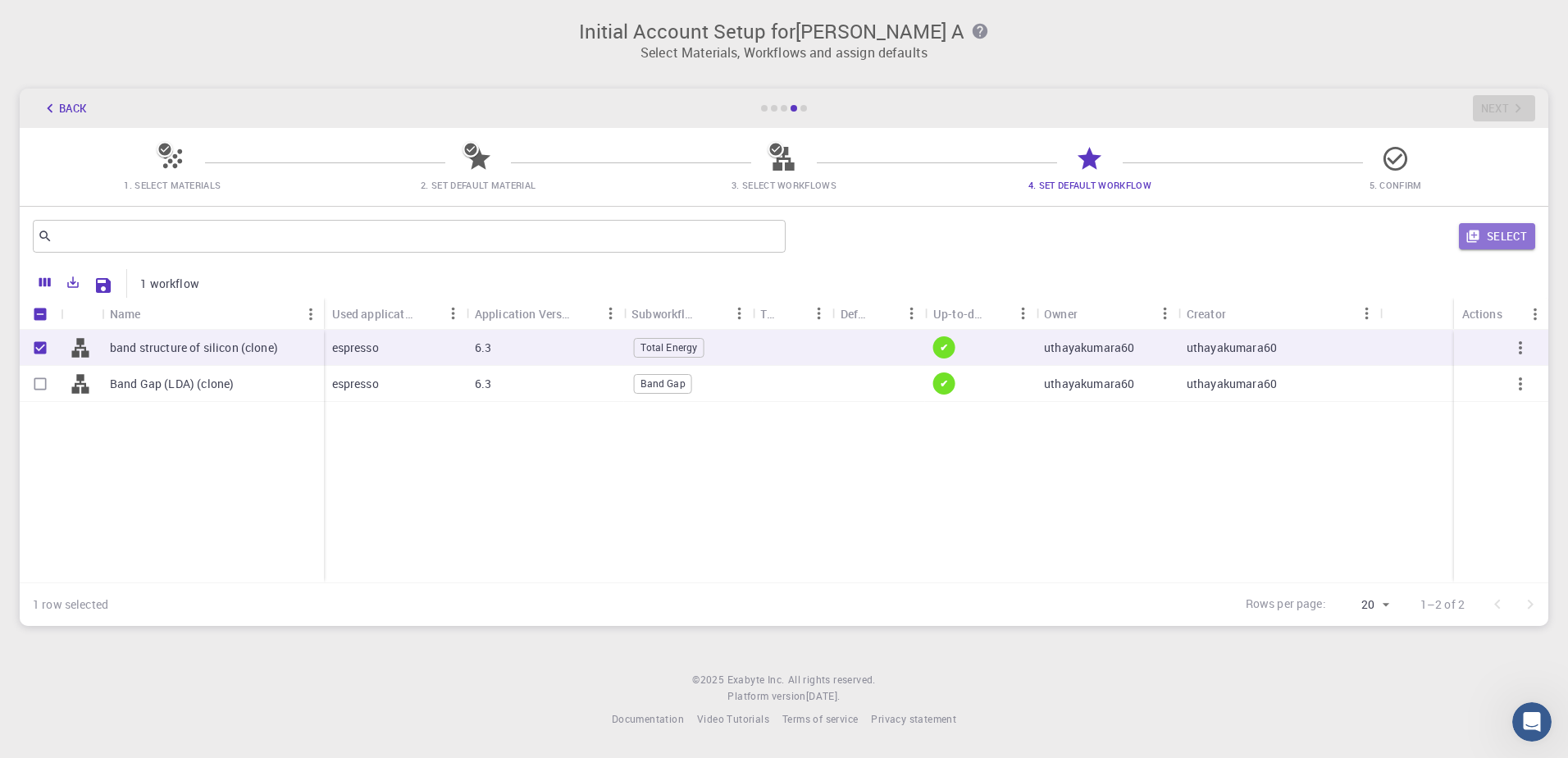
click at [1503, 232] on button "Select" at bounding box center [1496, 235] width 76 height 26
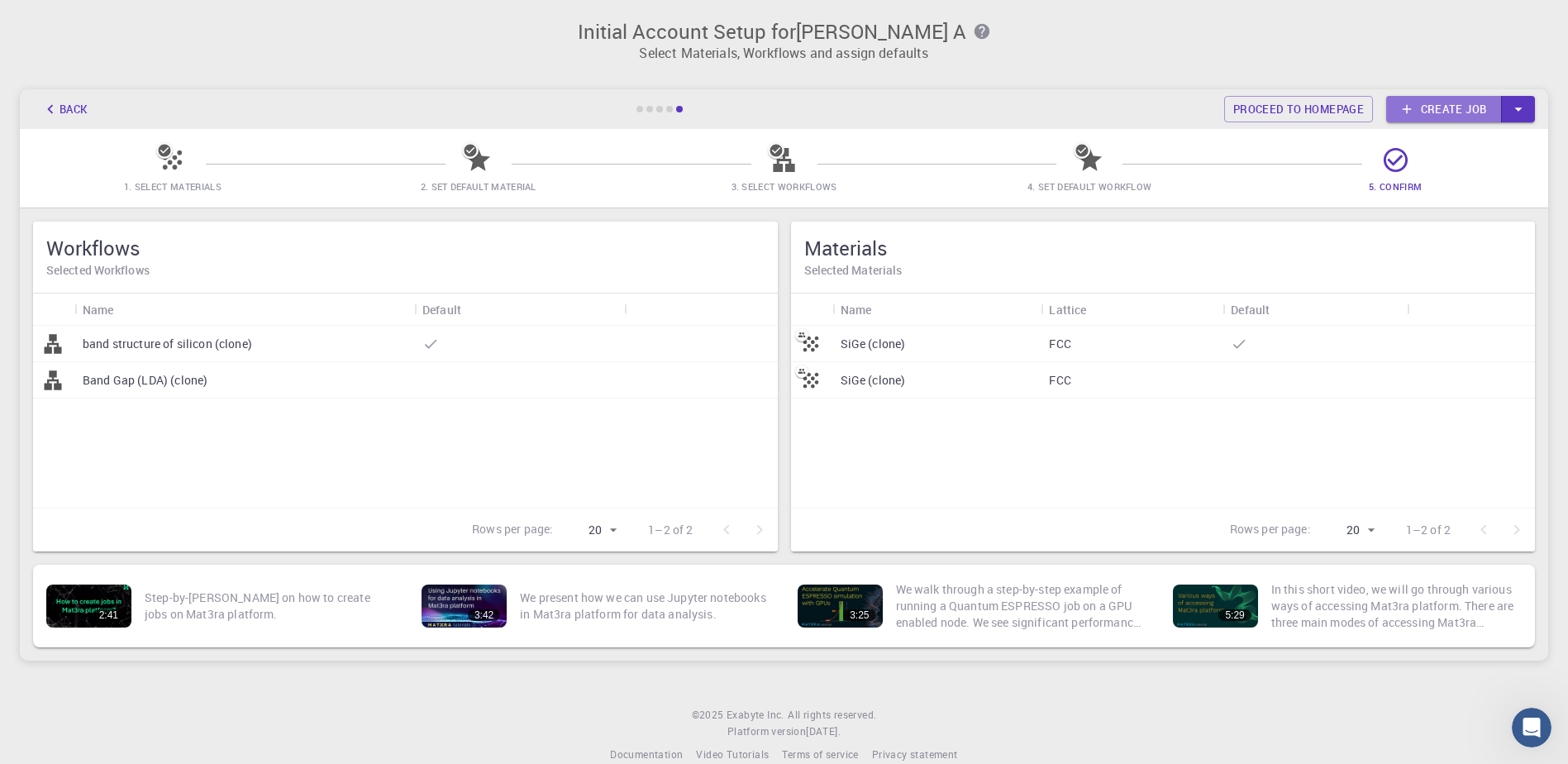
click at [1452, 103] on link "Create job" at bounding box center [1444, 109] width 116 height 26
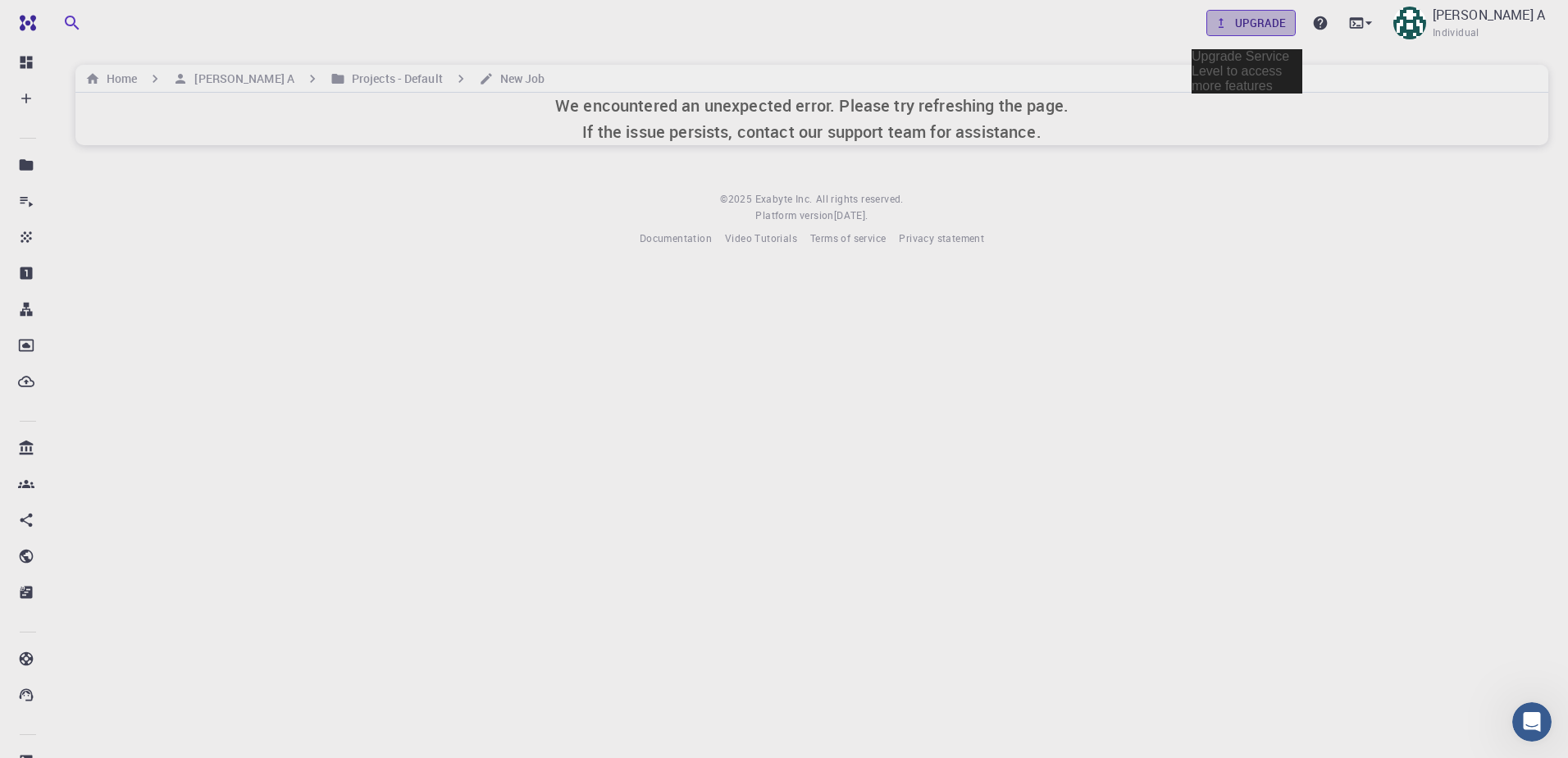
click at [1243, 25] on link "Upgrade" at bounding box center [1251, 22] width 90 height 26
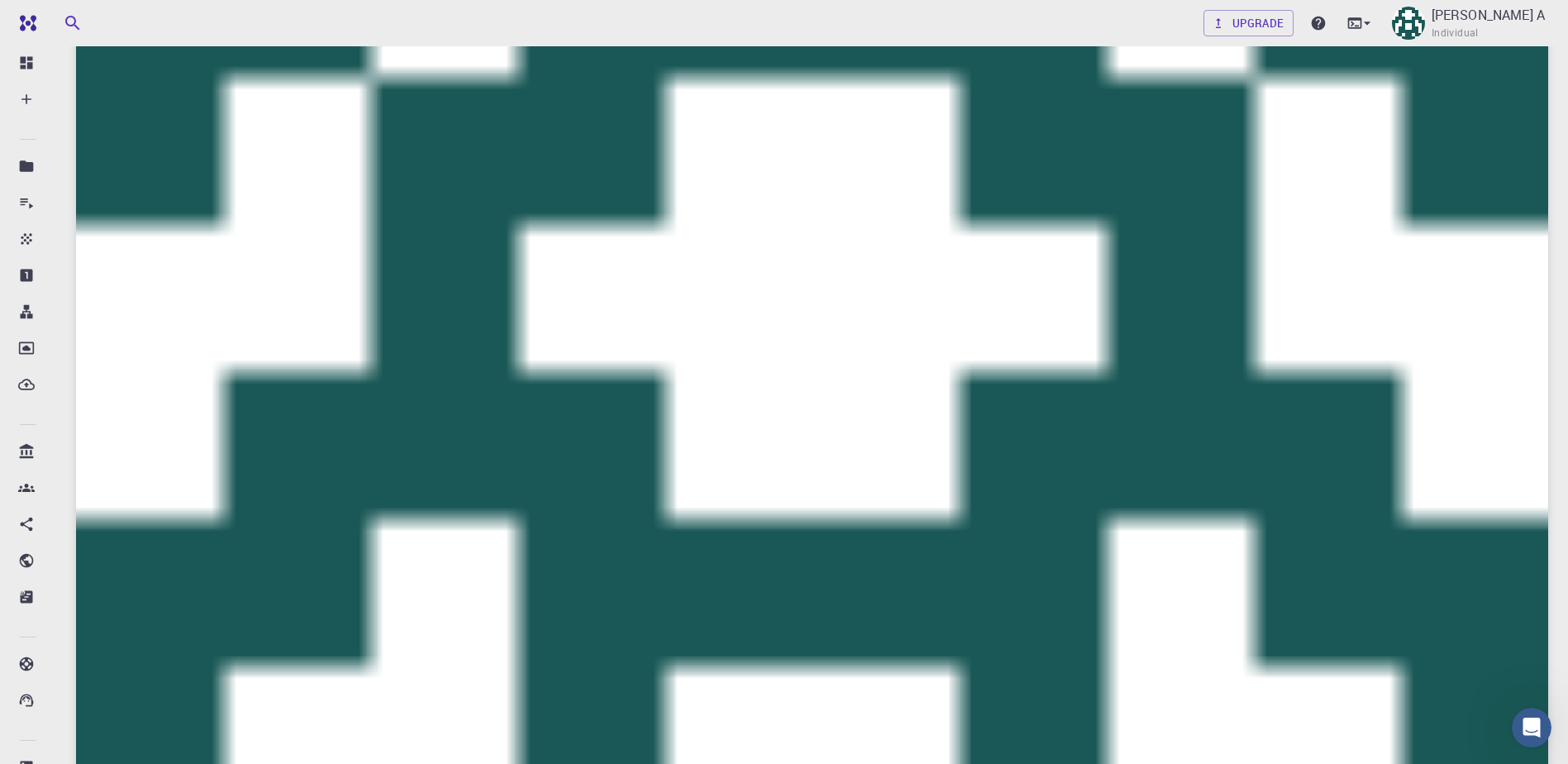
scroll to position [282, 0]
